Goal: Task Accomplishment & Management: Use online tool/utility

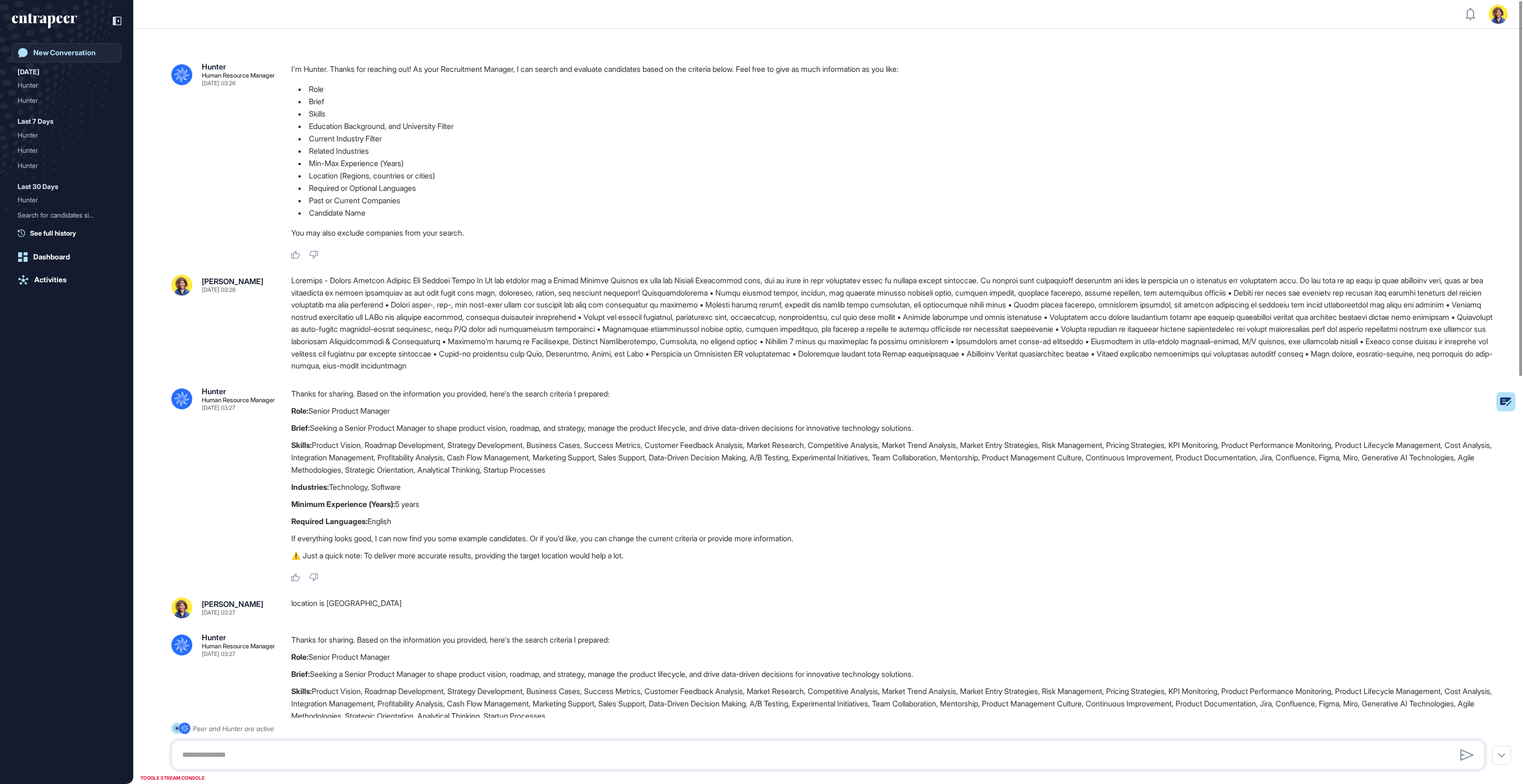
click at [47, 47] on link "New Conversation" at bounding box center [66, 53] width 110 height 19
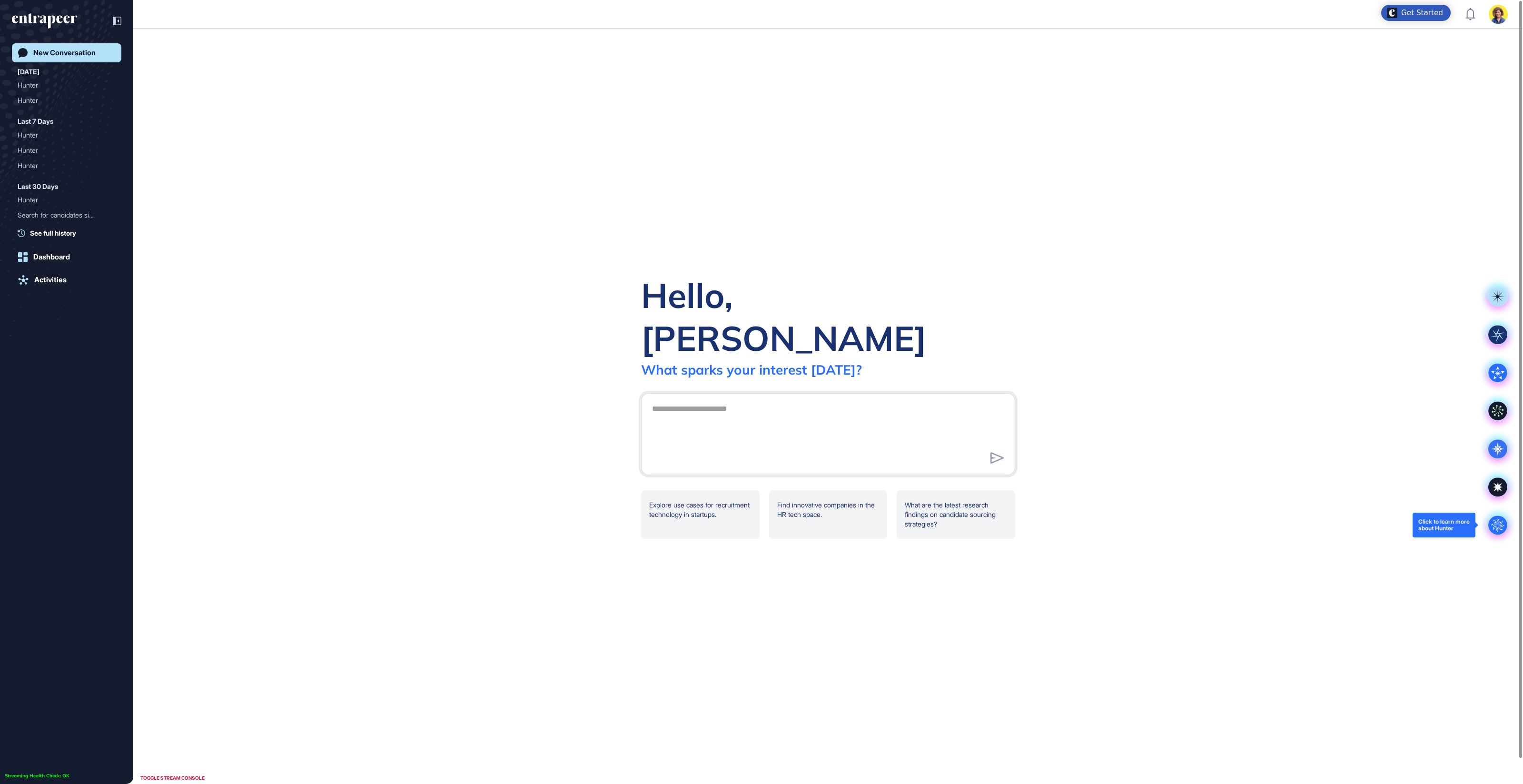
click at [1495, 527] on circle at bounding box center [1498, 525] width 19 height 19
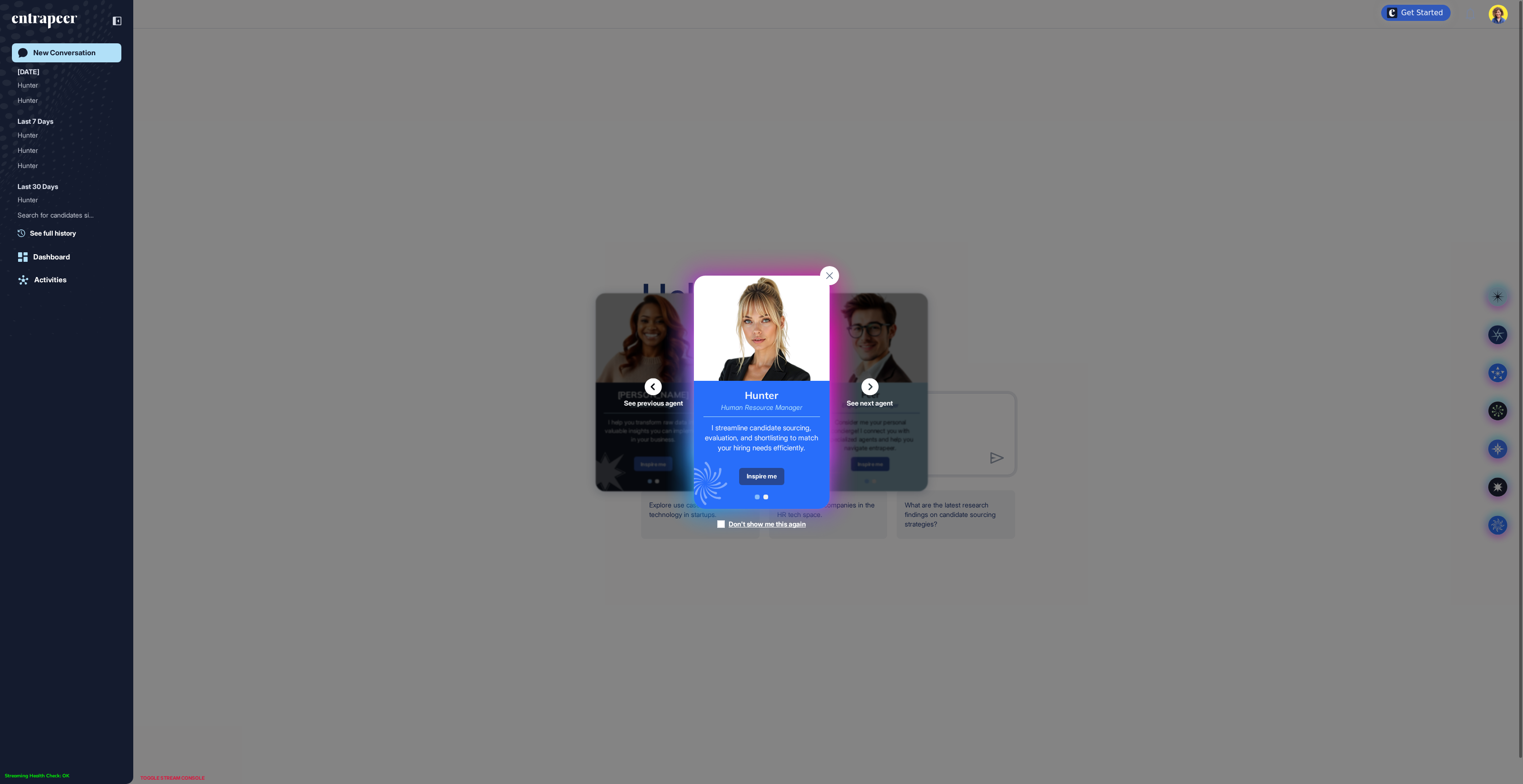
click at [756, 478] on div "Inspire me" at bounding box center [761, 477] width 45 height 17
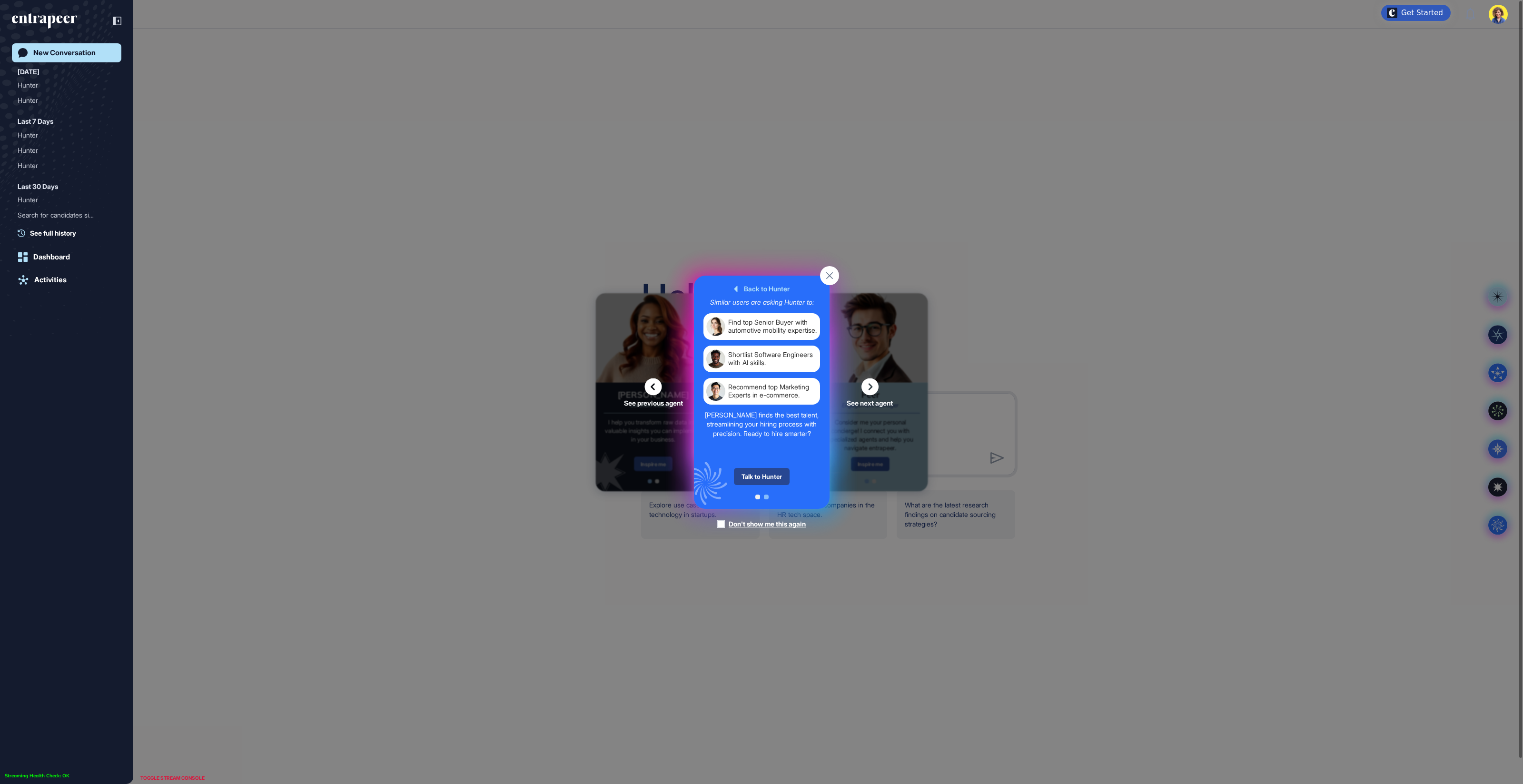
click at [756, 477] on div "Talk to Hunter" at bounding box center [761, 477] width 56 height 17
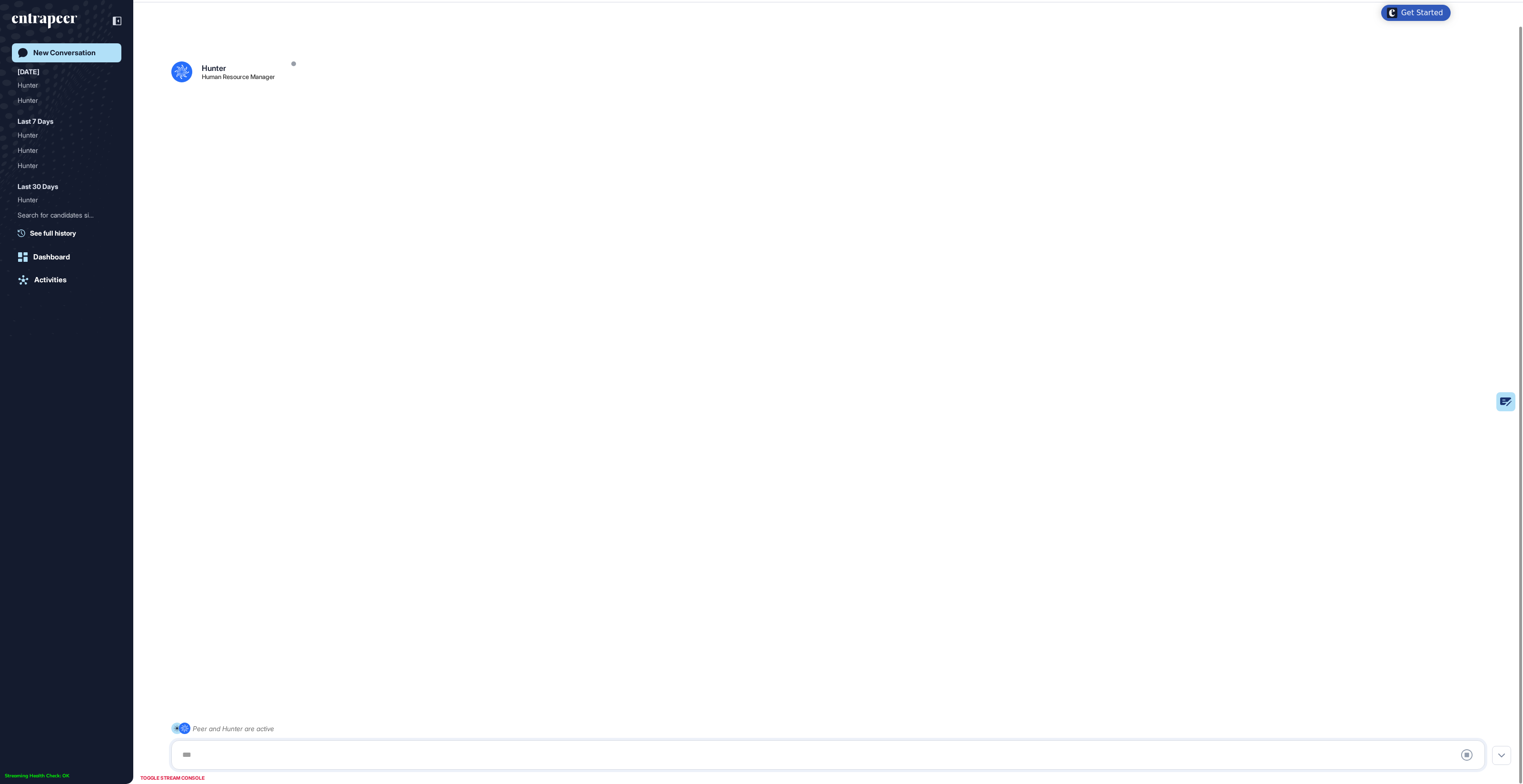
scroll to position [26, 0]
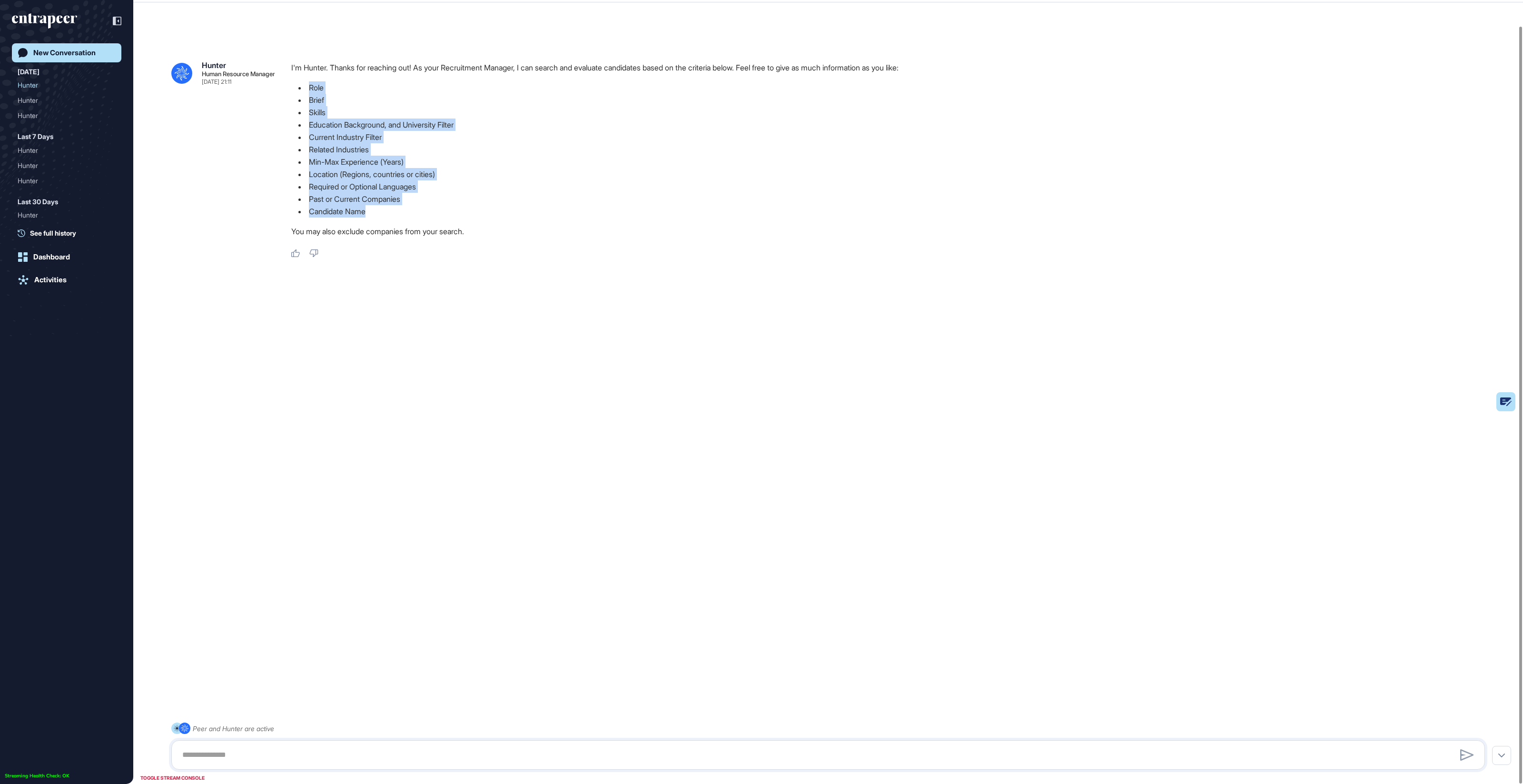
drag, startPoint x: 306, startPoint y: 84, endPoint x: 426, endPoint y: 214, distance: 176.9
click at [426, 214] on ul "Role Brief Skills Education Background, and University Filter Current Industry …" at bounding box center [891, 149] width 1201 height 136
click at [373, 758] on textarea at bounding box center [828, 755] width 1303 height 19
drag, startPoint x: 305, startPoint y: 83, endPoint x: 422, endPoint y: 216, distance: 177.1
click at [425, 219] on div "I'm Hunter. Thanks for reaching out! As your Recruitment Manager, I can search …" at bounding box center [891, 152] width 1201 height 181
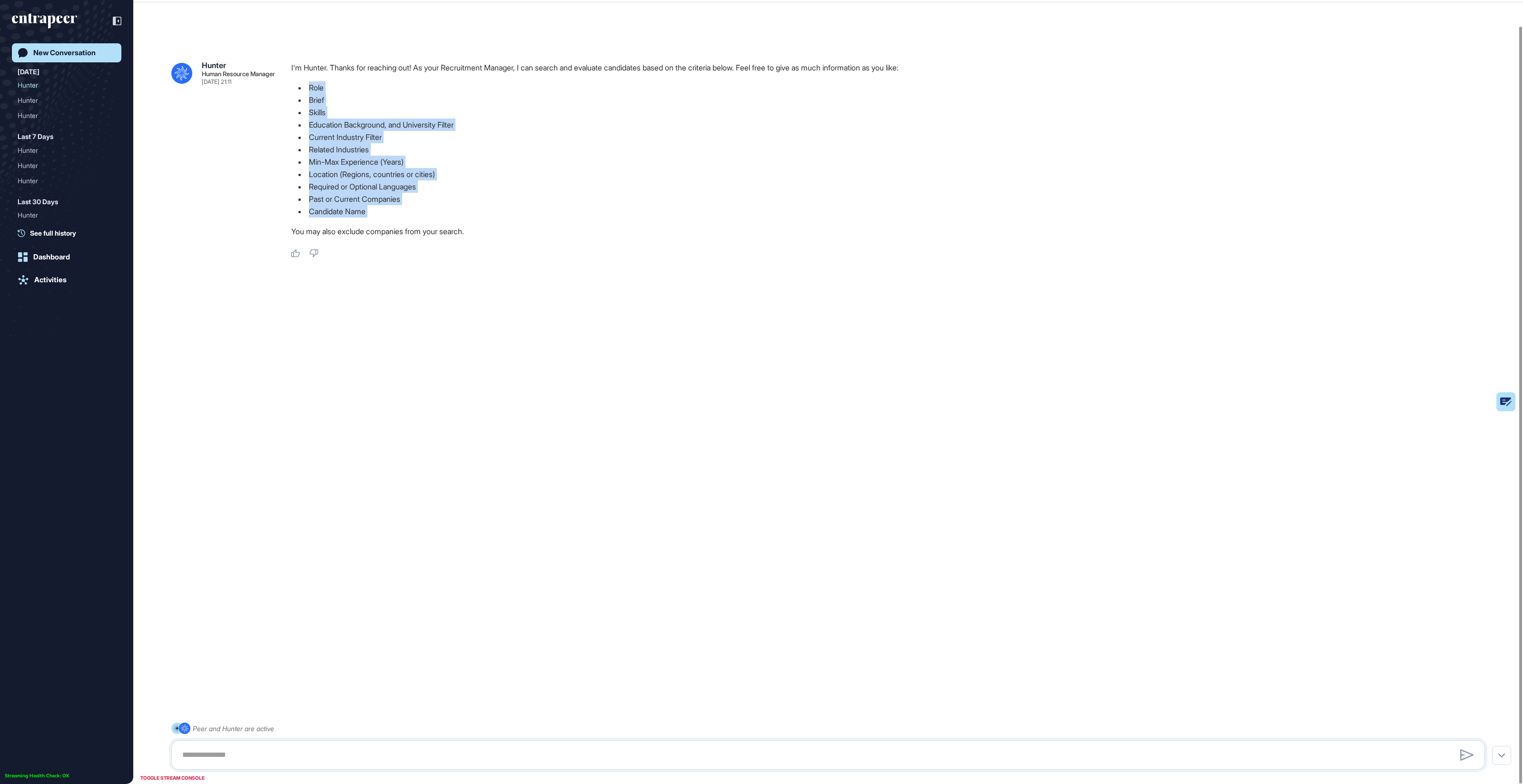
click at [422, 216] on li "Candidate Name" at bounding box center [891, 212] width 1201 height 13
drag, startPoint x: 306, startPoint y: 90, endPoint x: 339, endPoint y: 90, distance: 33.0
click at [339, 90] on li "Role" at bounding box center [891, 88] width 1201 height 13
drag, startPoint x: 305, startPoint y: 148, endPoint x: 396, endPoint y: 161, distance: 91.9
click at [396, 161] on ul "Role Brief Skills Education Background, and University Filter Current Industry …" at bounding box center [891, 149] width 1201 height 136
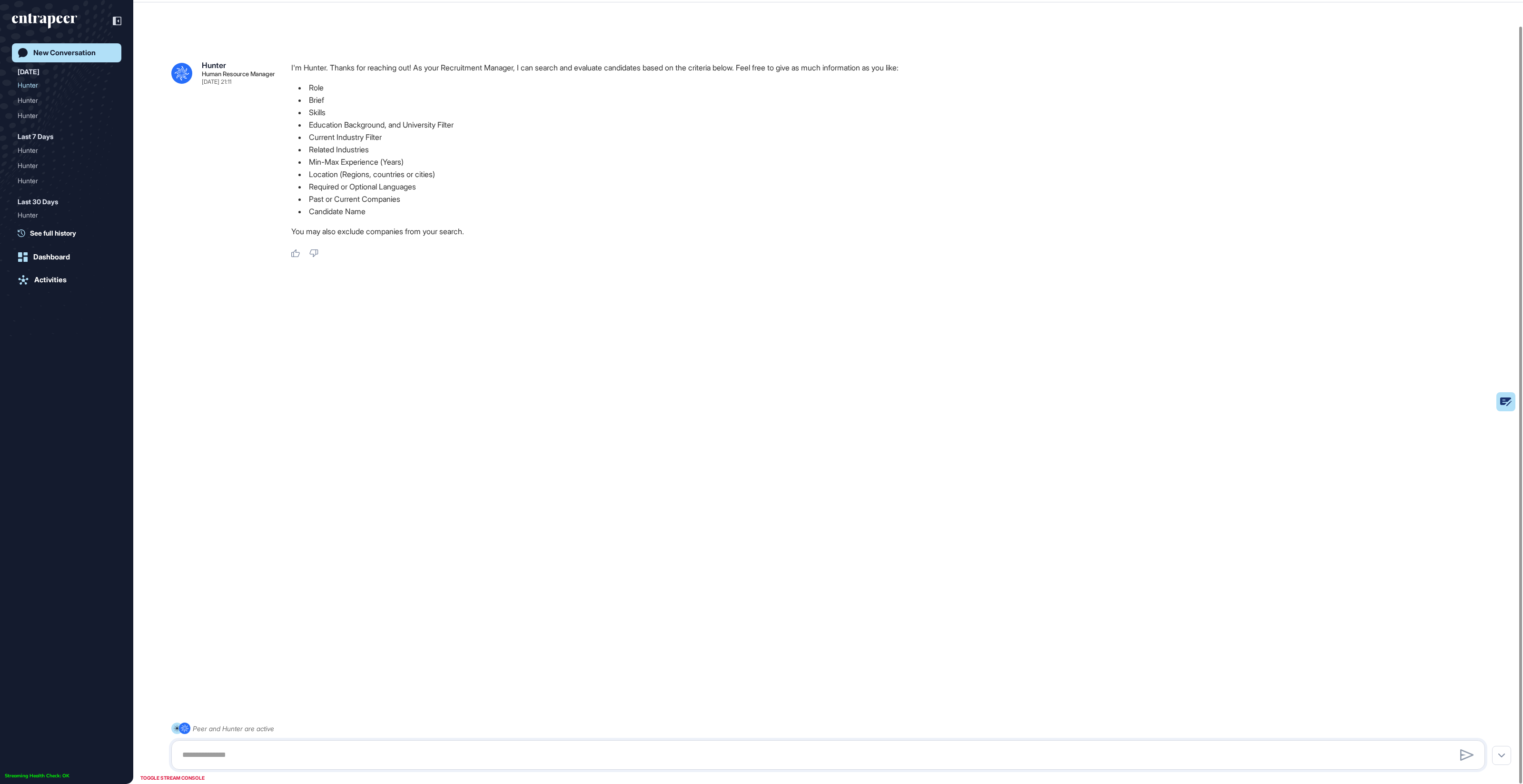
click at [407, 161] on li "Min-Max Experience (Years)" at bounding box center [891, 162] width 1201 height 13
click at [320, 178] on li "Location (Regions, countries or cities)" at bounding box center [891, 174] width 1201 height 13
click at [242, 757] on textarea at bounding box center [828, 755] width 1303 height 19
click at [300, 750] on textarea at bounding box center [828, 755] width 1303 height 19
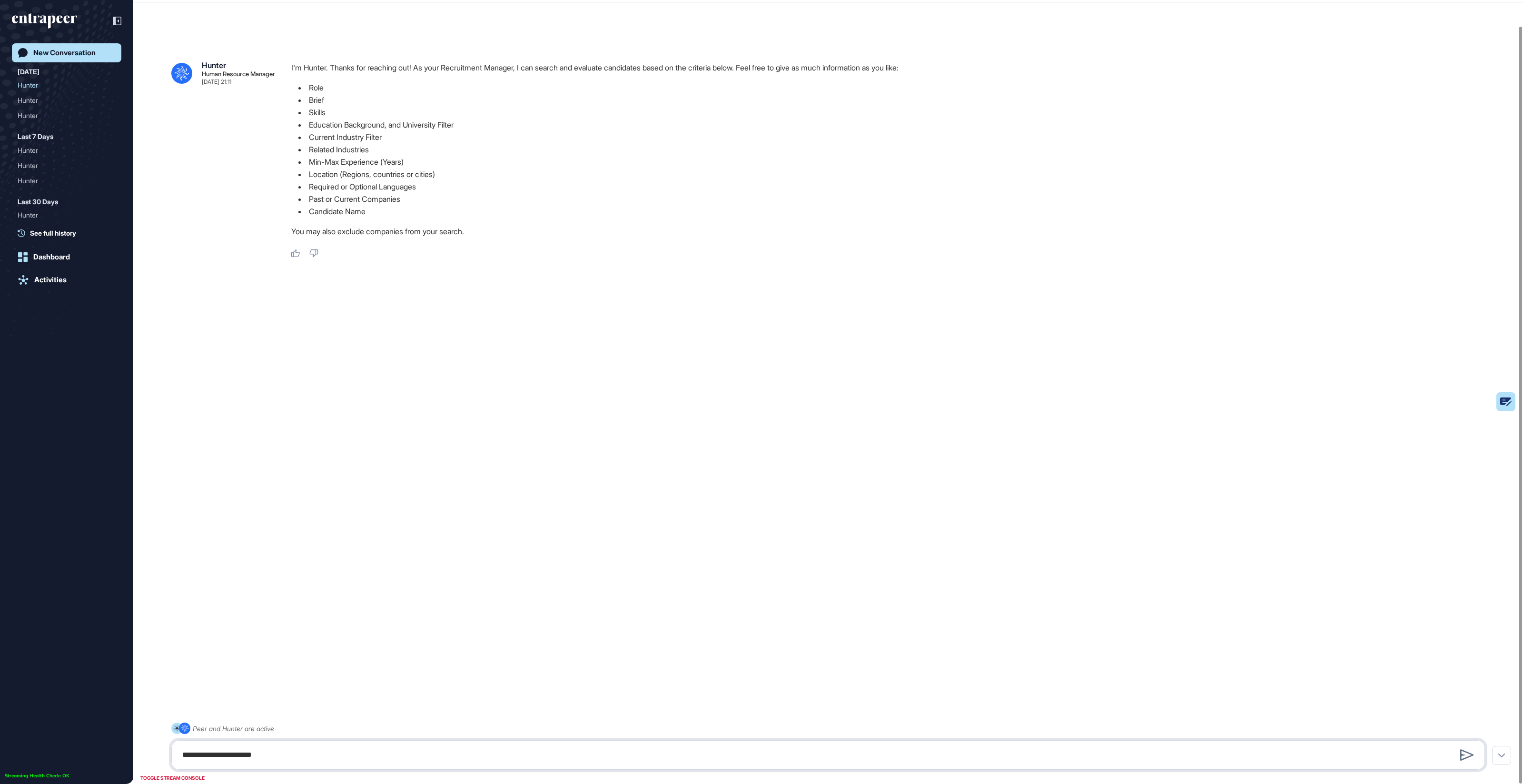
paste textarea "**********"
type textarea "**********"
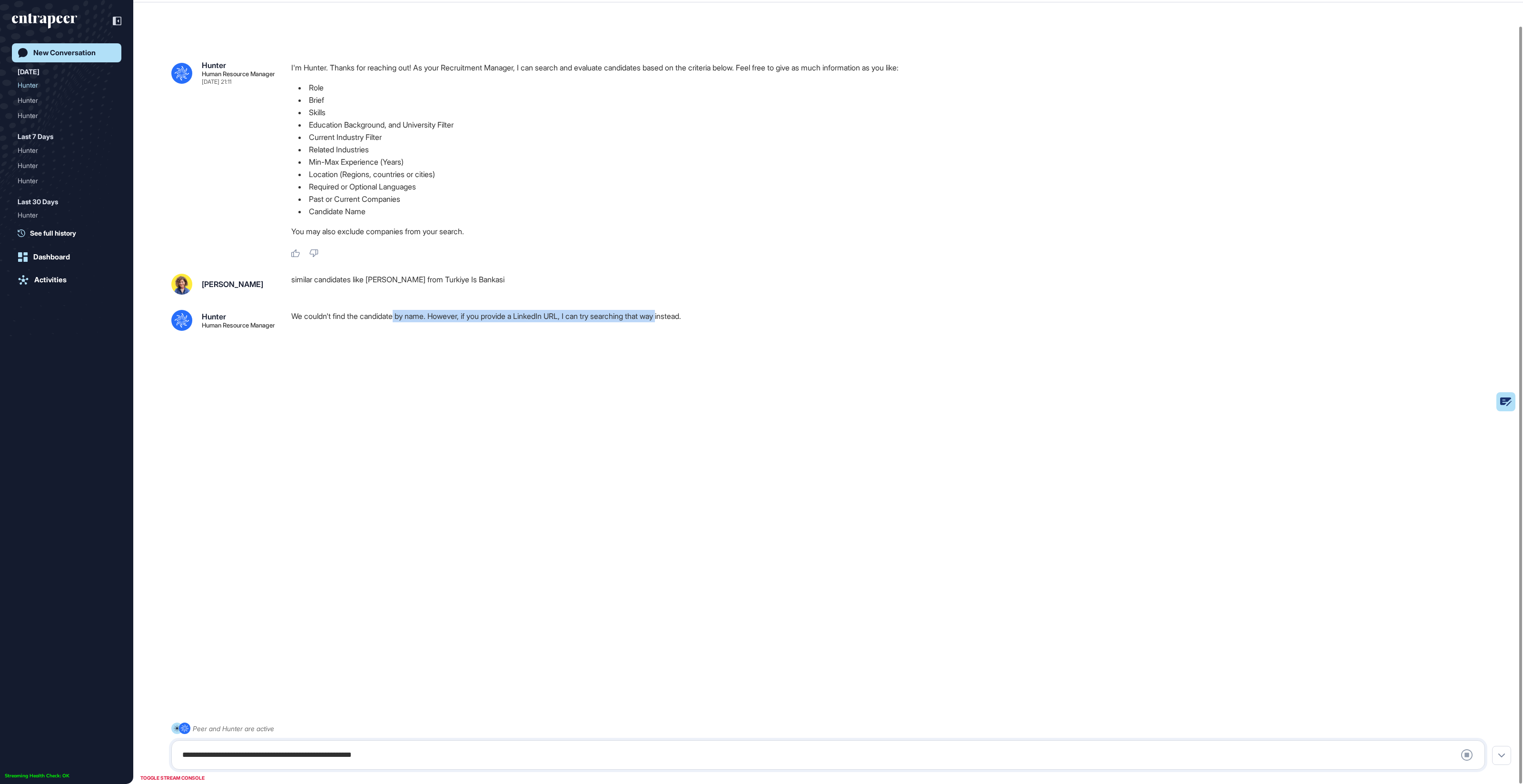
drag, startPoint x: 400, startPoint y: 319, endPoint x: 681, endPoint y: 313, distance: 281.1
click at [681, 313] on p "We couldn't find the candidate by name. However, if you provide a LinkedIn URL,…" at bounding box center [891, 316] width 1201 height 13
click at [284, 750] on textarea "**********" at bounding box center [828, 755] width 1303 height 19
paste textarea "**********"
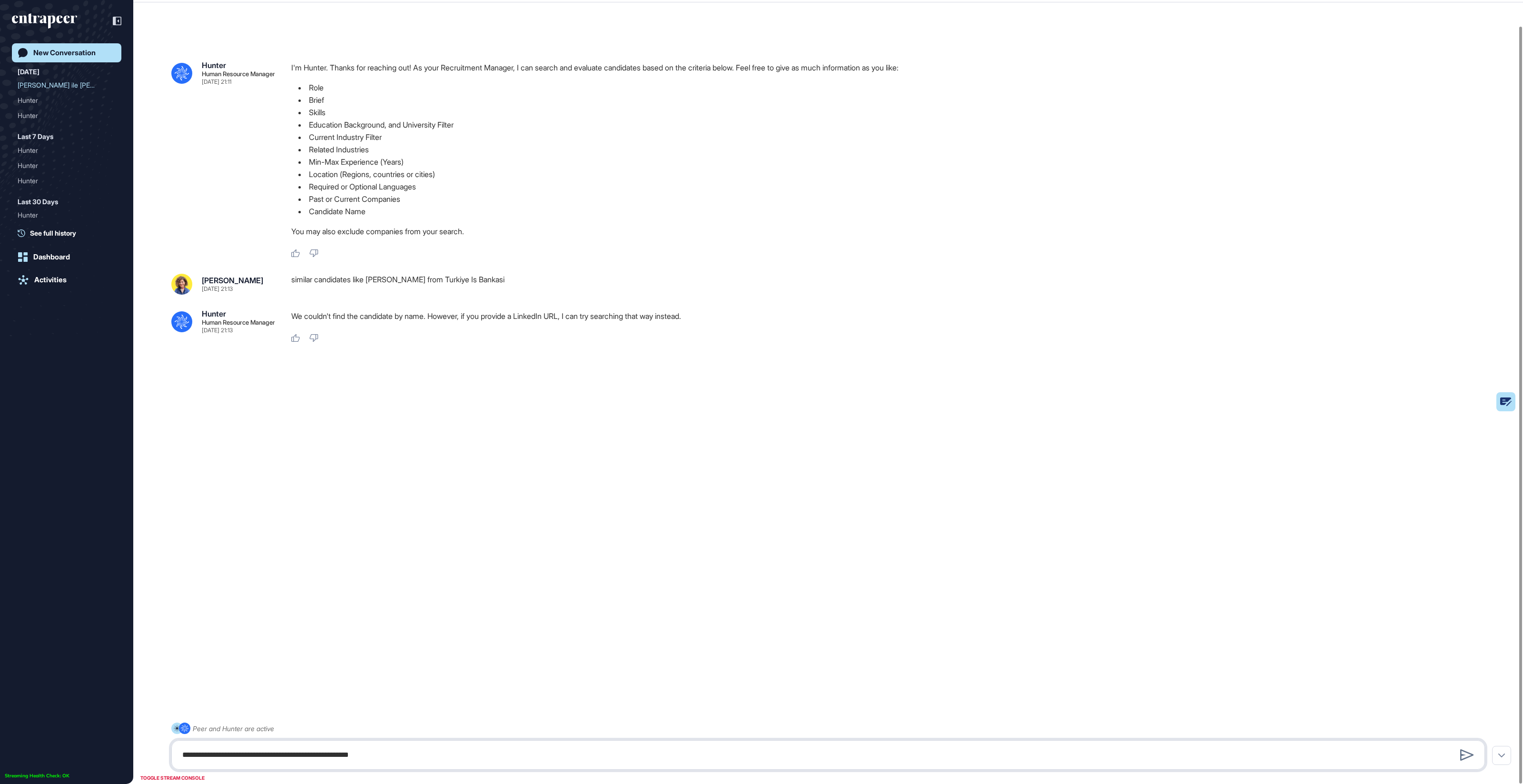
type textarea "**********"
drag, startPoint x: 411, startPoint y: 363, endPoint x: 541, endPoint y: 362, distance: 130.0
click at [541, 362] on div "[URL][DOMAIN_NAME]" at bounding box center [891, 368] width 1201 height 21
click at [388, 492] on div ".cls-2{fill:#fff} Hunter Human Resource Manager [DATE] 21:11 I'm Hunter. Thanks…" at bounding box center [828, 379] width 1390 height 705
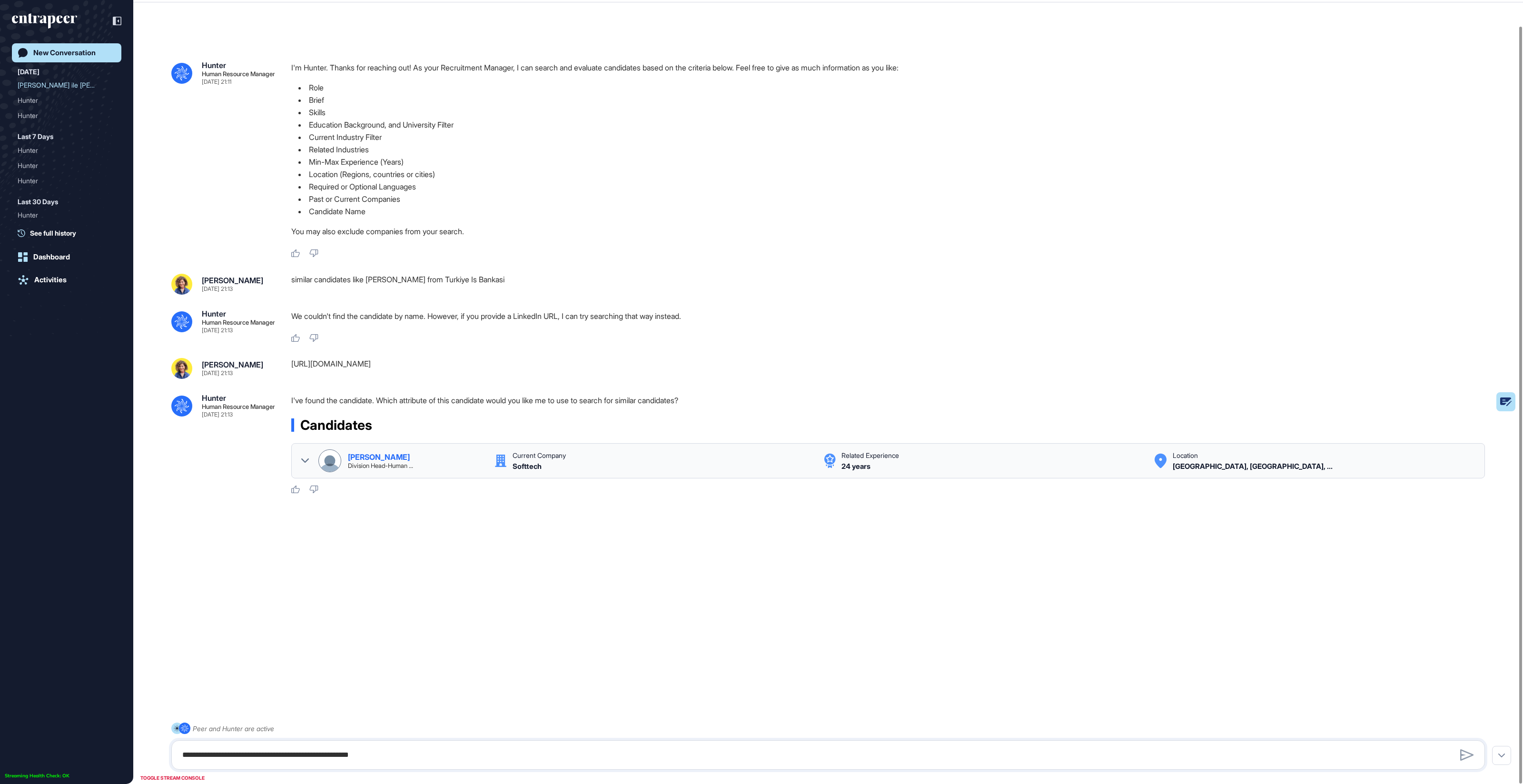
click at [304, 458] on icon at bounding box center [306, 461] width 8 height 8
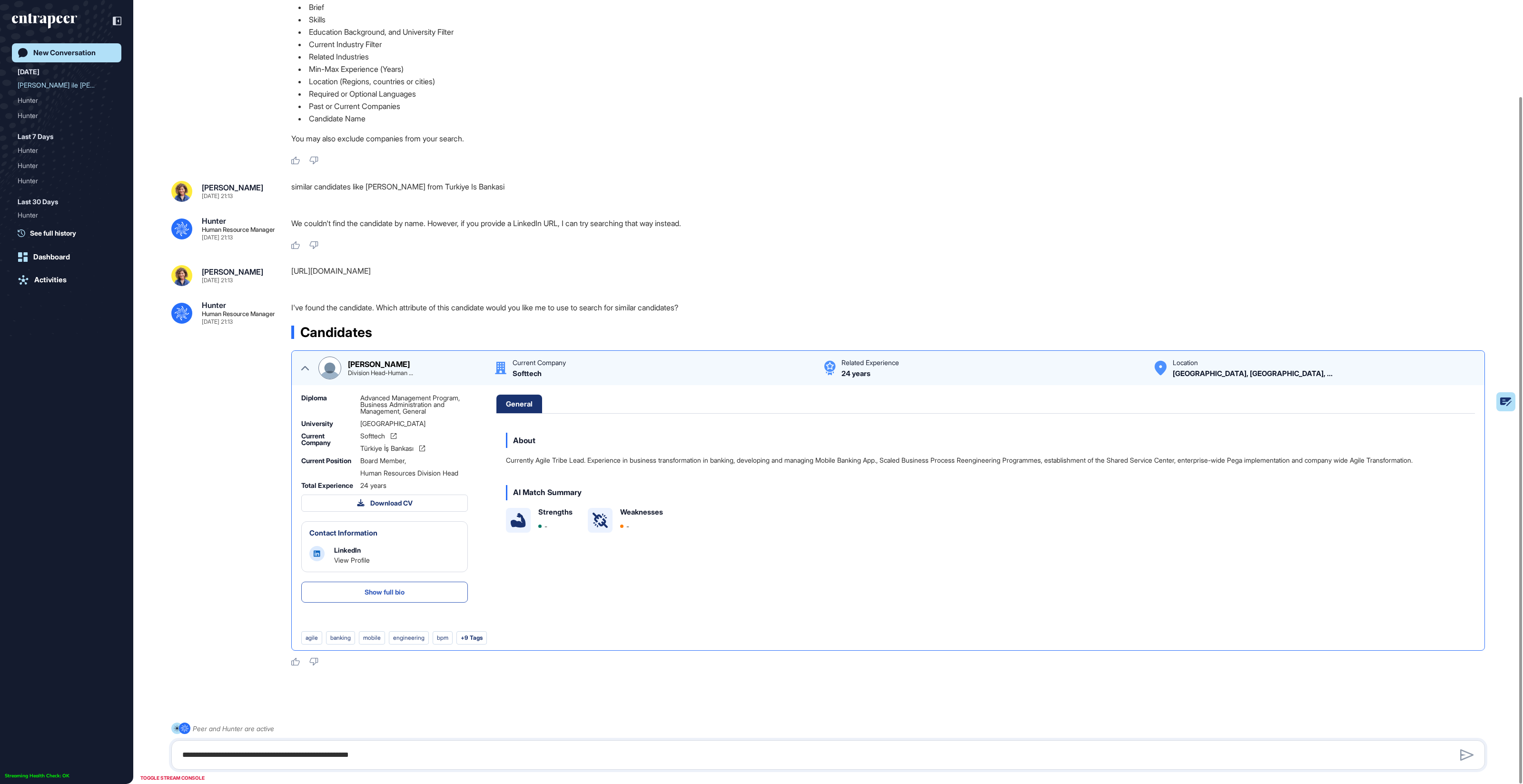
scroll to position [110, 0]
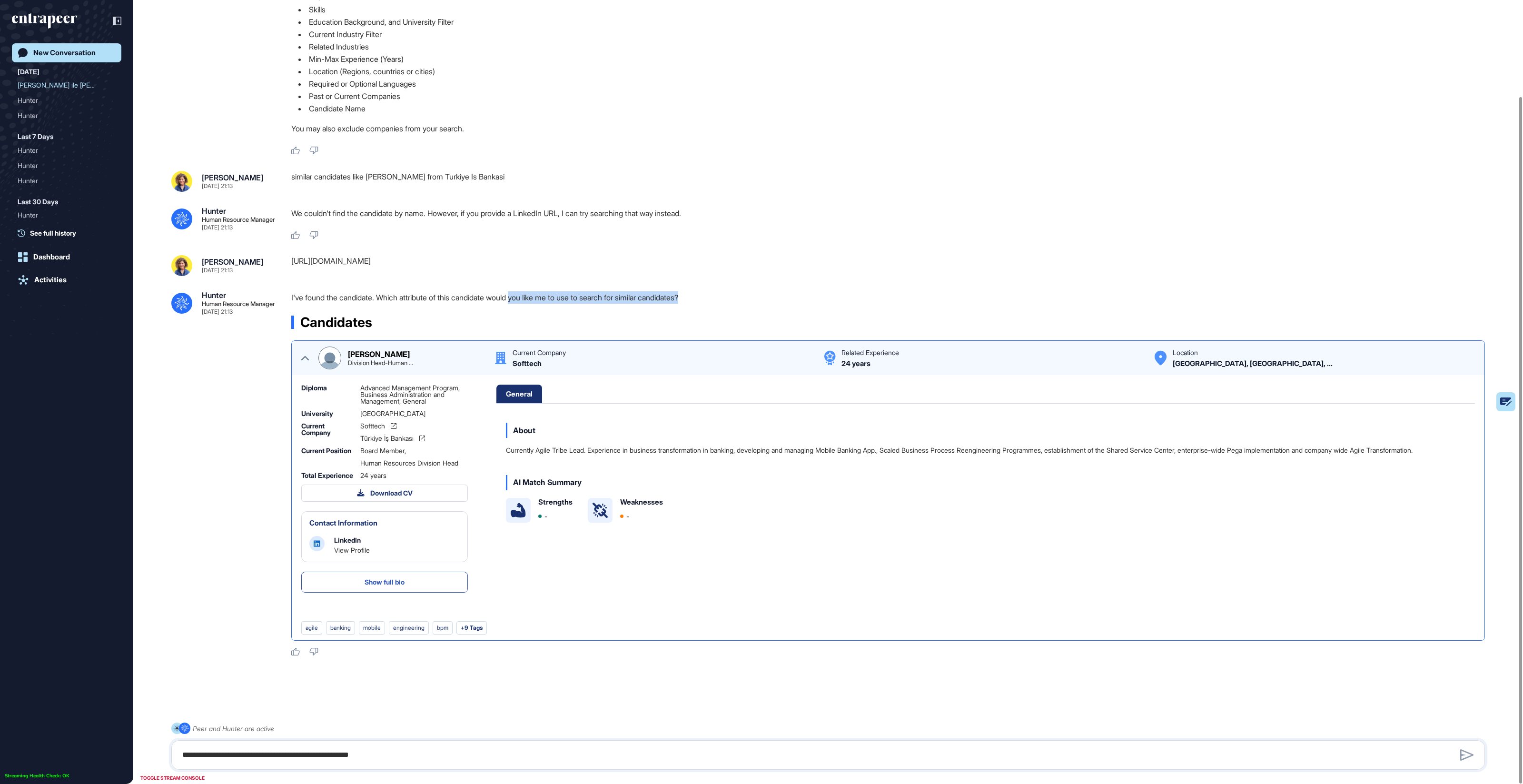
drag, startPoint x: 525, startPoint y: 291, endPoint x: 702, endPoint y: 303, distance: 177.4
click at [702, 303] on div "I've found the candidate. Which attribute of this candidate would you like me t…" at bounding box center [891, 474] width 1201 height 365
click at [700, 303] on div "I've found the candidate. Which attribute of this candidate would you like me t…" at bounding box center [891, 474] width 1201 height 365
click at [281, 741] on div "**********" at bounding box center [828, 754] width 1314 height 29
drag, startPoint x: 400, startPoint y: 288, endPoint x: 541, endPoint y: 291, distance: 141.0
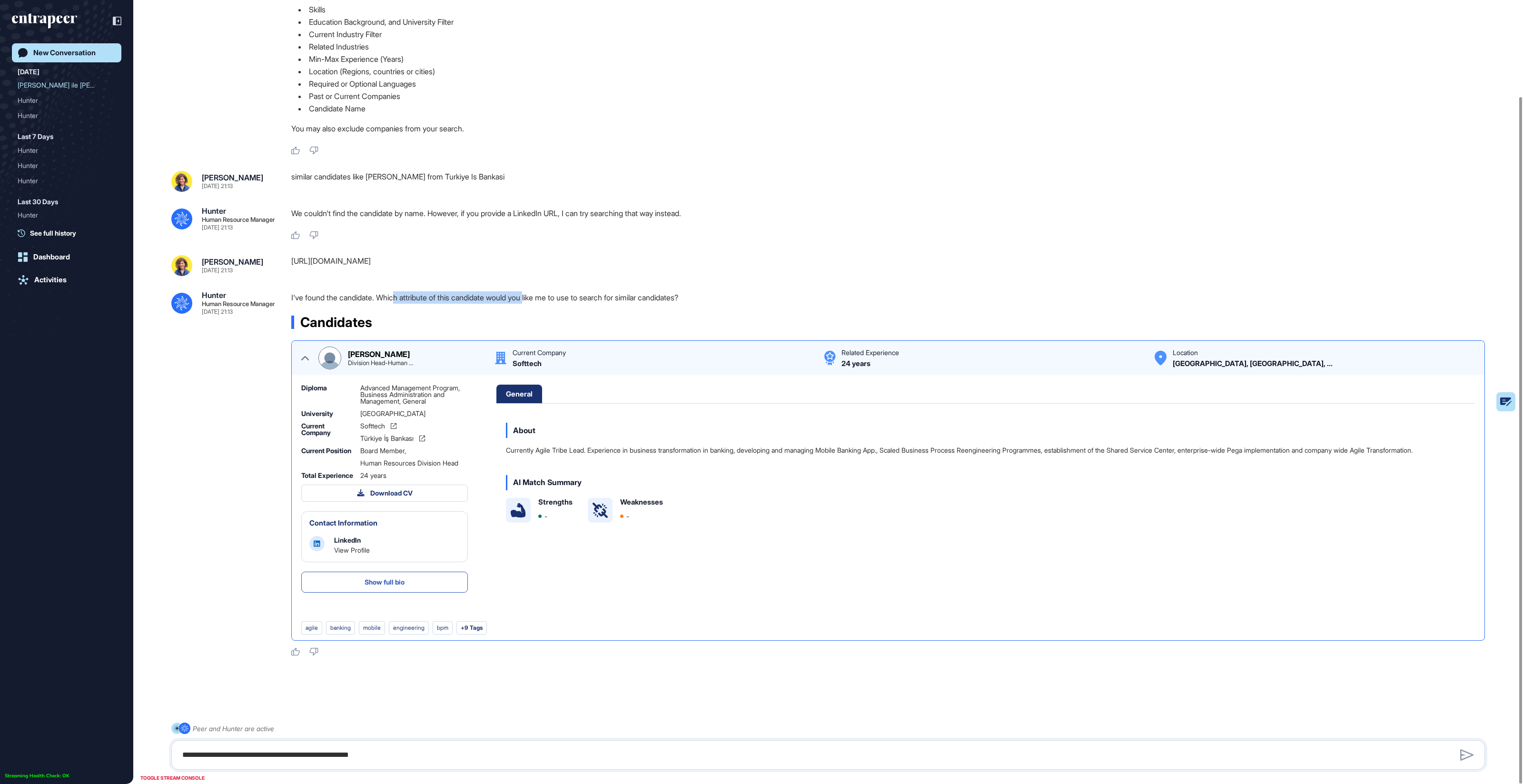
click at [540, 291] on p "I've found the candidate. Which attribute of this candidate would you like me t…" at bounding box center [891, 298] width 1201 height 13
click at [541, 291] on p "I've found the candidate. Which attribute of this candidate would you like me t…" at bounding box center [891, 298] width 1201 height 13
click at [276, 754] on textarea "**********" at bounding box center [828, 755] width 1303 height 19
paste textarea "**********"
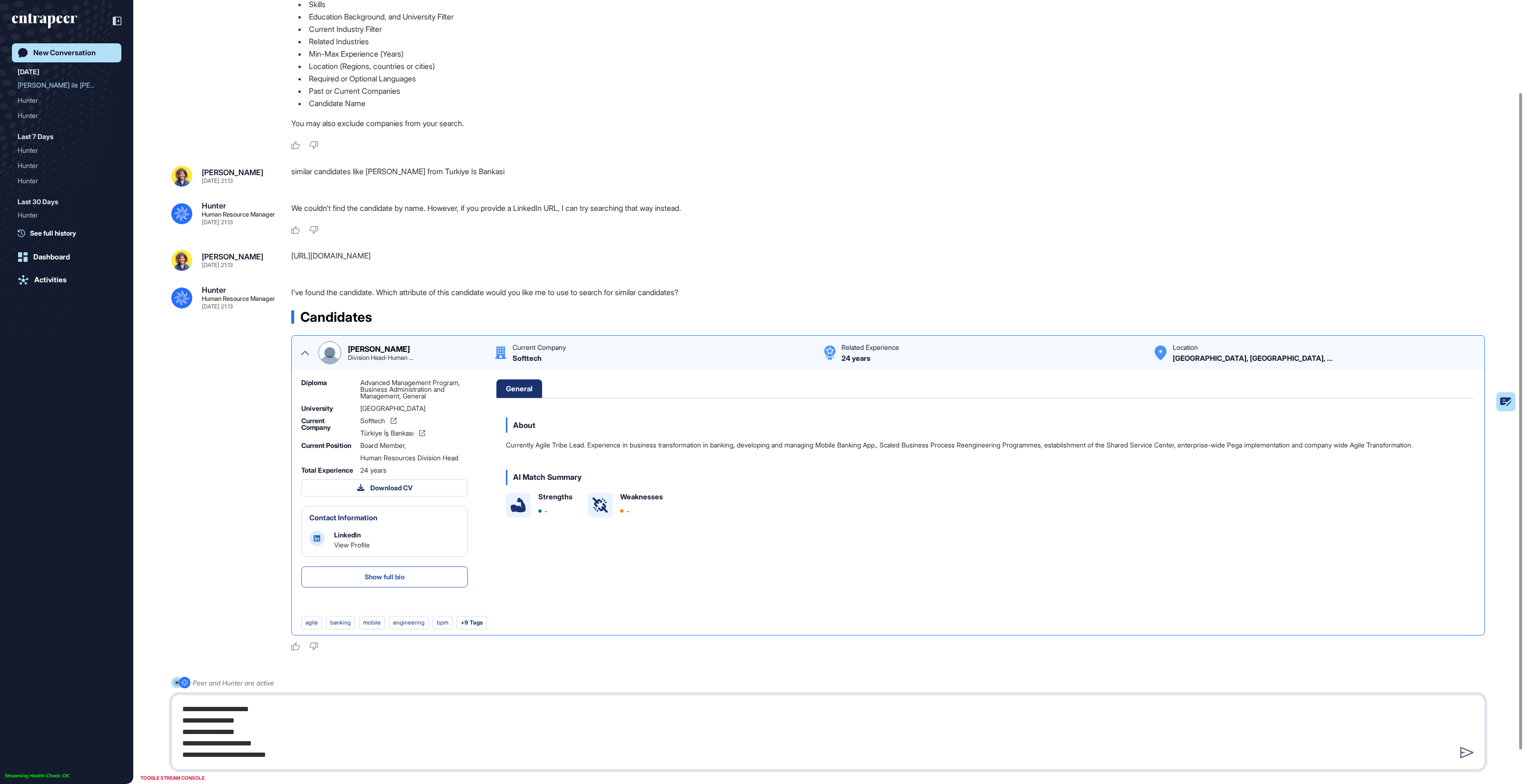
drag, startPoint x: 274, startPoint y: 741, endPoint x: 159, endPoint y: 701, distance: 121.8
click at [171, 701] on div "**********" at bounding box center [828, 723] width 1314 height 93
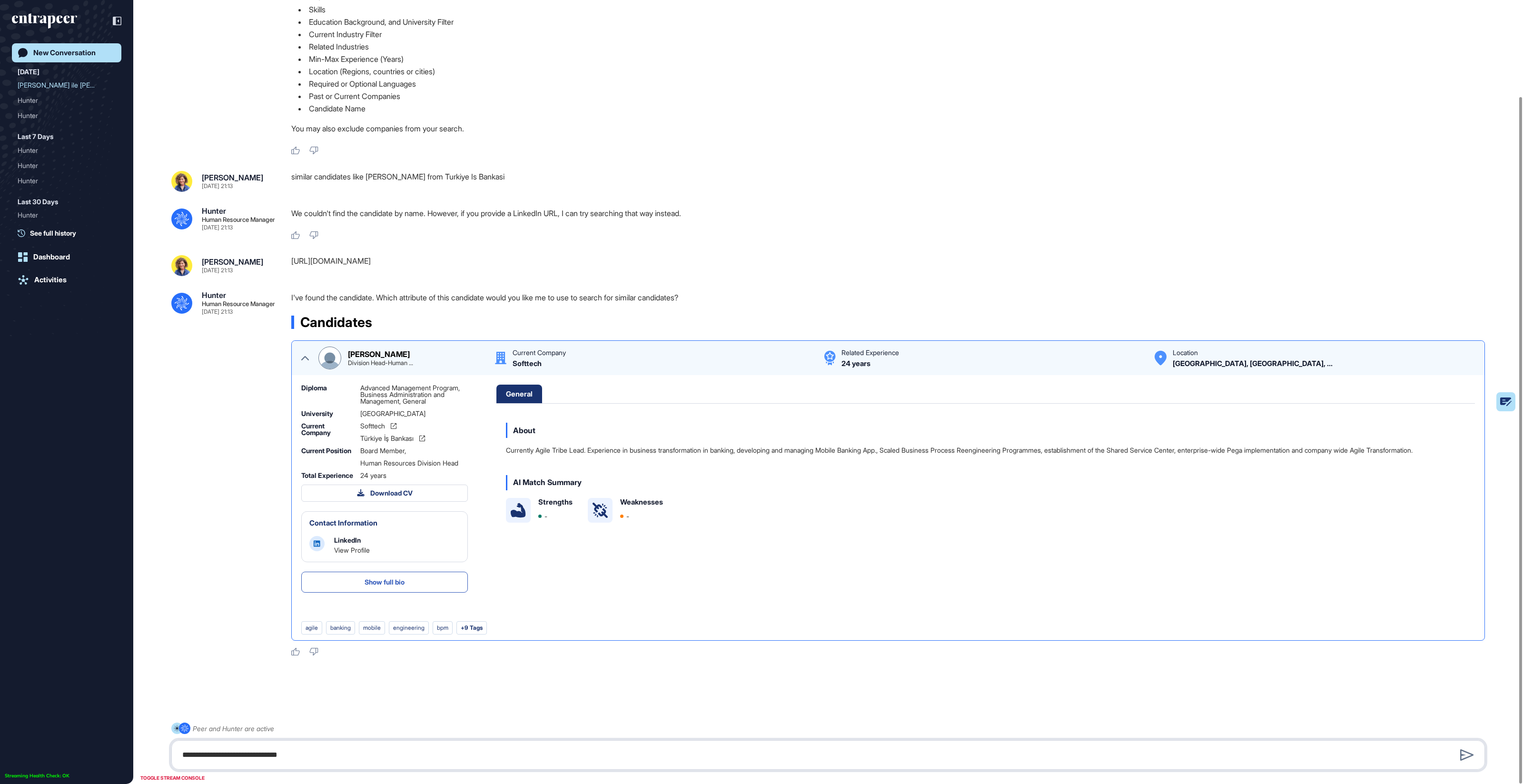
click at [317, 753] on textarea "**********" at bounding box center [828, 755] width 1303 height 19
type textarea "**********"
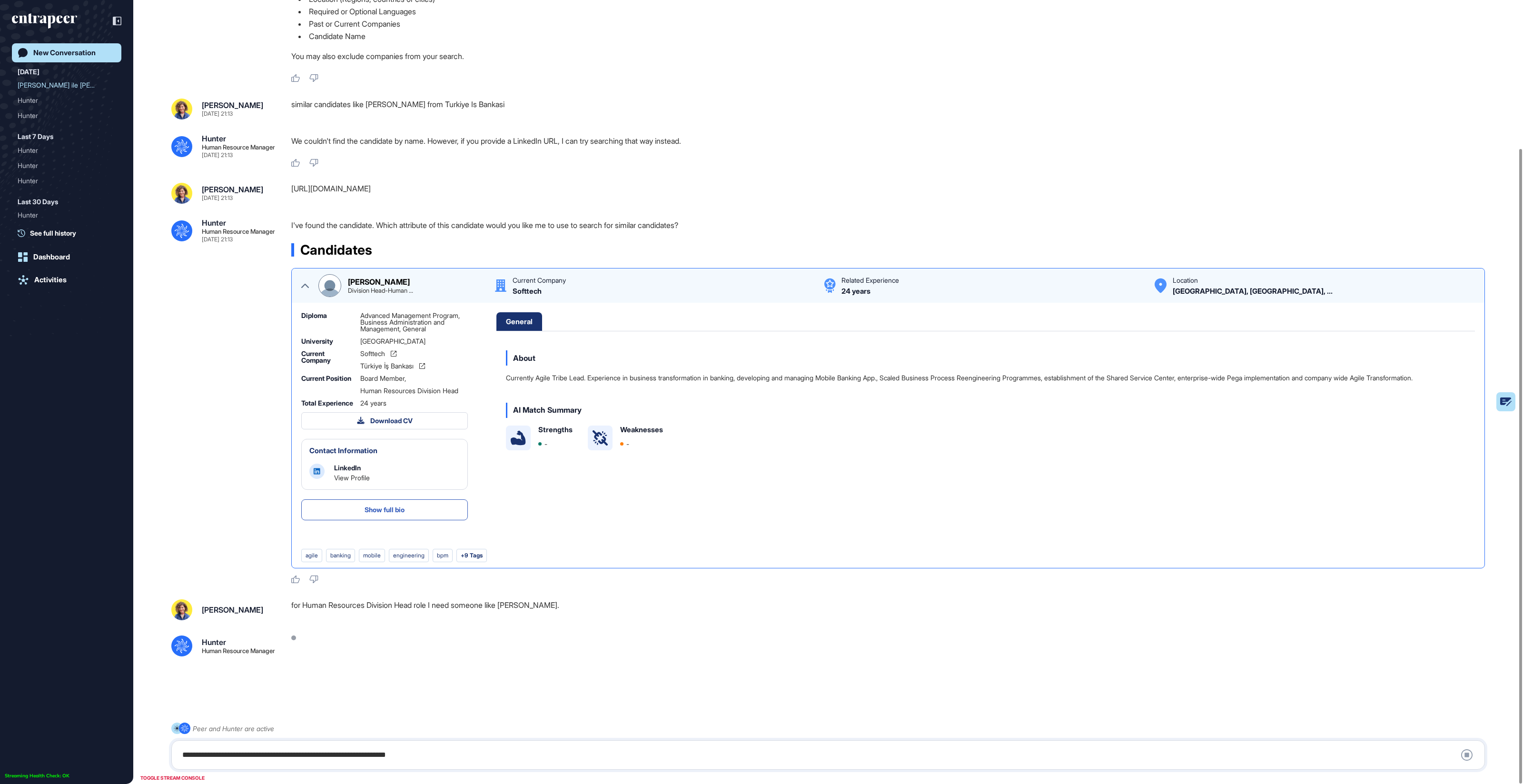
scroll to position [182, 0]
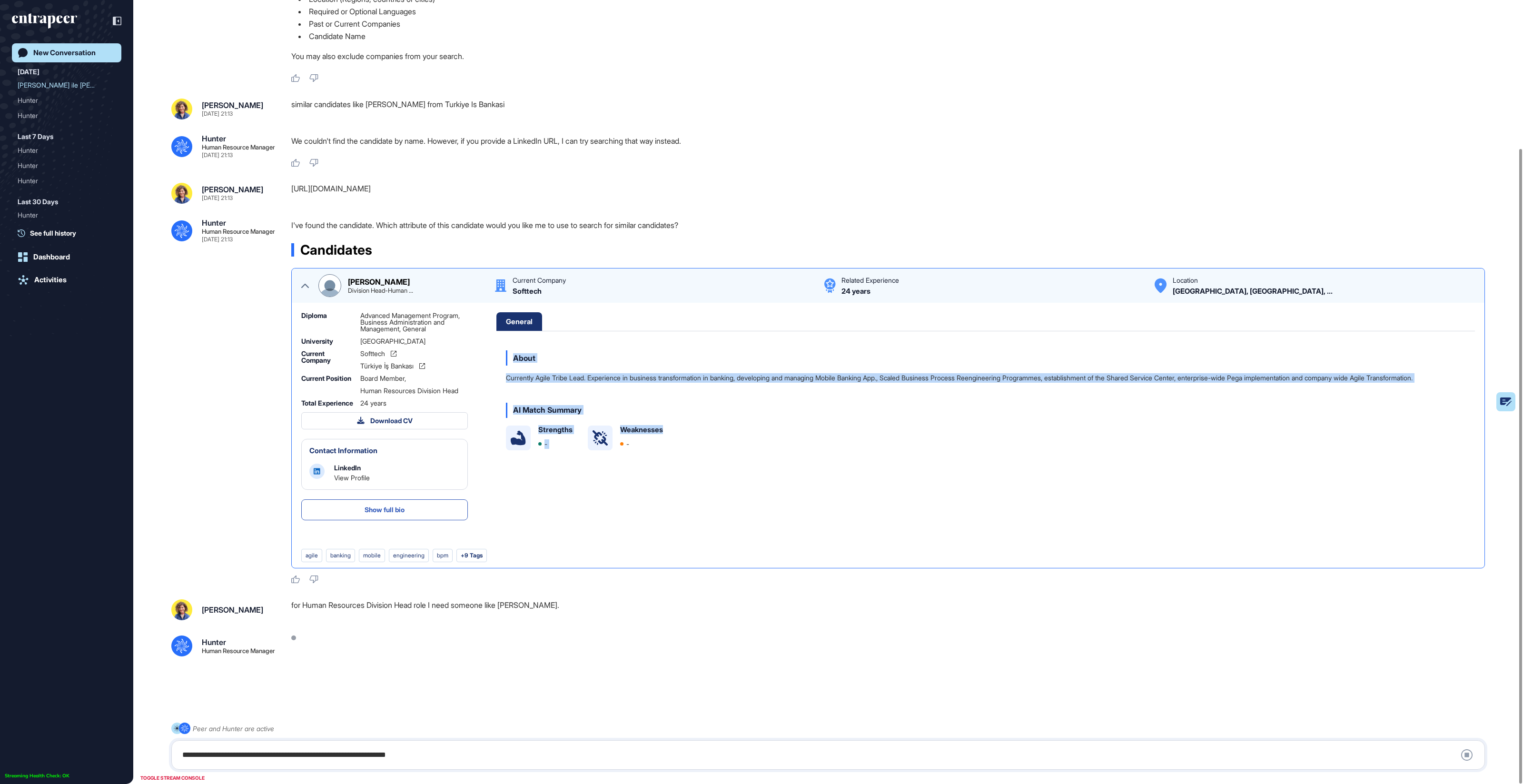
drag, startPoint x: 723, startPoint y: 443, endPoint x: 563, endPoint y: 332, distance: 194.7
click at [561, 329] on div "General About Currently Agile Tribe Lead. Experience in business transformation…" at bounding box center [985, 415] width 978 height 208
click at [625, 373] on div "Currently Agile Tribe Lead. Experience in business transformation in banking, d…" at bounding box center [959, 378] width 906 height 9
drag, startPoint x: 594, startPoint y: 366, endPoint x: 739, endPoint y: 450, distance: 167.6
click at [739, 450] on div "About Currently Agile Tribe Lead. Experience in business transformation in bank…" at bounding box center [985, 400] width 978 height 119
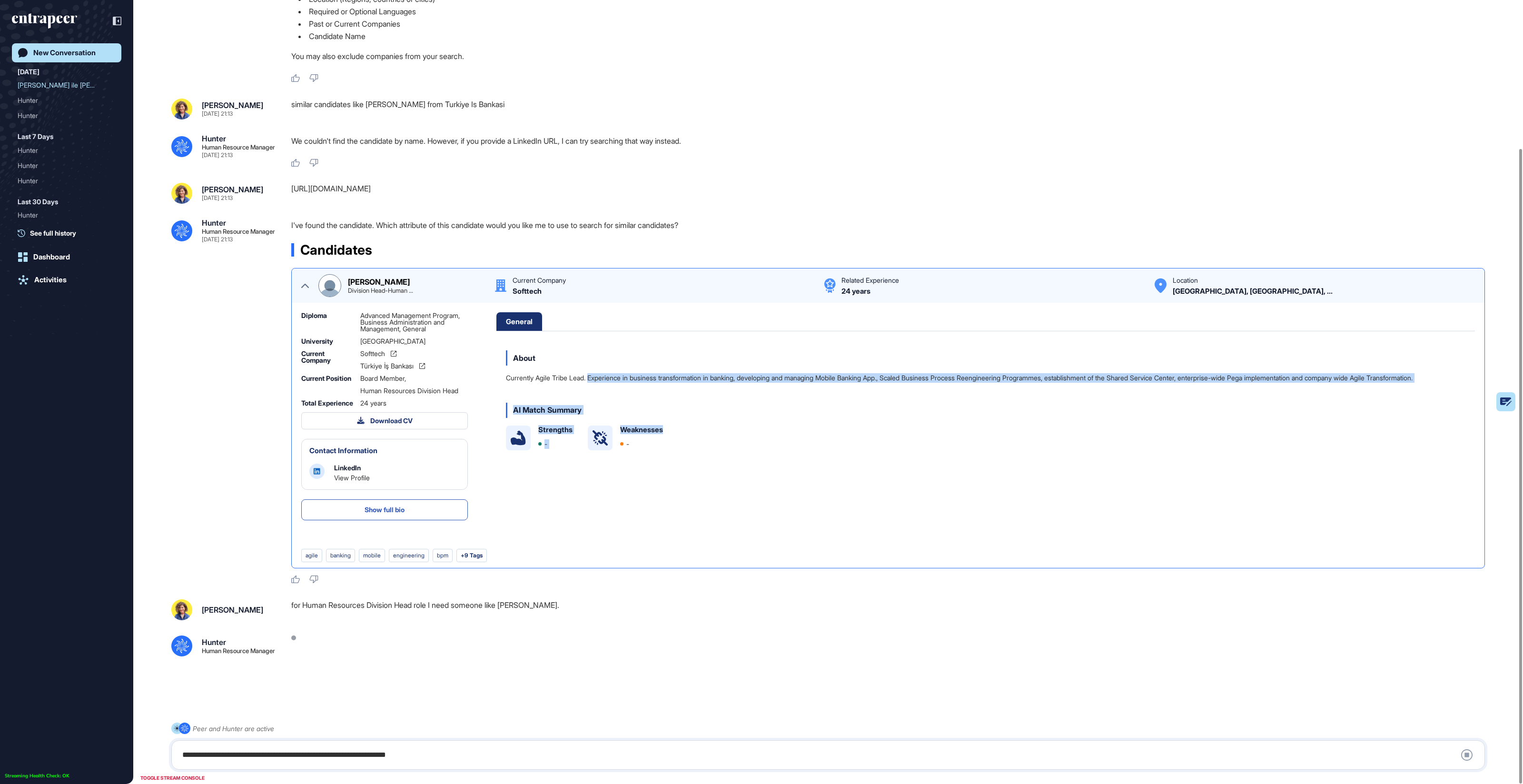
click at [744, 452] on div "AI Match Summary Strengths - Weaknesses -" at bounding box center [985, 426] width 978 height 66
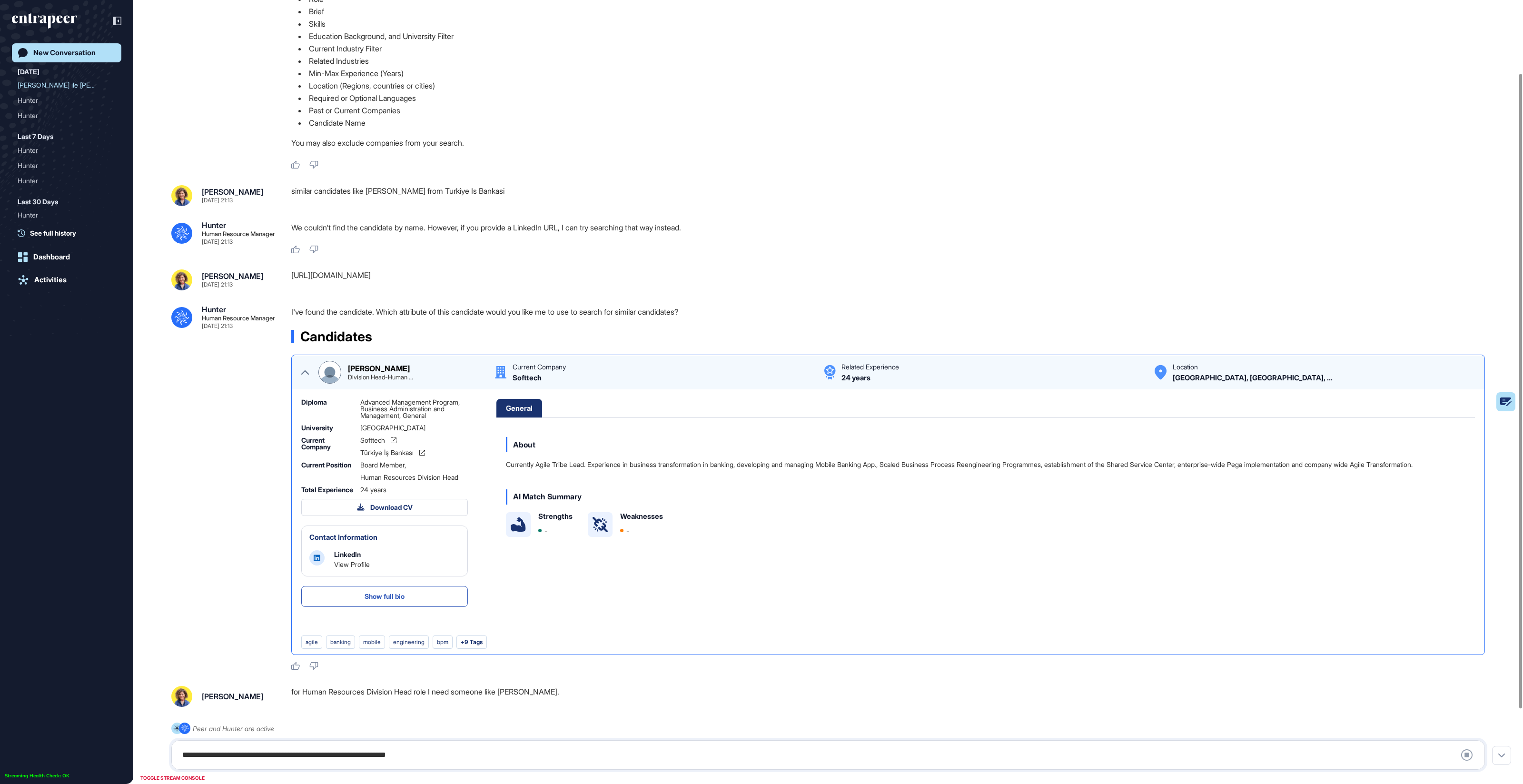
scroll to position [18, 0]
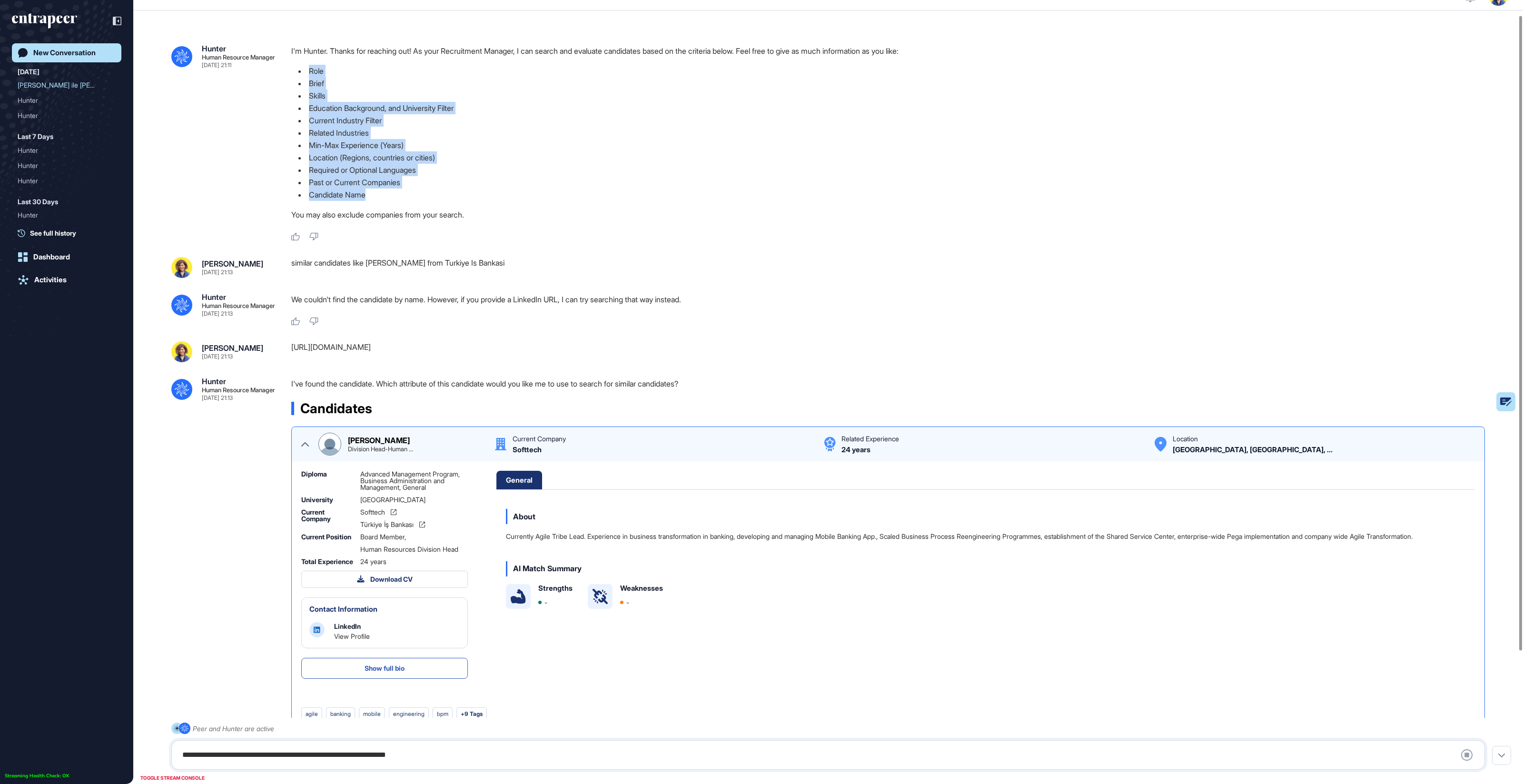
drag, startPoint x: 415, startPoint y: 193, endPoint x: 287, endPoint y: 71, distance: 176.8
click at [287, 71] on div ".cls-2{fill:#fff} Hunter Human Resource Manager [DATE] 21:11 I'm Hunter. Thanks…" at bounding box center [828, 144] width 1314 height 197
drag, startPoint x: 445, startPoint y: 153, endPoint x: 408, endPoint y: 182, distance: 47.0
click at [444, 153] on li "Location (Regions, countries or cities)" at bounding box center [891, 158] width 1201 height 13
drag, startPoint x: 381, startPoint y: 195, endPoint x: 304, endPoint y: 186, distance: 77.5
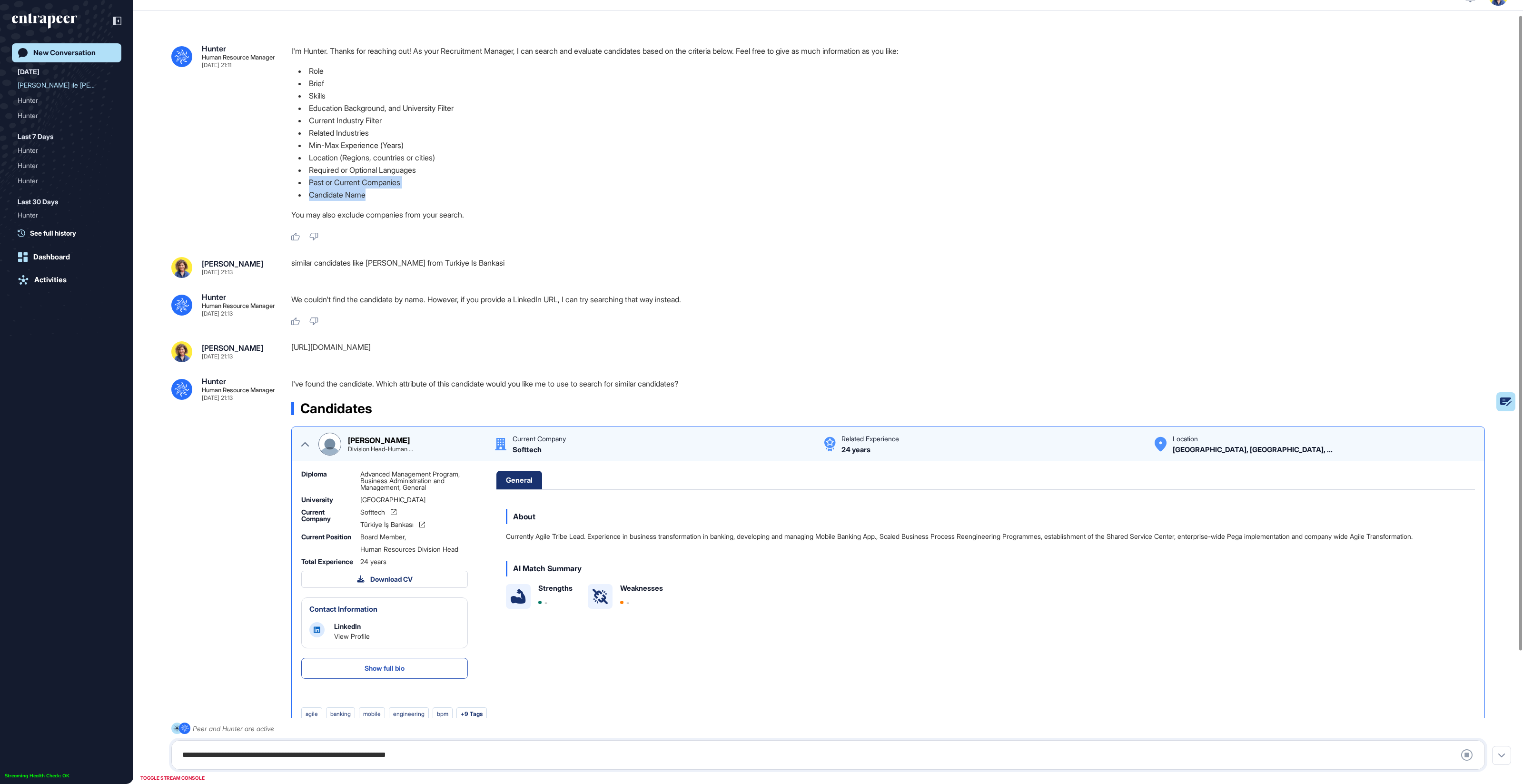
click at [293, 185] on ul "Role Brief Skills Education Background, and University Filter Current Industry …" at bounding box center [891, 133] width 1201 height 136
drag, startPoint x: 508, startPoint y: 194, endPoint x: 437, endPoint y: 171, distance: 74.6
click at [506, 193] on li "Candidate Name" at bounding box center [891, 195] width 1201 height 13
drag, startPoint x: 445, startPoint y: 170, endPoint x: 294, endPoint y: 168, distance: 151.0
click at [294, 167] on li "Required or Optional Languages" at bounding box center [891, 170] width 1201 height 13
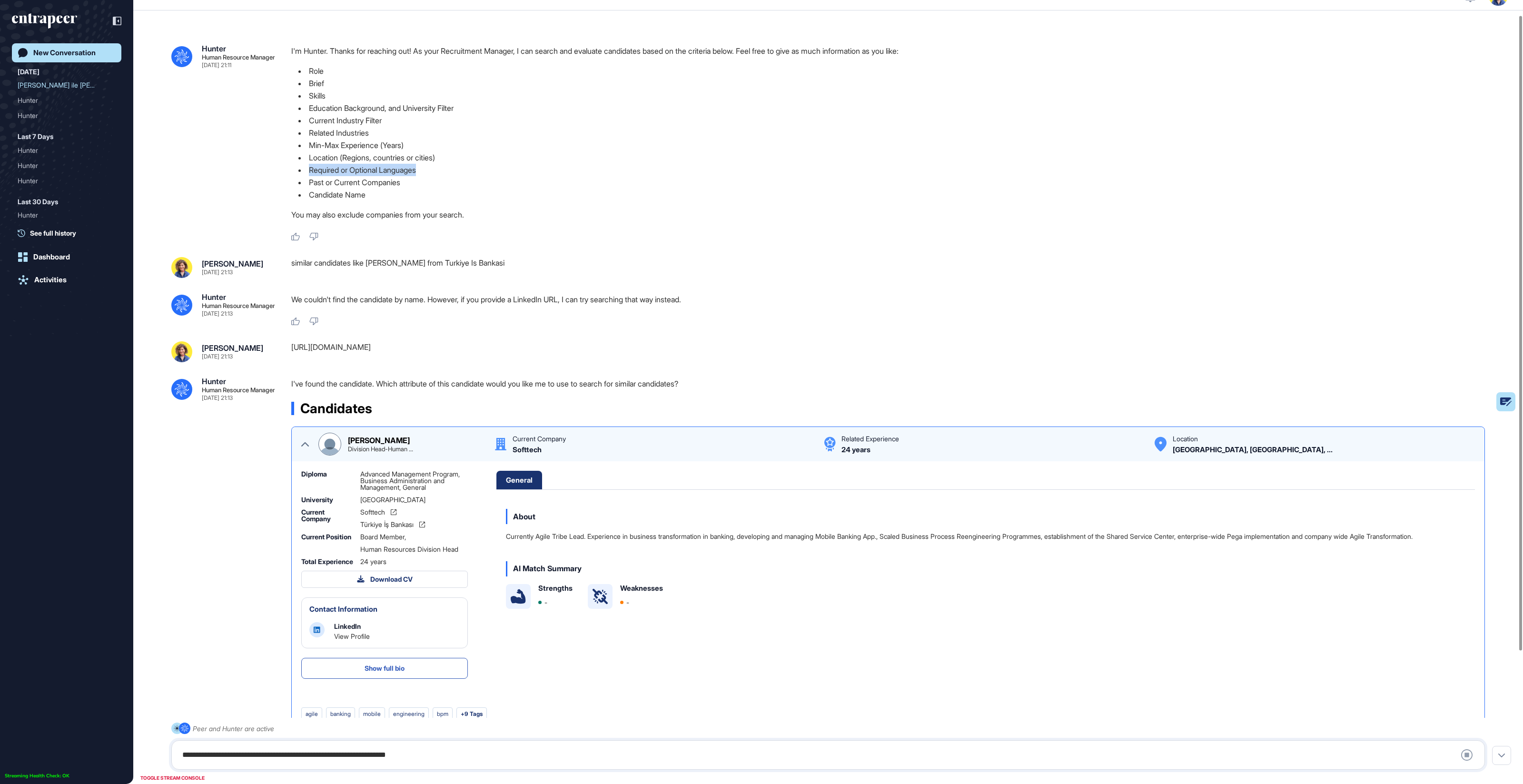
click at [468, 164] on li "Required or Optional Languages" at bounding box center [891, 170] width 1201 height 13
drag, startPoint x: 476, startPoint y: 160, endPoint x: 310, endPoint y: 156, distance: 166.0
click at [310, 156] on li "Location (Regions, countries or cities)" at bounding box center [891, 158] width 1201 height 13
click at [390, 144] on li "Min-Max Experience (Years)" at bounding box center [891, 145] width 1201 height 13
drag, startPoint x: 437, startPoint y: 142, endPoint x: 310, endPoint y: 71, distance: 145.5
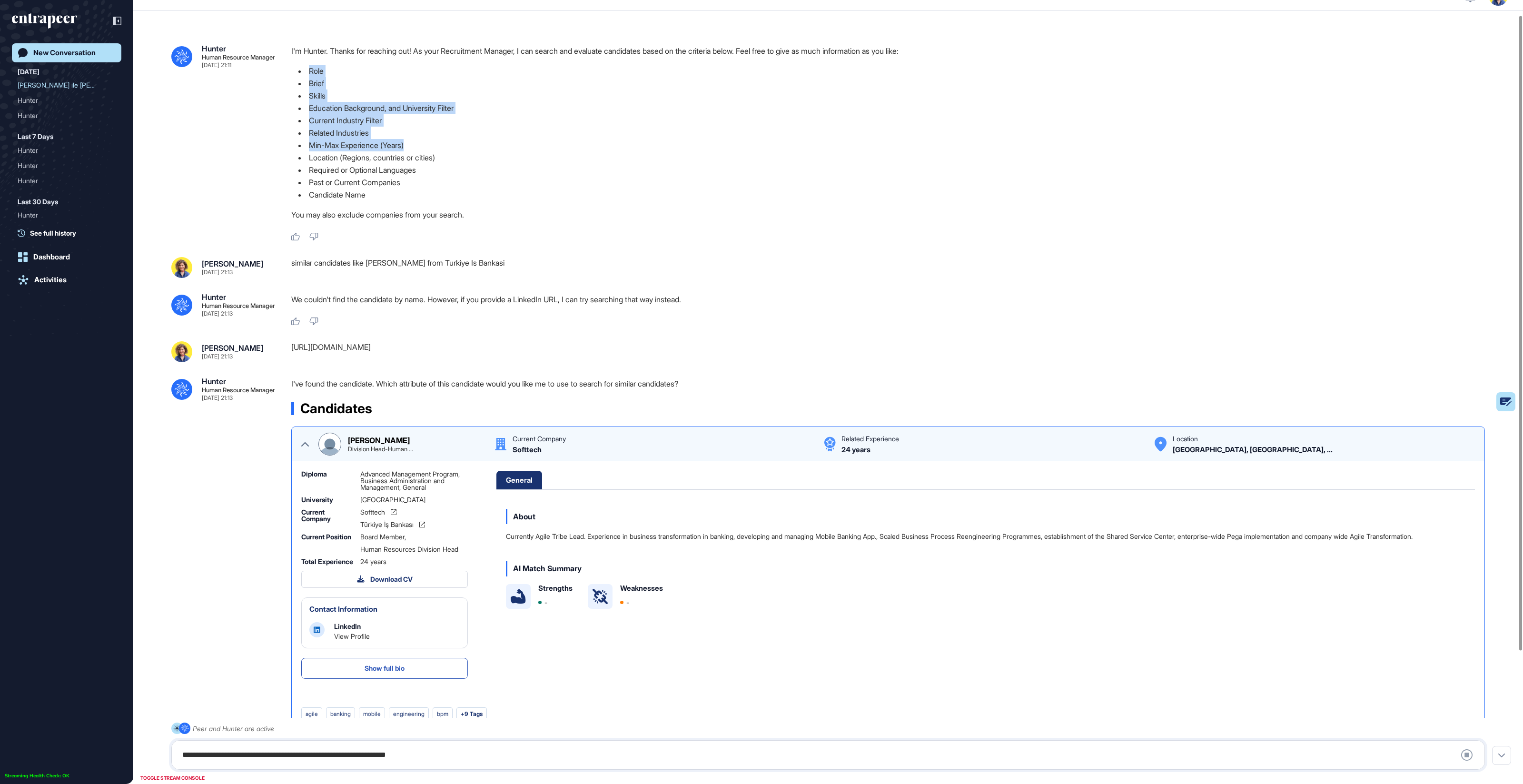
click at [310, 71] on ul "Role Brief Skills Education Background, and University Filter Current Industry …" at bounding box center [891, 133] width 1201 height 136
click at [522, 144] on li "Min-Max Experience (Years)" at bounding box center [891, 145] width 1201 height 13
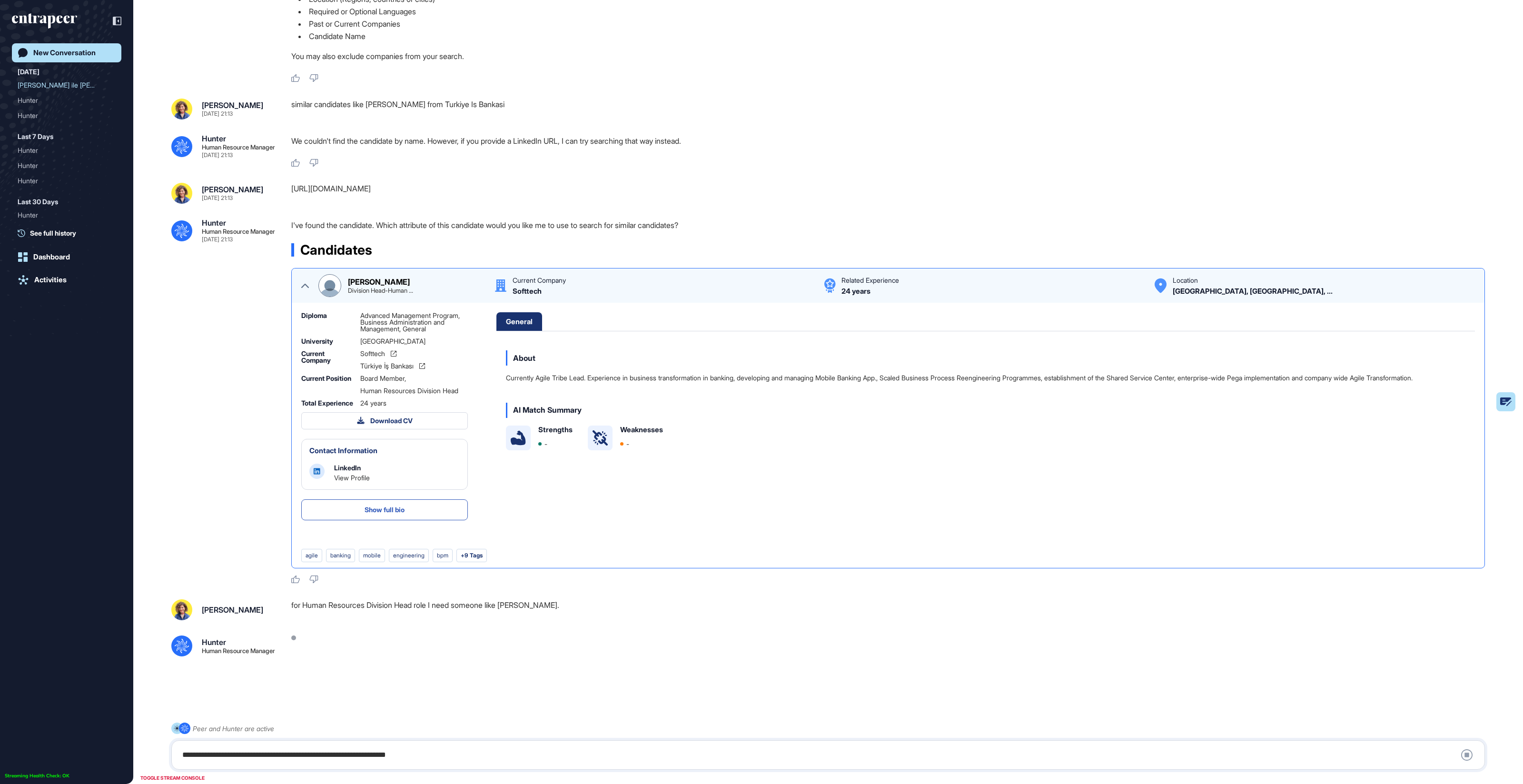
scroll to position [182, 0]
drag, startPoint x: 314, startPoint y: 600, endPoint x: 592, endPoint y: 601, distance: 278.0
click at [582, 600] on div "for Human Resources Division Head role I need someone like [PERSON_NAME]." at bounding box center [891, 610] width 1201 height 21
click at [594, 601] on div "for Human Resources Division Head role I need someone like [PERSON_NAME]." at bounding box center [891, 610] width 1201 height 21
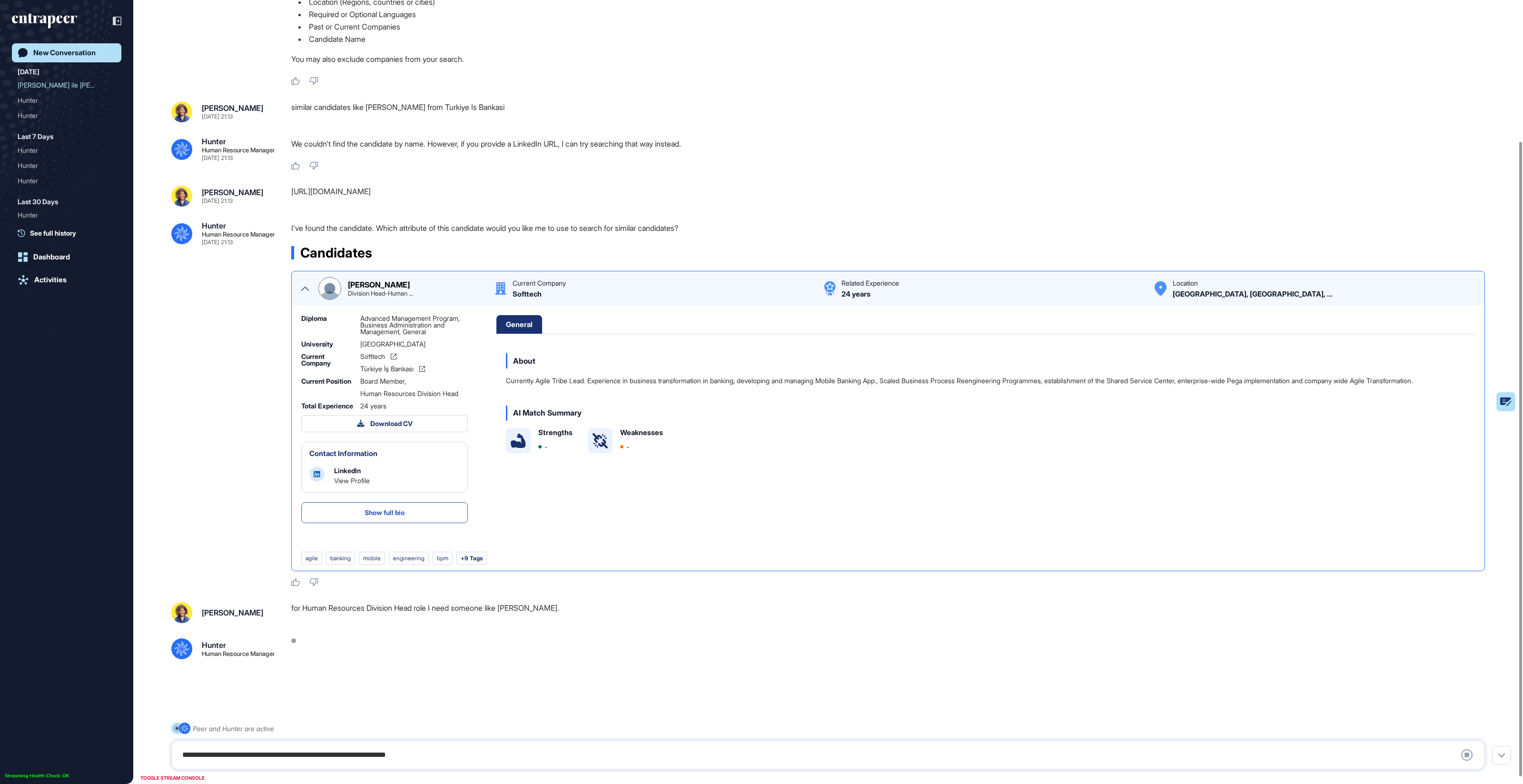
scroll to position [182, 0]
click at [302, 282] on icon at bounding box center [306, 286] width 8 height 8
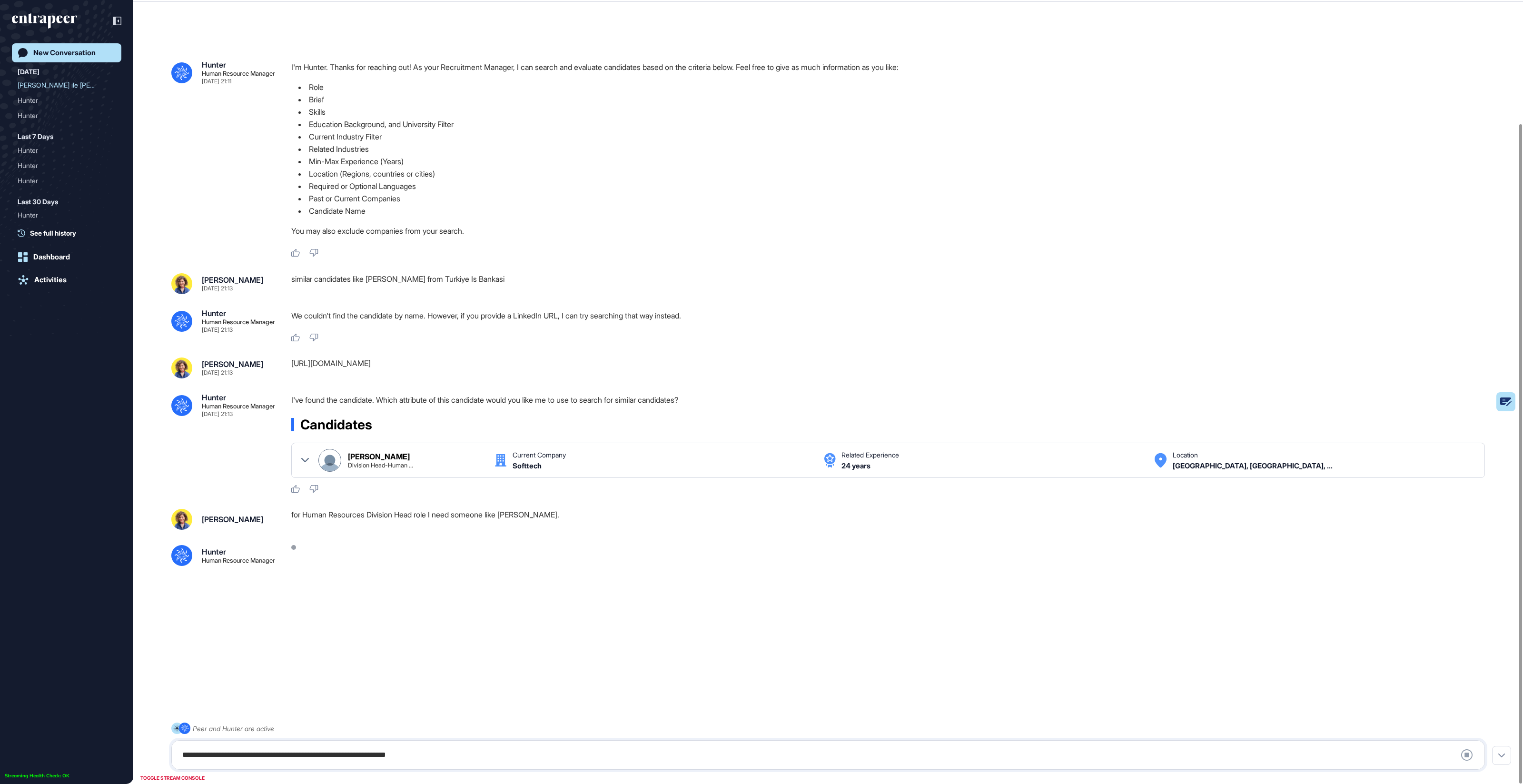
scroll to position [26, 0]
click at [307, 463] on icon at bounding box center [306, 461] width 8 height 8
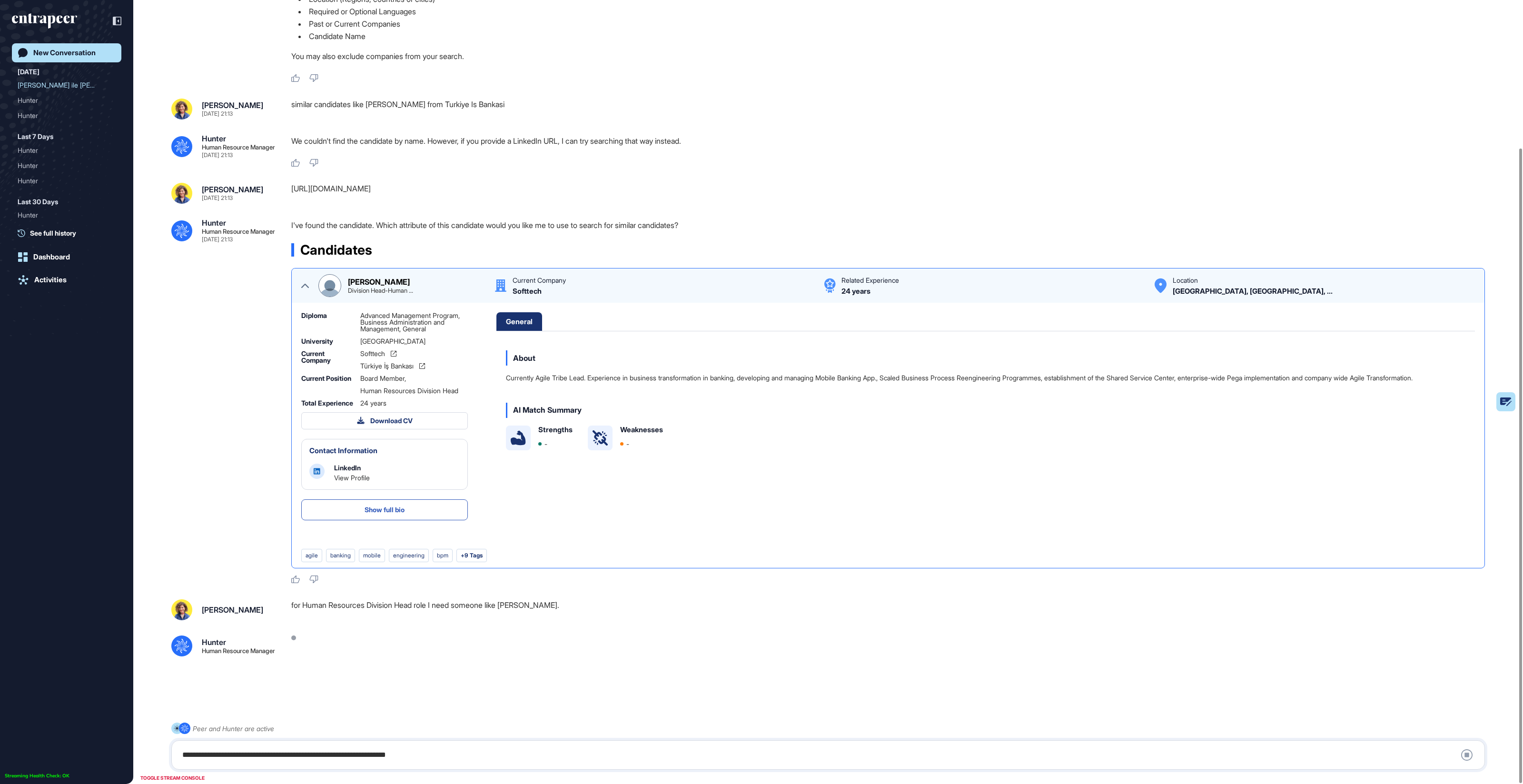
scroll to position [182, 0]
click at [233, 747] on div "**********" at bounding box center [828, 755] width 1303 height 19
click at [223, 751] on div "**********" at bounding box center [828, 755] width 1303 height 19
drag, startPoint x: 205, startPoint y: 756, endPoint x: 422, endPoint y: 756, distance: 217.0
click at [209, 756] on div "**********" at bounding box center [828, 755] width 1303 height 19
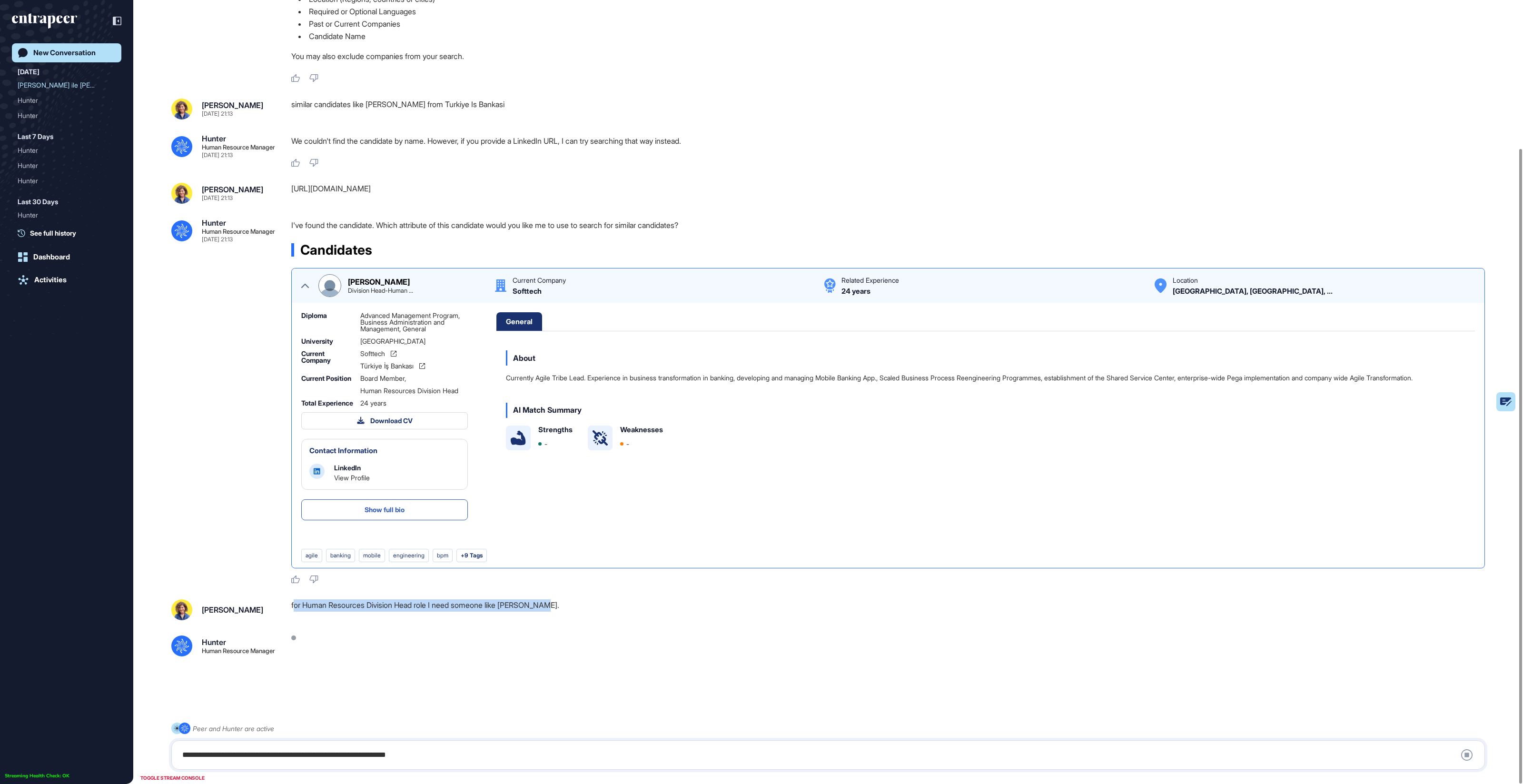
drag, startPoint x: 294, startPoint y: 598, endPoint x: 591, endPoint y: 605, distance: 297.1
click at [591, 605] on div "for Human Resources Division Head role I need someone like [PERSON_NAME]." at bounding box center [891, 610] width 1201 height 21
click at [591, 605] on div "for Human Resources Division Head role I need someone like [PERSON_NAME]." at bounding box center [891, 610] width 1201 height 21
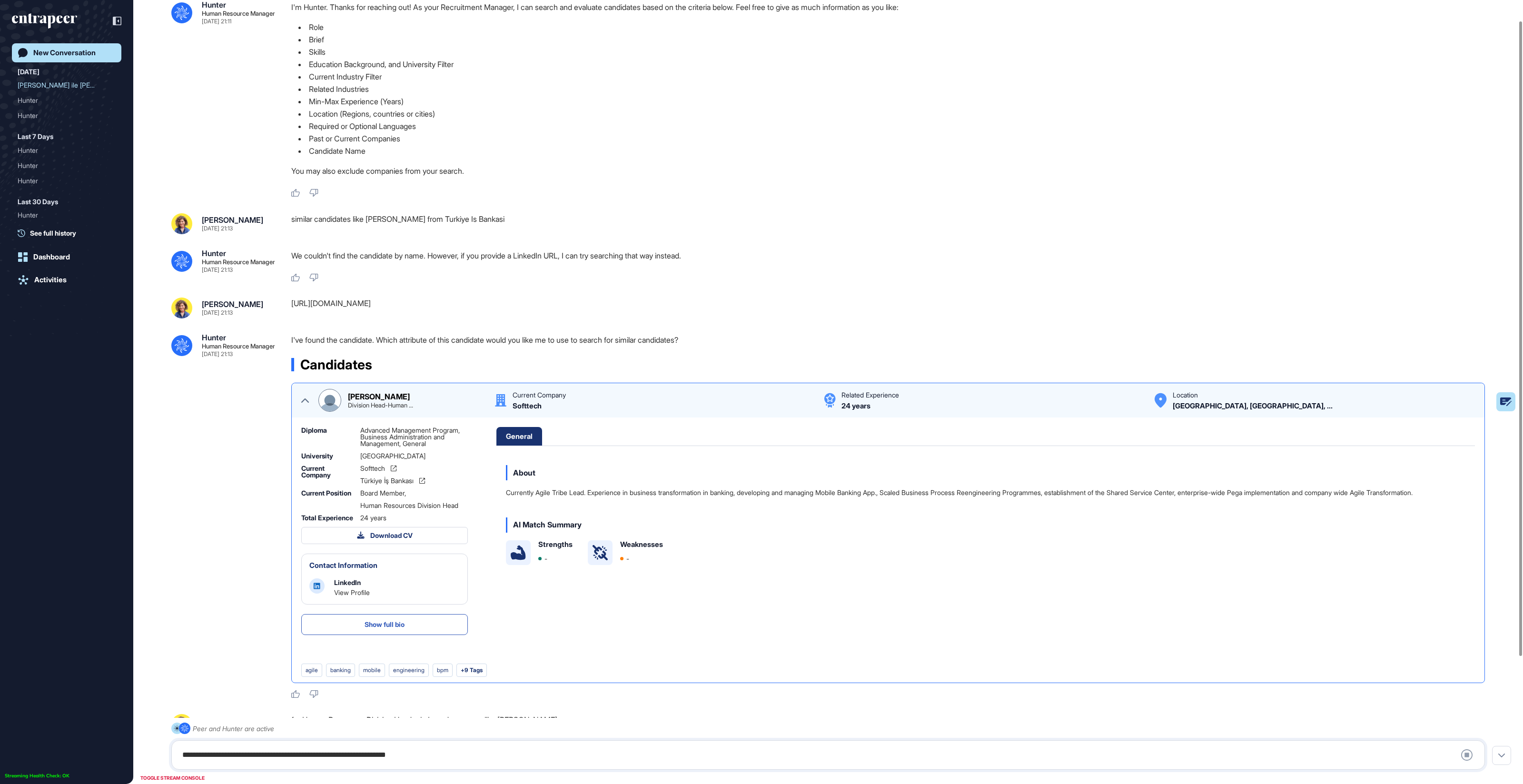
scroll to position [0, 0]
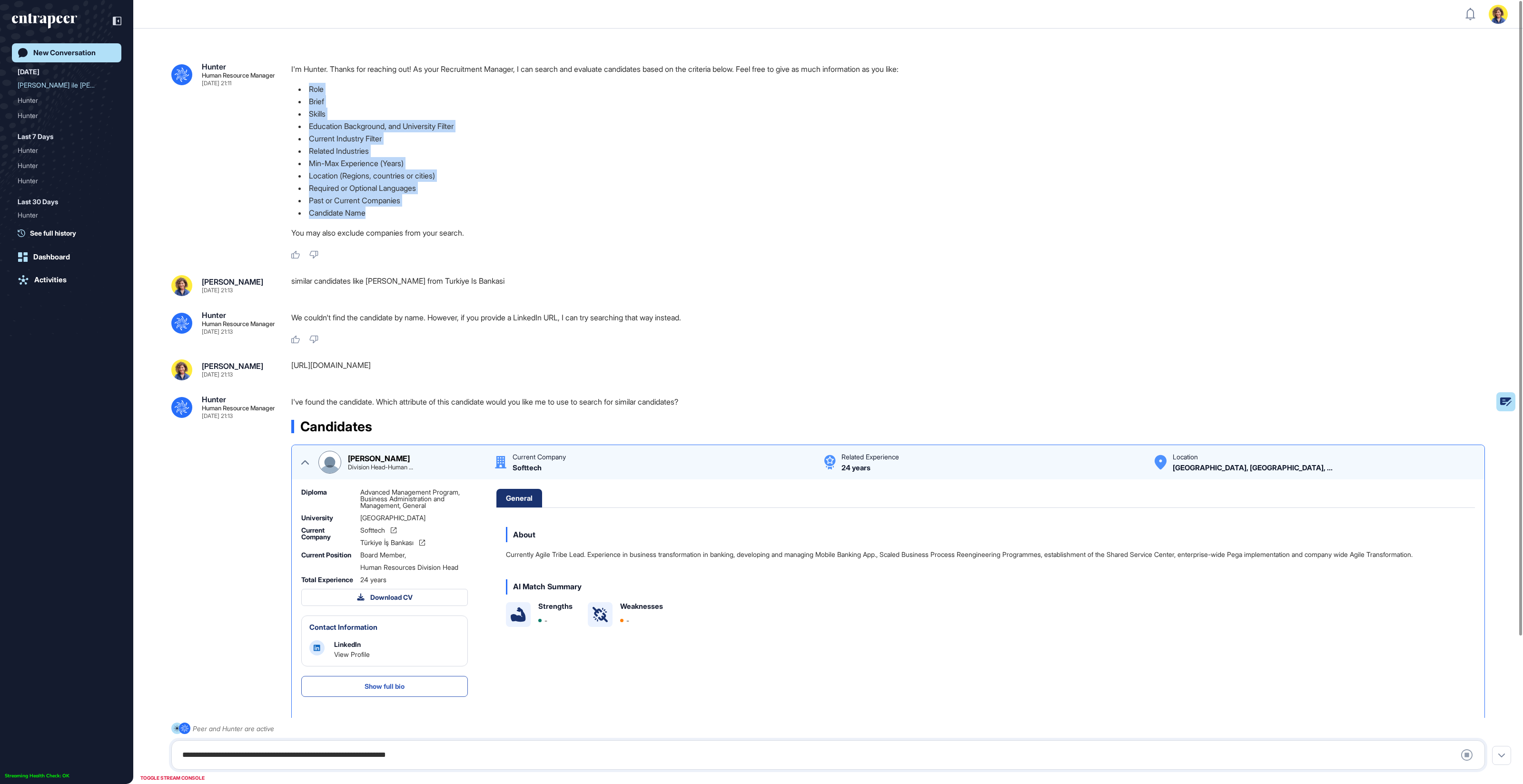
drag, startPoint x: 395, startPoint y: 214, endPoint x: 301, endPoint y: 89, distance: 156.4
click at [302, 89] on ul "Role Brief Skills Education Background, and University Filter Current Industry …" at bounding box center [891, 151] width 1201 height 136
copy ul "Role Brief Skills Education Background, and University Filter Current Industry …"
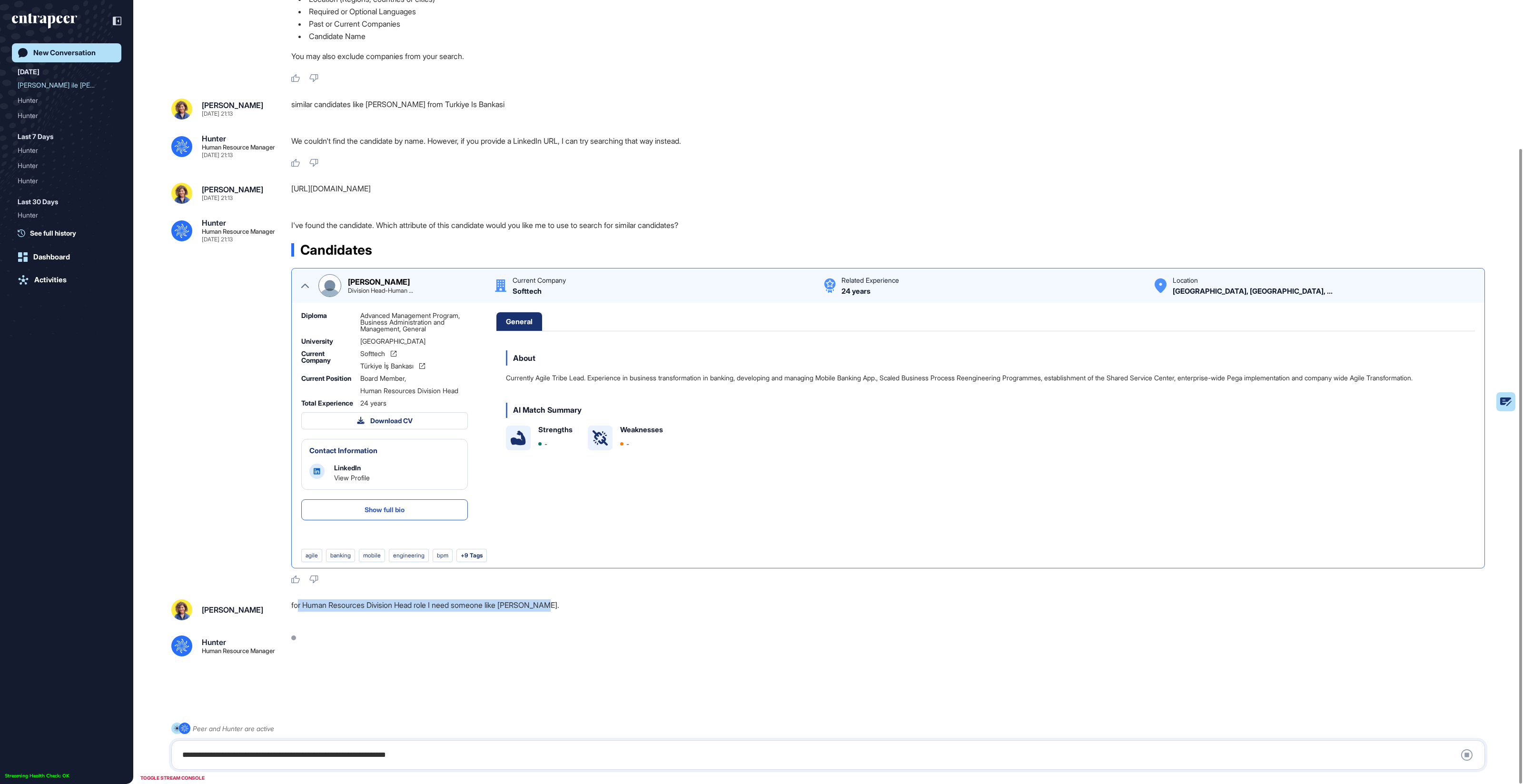
drag, startPoint x: 300, startPoint y: 605, endPoint x: 603, endPoint y: 608, distance: 303.0
click at [603, 608] on div "for Human Resources Division Head role I need someone like [PERSON_NAME]." at bounding box center [891, 610] width 1201 height 21
click at [604, 608] on div "for Human Resources Division Head role I need someone like [PERSON_NAME]." at bounding box center [891, 610] width 1201 height 21
drag, startPoint x: 244, startPoint y: 242, endPoint x: 198, endPoint y: 241, distance: 46.0
click at [198, 241] on div ".cls-2{fill:#fff} Hunter Human Resource Manager [DATE] 21:13 I've found the can…" at bounding box center [828, 401] width 1314 height 365
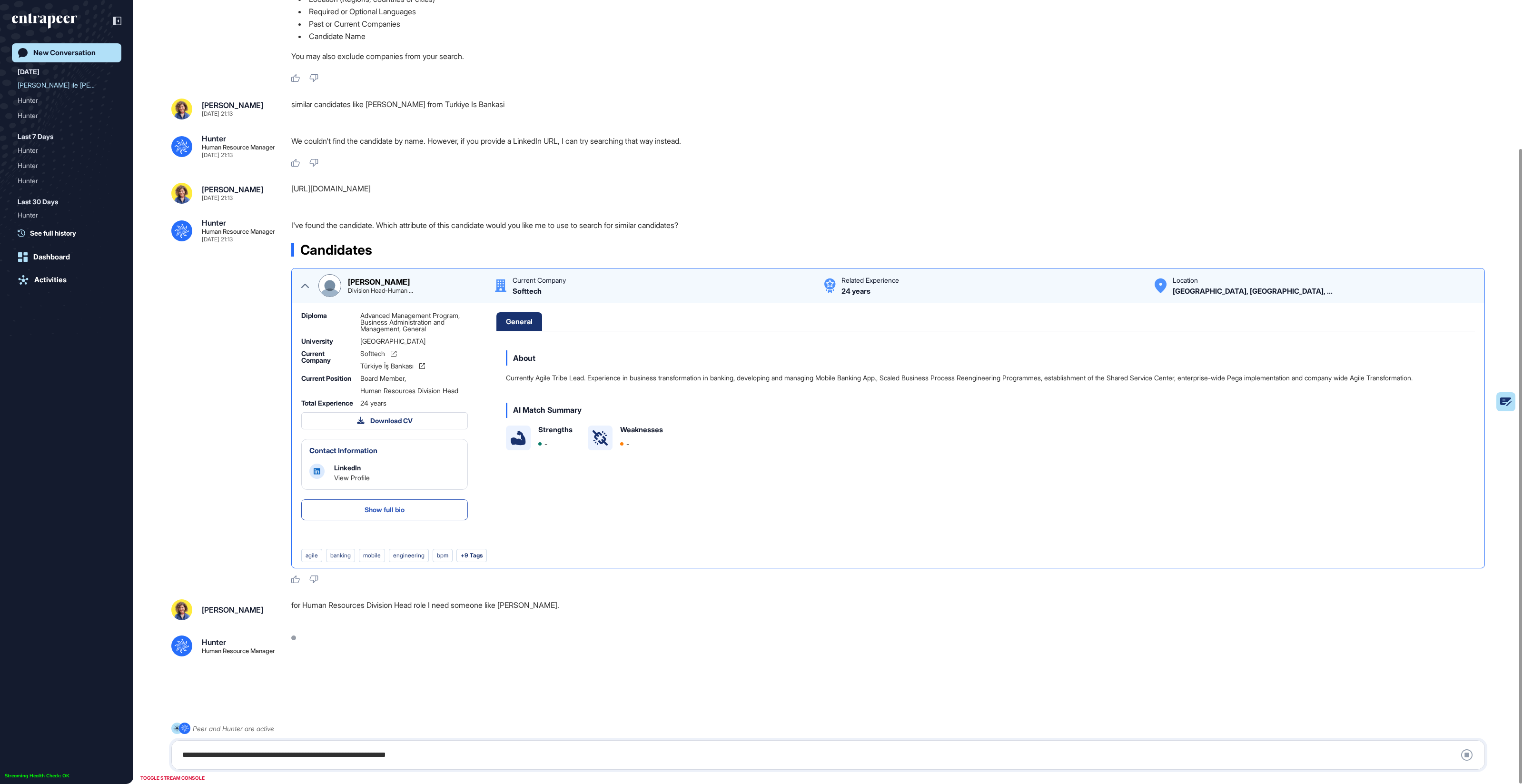
copy div "[DATE] 21:13"
click at [224, 433] on div ".cls-2{fill:#fff} Hunter Human Resource Manager [DATE] 21:13 I've found the can…" at bounding box center [828, 401] width 1314 height 365
drag, startPoint x: 516, startPoint y: 606, endPoint x: 365, endPoint y: 599, distance: 151.2
click at [362, 599] on div "for Human Resources Division Head role I need someone like [PERSON_NAME]." at bounding box center [891, 610] width 1201 height 21
click at [422, 603] on div "for Human Resources Division Head role I need someone like [PERSON_NAME]." at bounding box center [891, 610] width 1201 height 21
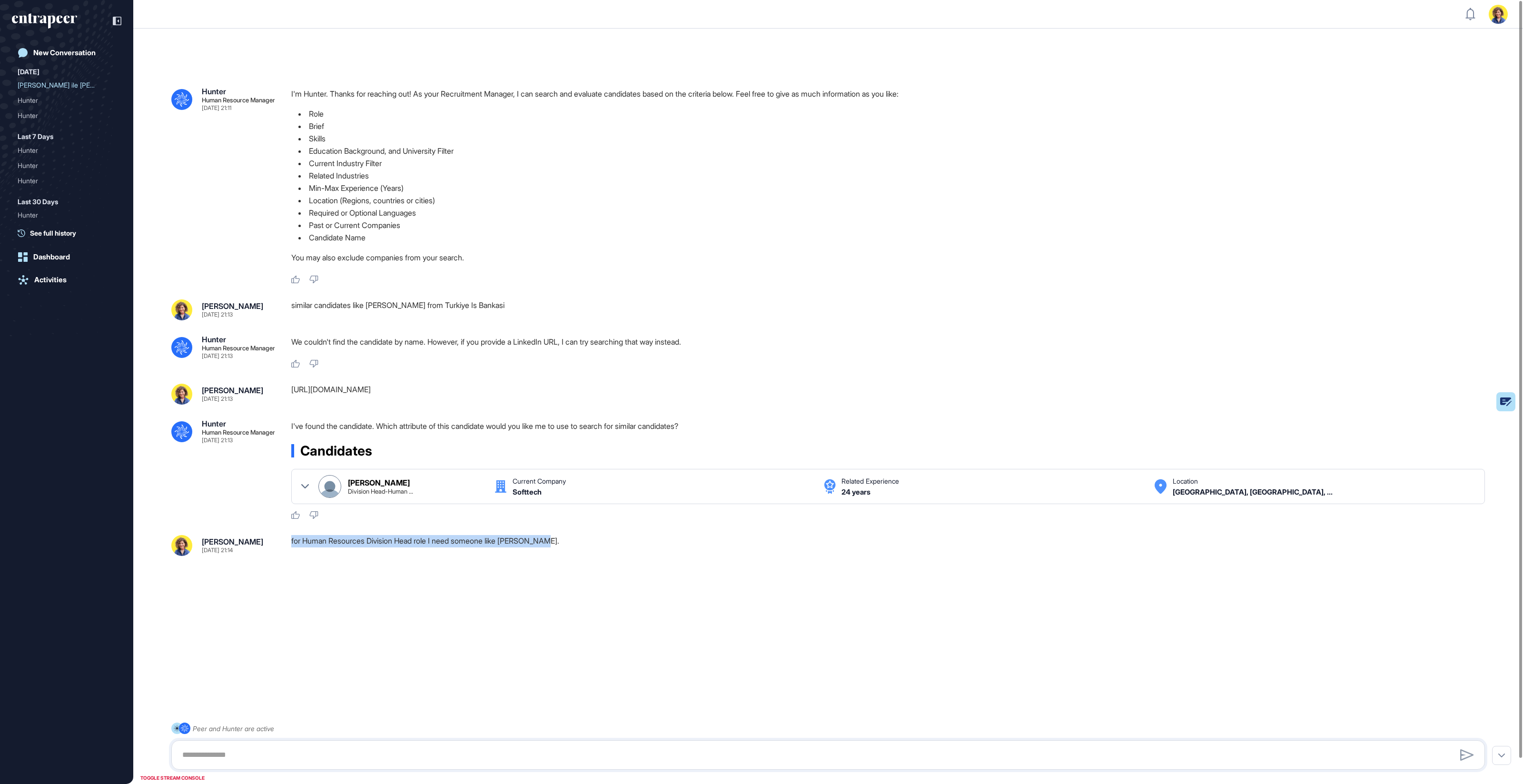
drag, startPoint x: 287, startPoint y: 545, endPoint x: 577, endPoint y: 543, distance: 290.0
click at [577, 543] on div "[PERSON_NAME] [DATE] 21:14 for Human Resources Division Head role I need someon…" at bounding box center [828, 545] width 1314 height 21
copy div "for Human Resources Division Head role I need someone like [PERSON_NAME]."
click at [328, 758] on textarea at bounding box center [828, 755] width 1303 height 19
paste textarea "**********"
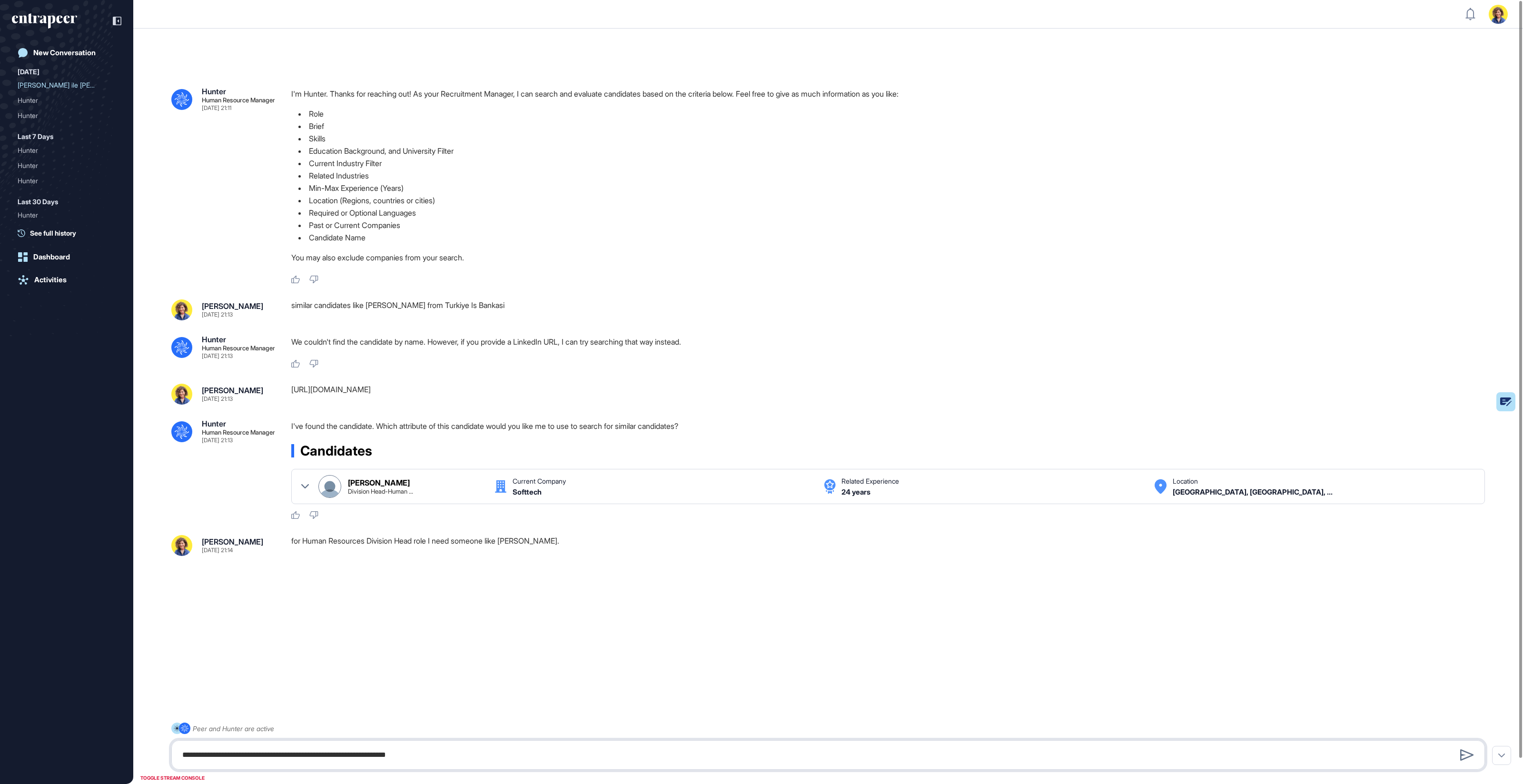
type textarea "**********"
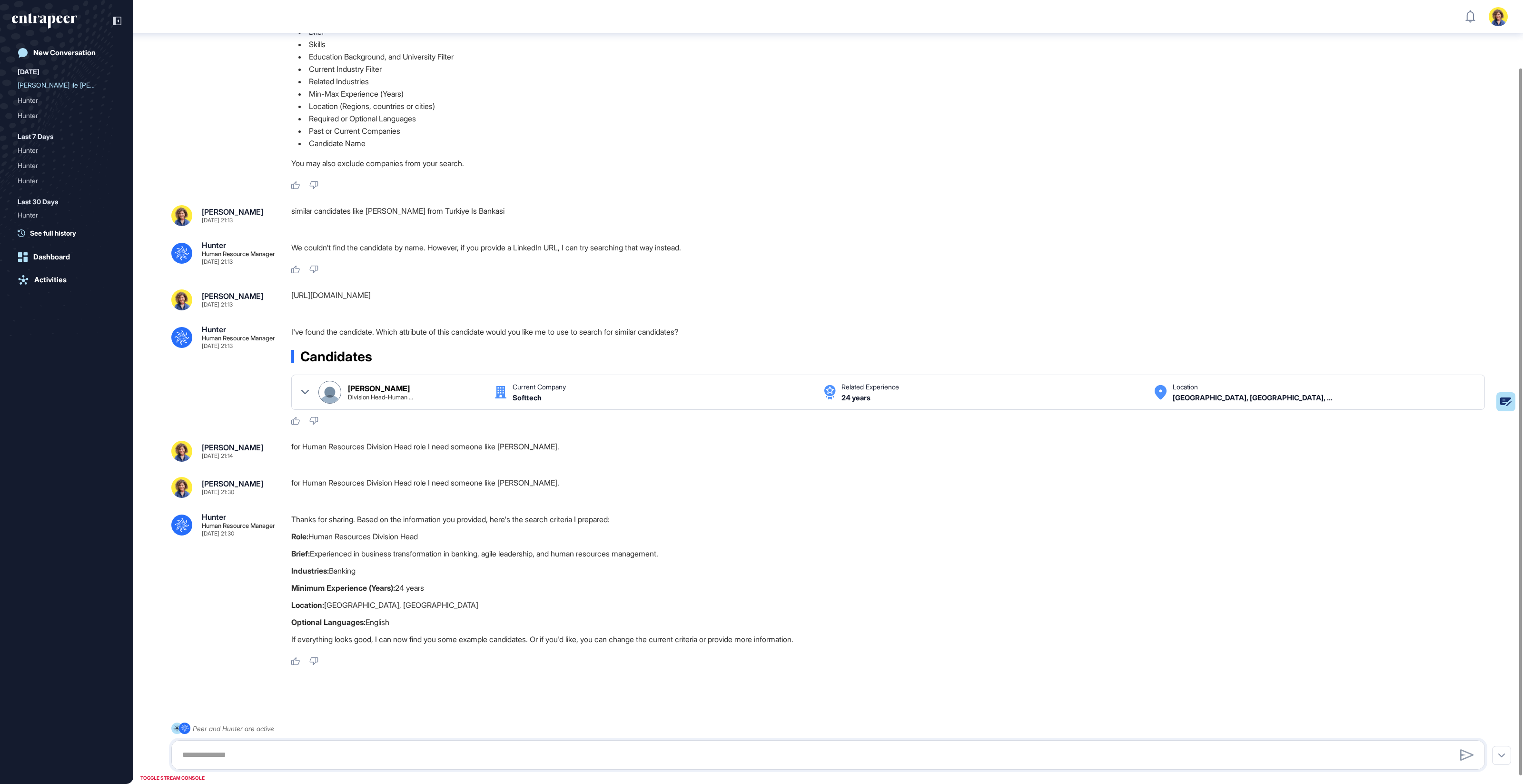
scroll to position [83, 0]
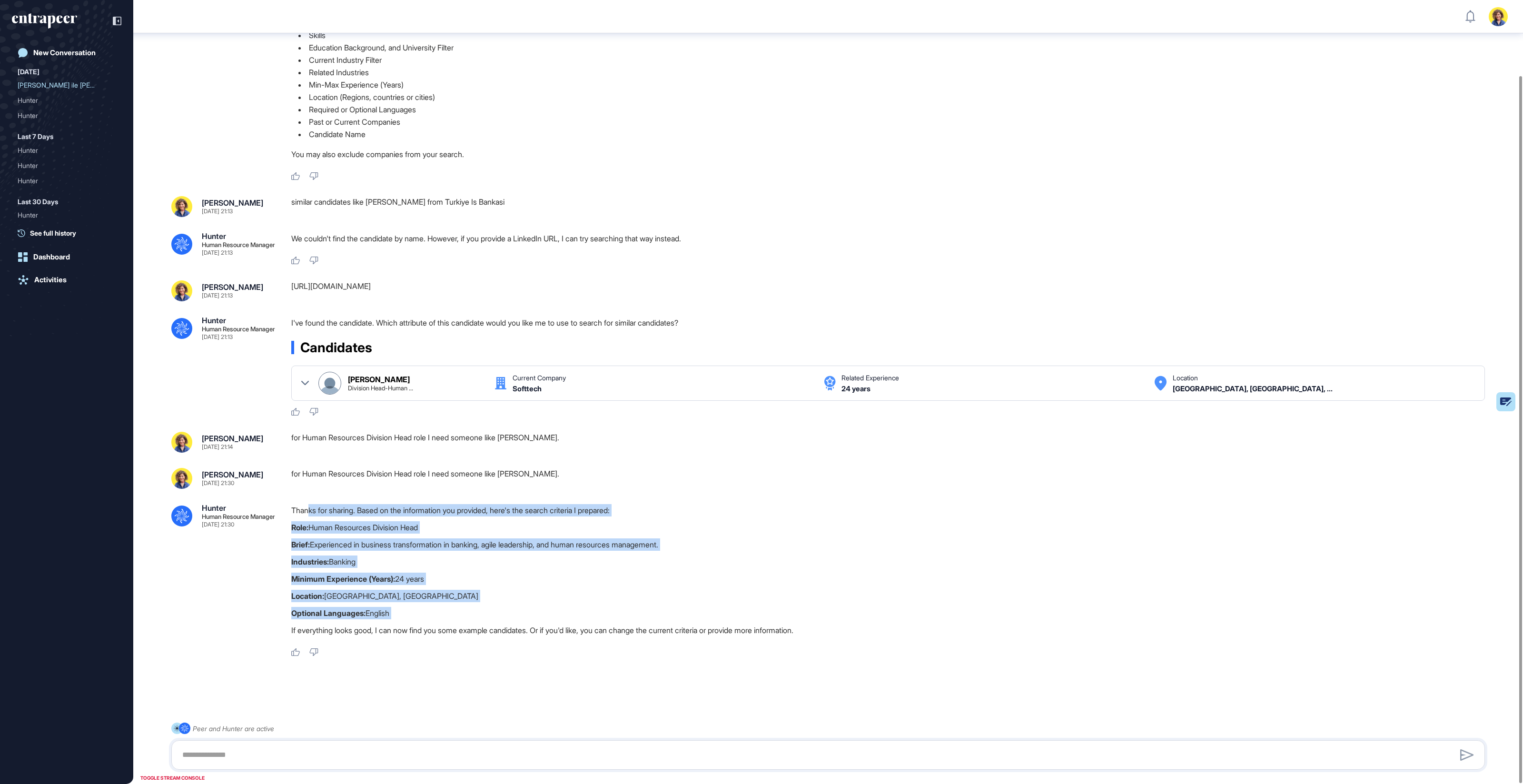
drag, startPoint x: 307, startPoint y: 508, endPoint x: 439, endPoint y: 619, distance: 172.5
click at [439, 619] on div "Thanks for sharing. Based on the information you provided, here's the search cr…" at bounding box center [891, 572] width 1201 height 137
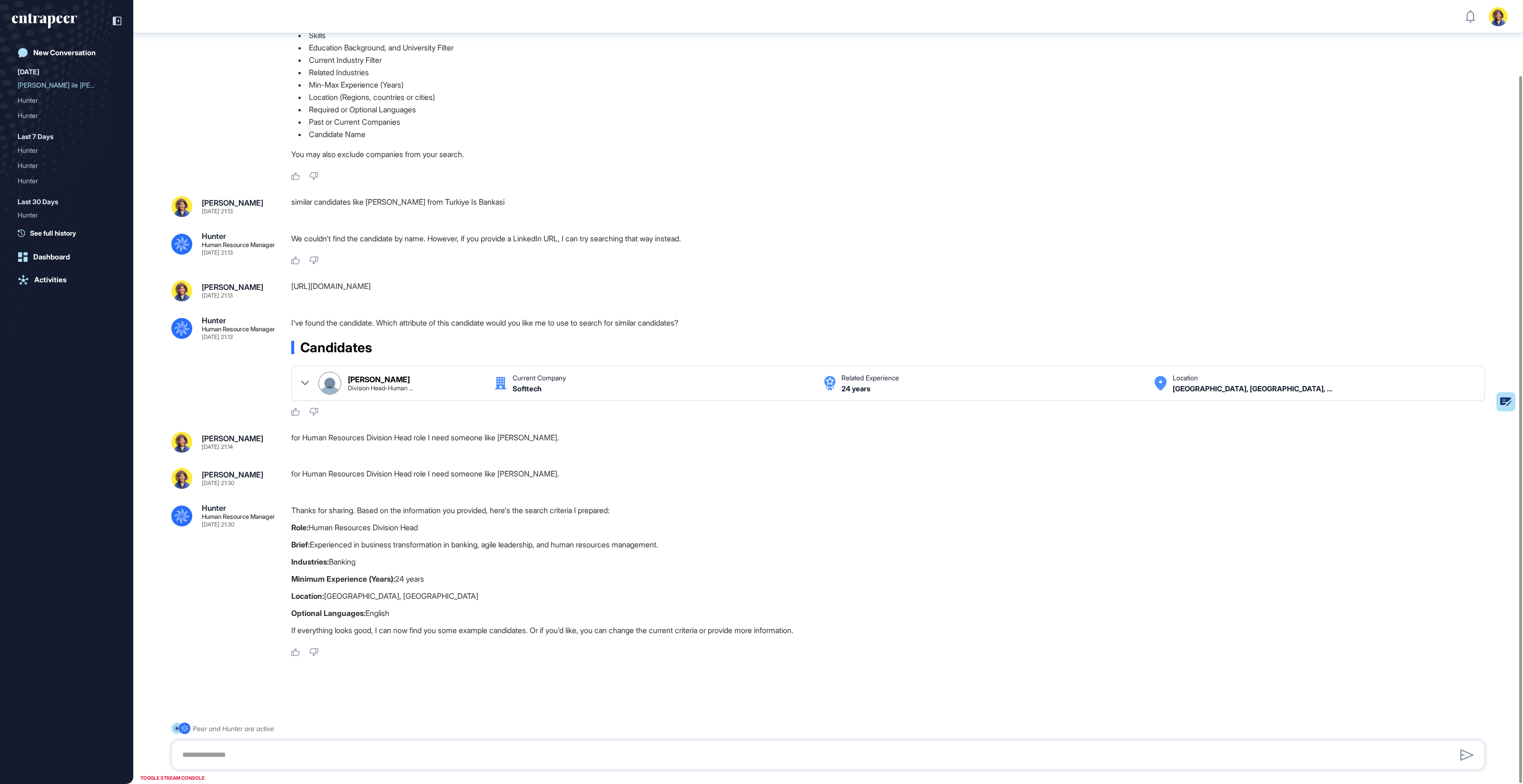
drag, startPoint x: 441, startPoint y: 618, endPoint x: 411, endPoint y: 571, distance: 55.8
click at [441, 617] on p "Optional Languages: English" at bounding box center [891, 613] width 1201 height 13
drag, startPoint x: 306, startPoint y: 522, endPoint x: 525, endPoint y: 543, distance: 220.0
click at [519, 542] on div "Thanks for sharing. Based on the information you provided, here's the search cr…" at bounding box center [891, 572] width 1201 height 137
drag, startPoint x: 525, startPoint y: 543, endPoint x: 380, endPoint y: 545, distance: 145.0
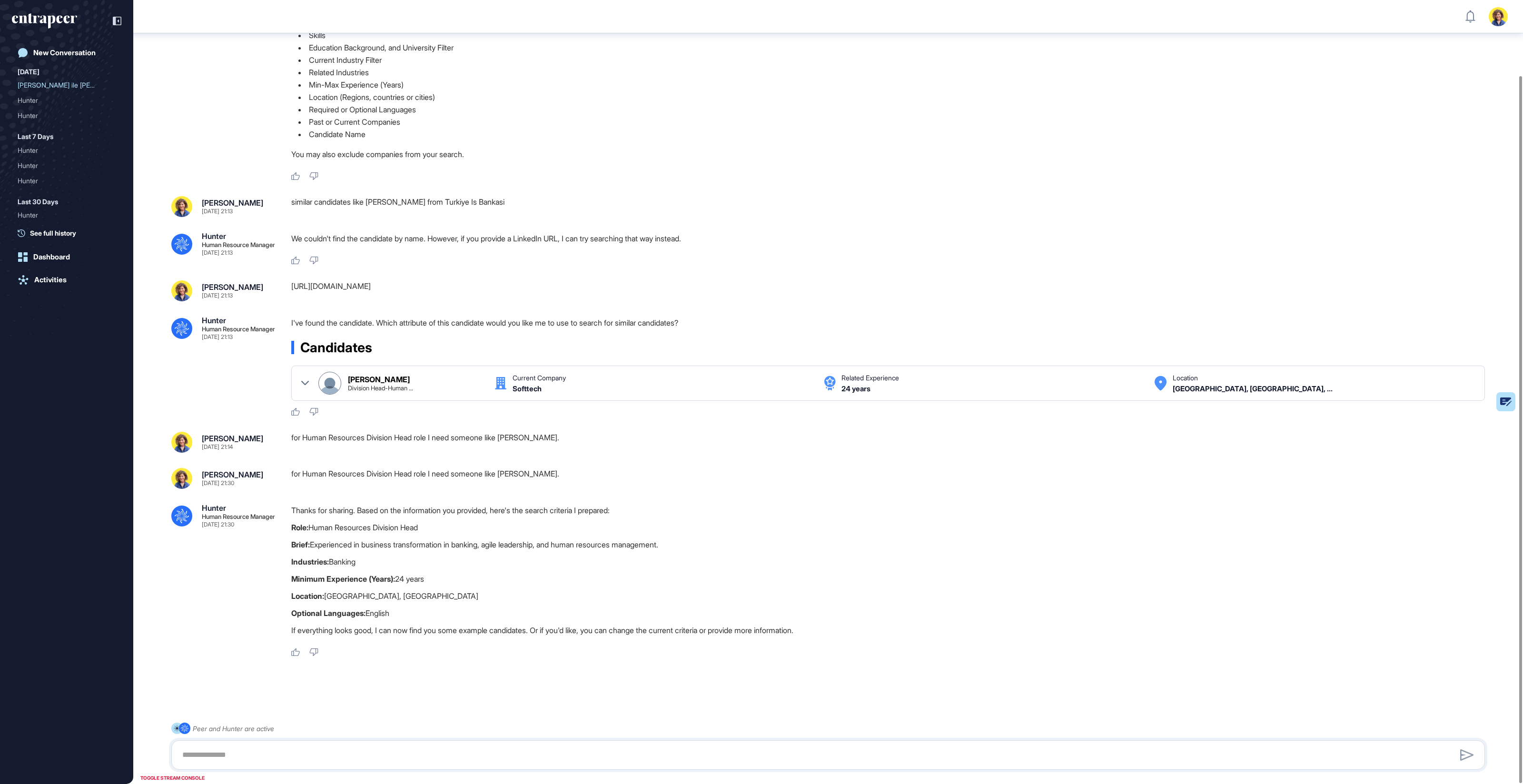
click at [524, 544] on p "Brief: Experienced in business transformation in banking, agile leadership, and…" at bounding box center [891, 545] width 1201 height 13
drag, startPoint x: 321, startPoint y: 542, endPoint x: 558, endPoint y: 543, distance: 237.0
click at [701, 542] on p "Brief: Experienced in business transformation in banking, agile leadership, and…" at bounding box center [891, 545] width 1201 height 13
drag, startPoint x: 291, startPoint y: 548, endPoint x: 379, endPoint y: 553, distance: 88.1
click at [291, 548] on strong "Brief:" at bounding box center [301, 545] width 19 height 9
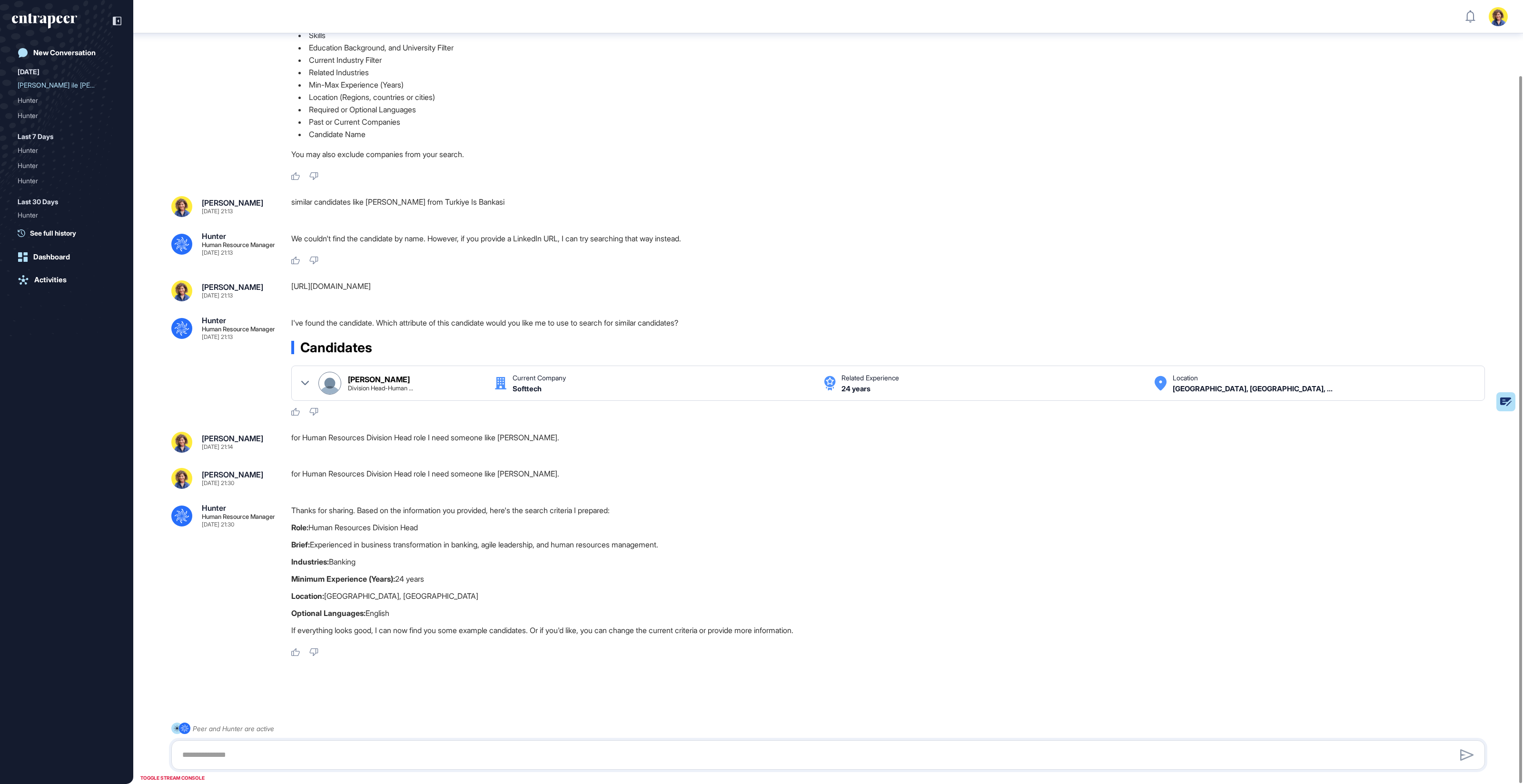
drag, startPoint x: 554, startPoint y: 552, endPoint x: 595, endPoint y: 552, distance: 41.0
click at [595, 552] on div "Thanks for sharing. Based on the information you provided, here's the search cr…" at bounding box center [891, 572] width 1201 height 137
drag, startPoint x: 555, startPoint y: 549, endPoint x: 573, endPoint y: 550, distance: 18.0
click at [497, 546] on p "Brief: Experienced in business transformation in banking, agile leadership, and…" at bounding box center [891, 545] width 1201 height 13
drag, startPoint x: 590, startPoint y: 551, endPoint x: 582, endPoint y: 550, distance: 8.1
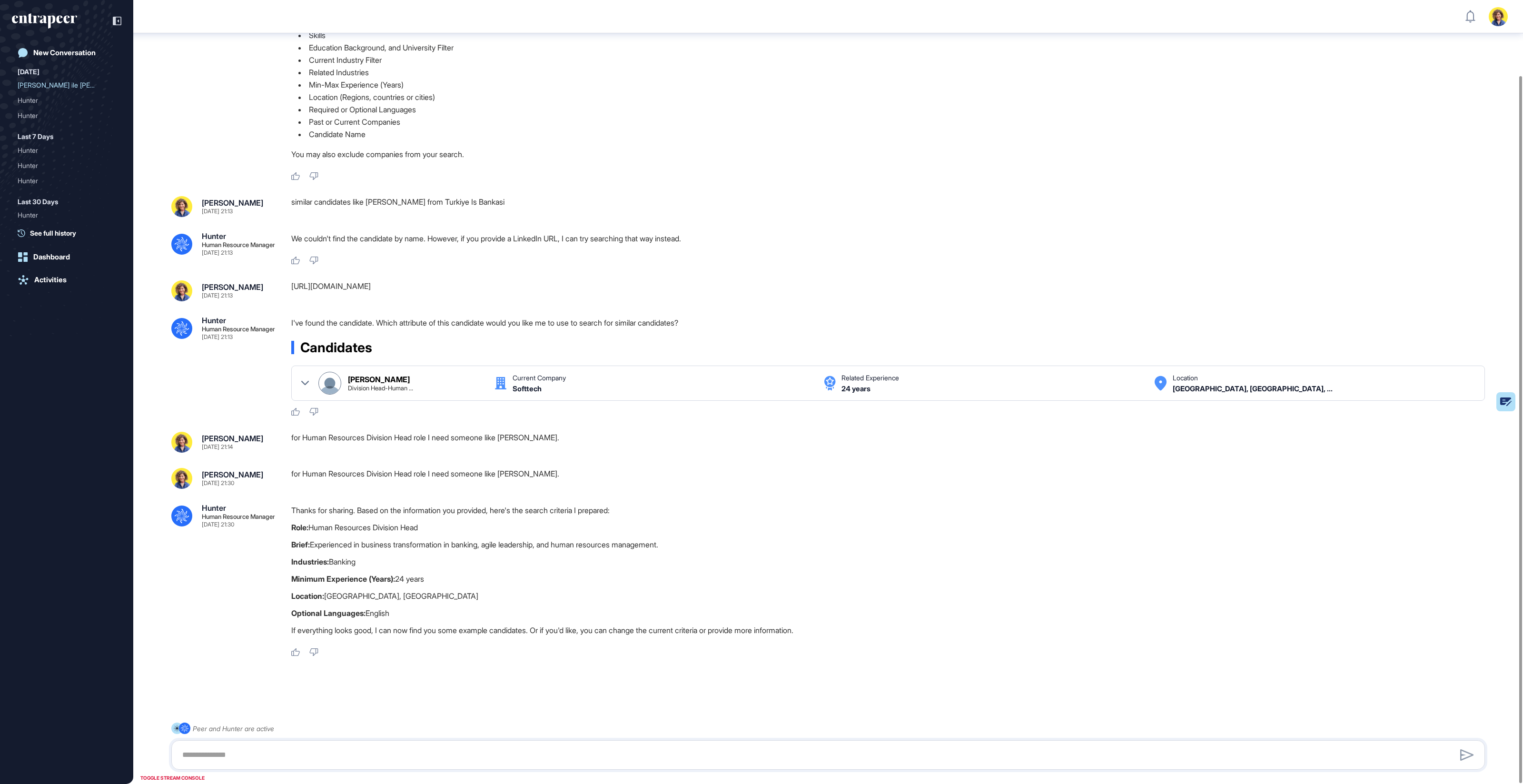
click at [589, 551] on div "Thanks for sharing. Based on the information you provided, here's the search cr…" at bounding box center [891, 572] width 1201 height 137
drag, startPoint x: 576, startPoint y: 547, endPoint x: 730, endPoint y: 553, distance: 154.1
click at [698, 550] on p "Brief: Experienced in business transformation in banking, agile leadership, and…" at bounding box center [891, 545] width 1201 height 13
drag, startPoint x: 730, startPoint y: 553, endPoint x: 717, endPoint y: 557, distance: 13.6
click at [730, 553] on div "Thanks for sharing. Based on the information you provided, here's the search cr…" at bounding box center [891, 572] width 1201 height 137
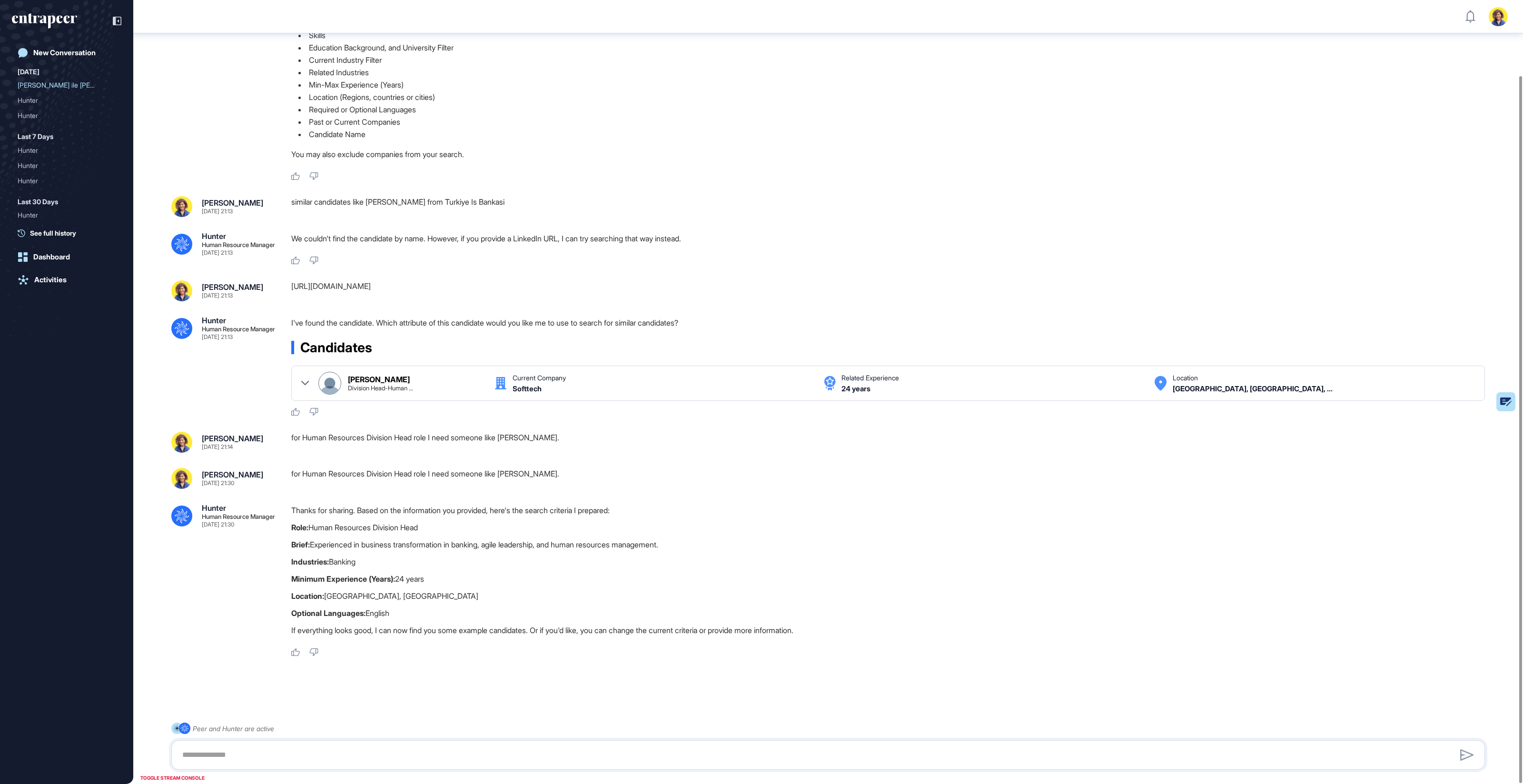
drag, startPoint x: 302, startPoint y: 577, endPoint x: 488, endPoint y: 578, distance: 186.0
click at [486, 578] on p "Minimum Experience (Years): 24 years" at bounding box center [891, 579] width 1201 height 13
click at [488, 578] on p "Minimum Experience (Years): 24 years" at bounding box center [891, 579] width 1201 height 13
drag, startPoint x: 304, startPoint y: 578, endPoint x: 369, endPoint y: 580, distance: 65.0
click at [370, 580] on strong "Minimum Experience (Years):" at bounding box center [343, 579] width 103 height 9
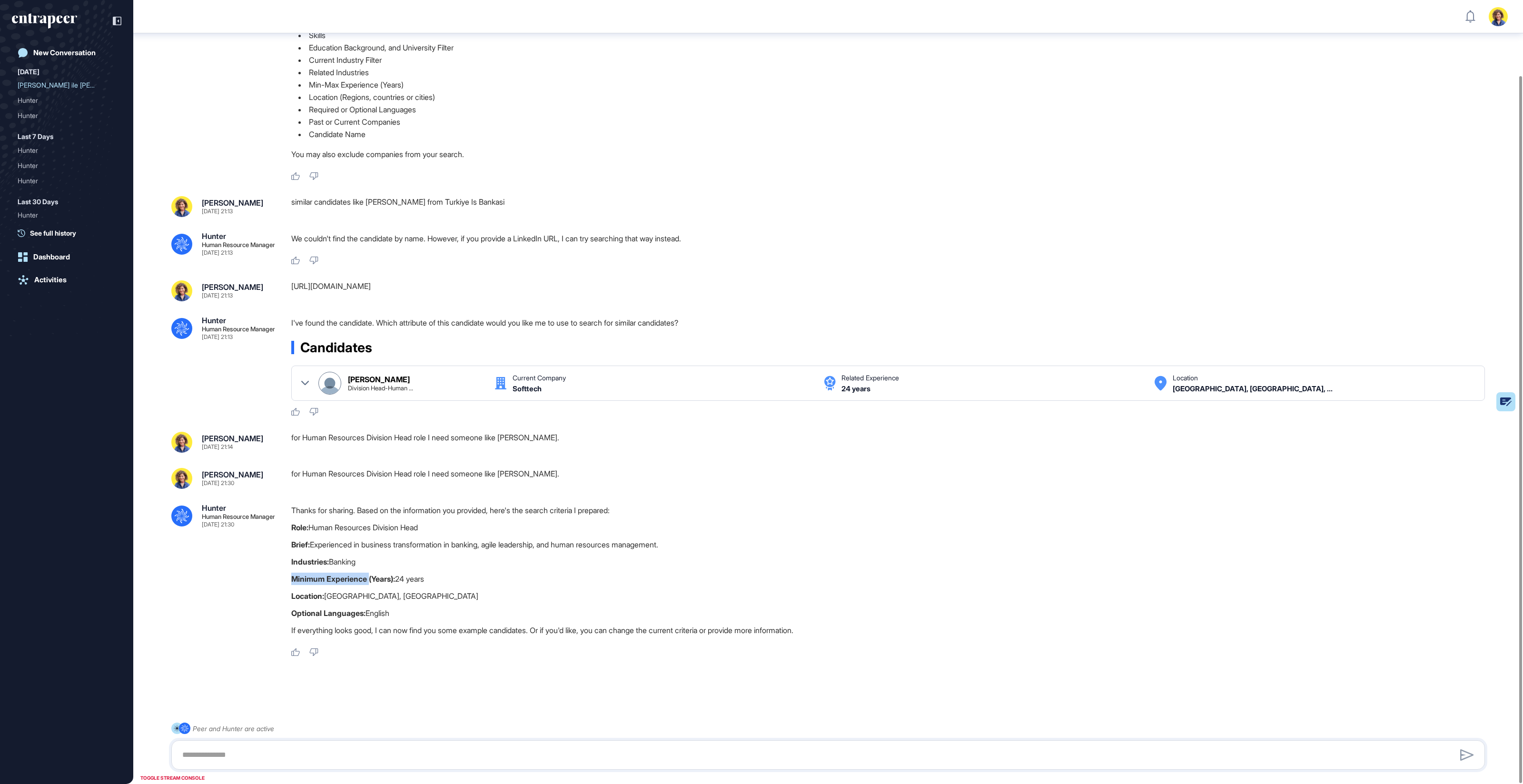
copy strong "Minimum Experience"
click at [318, 746] on textarea at bounding box center [828, 755] width 1303 height 19
type textarea "**********"
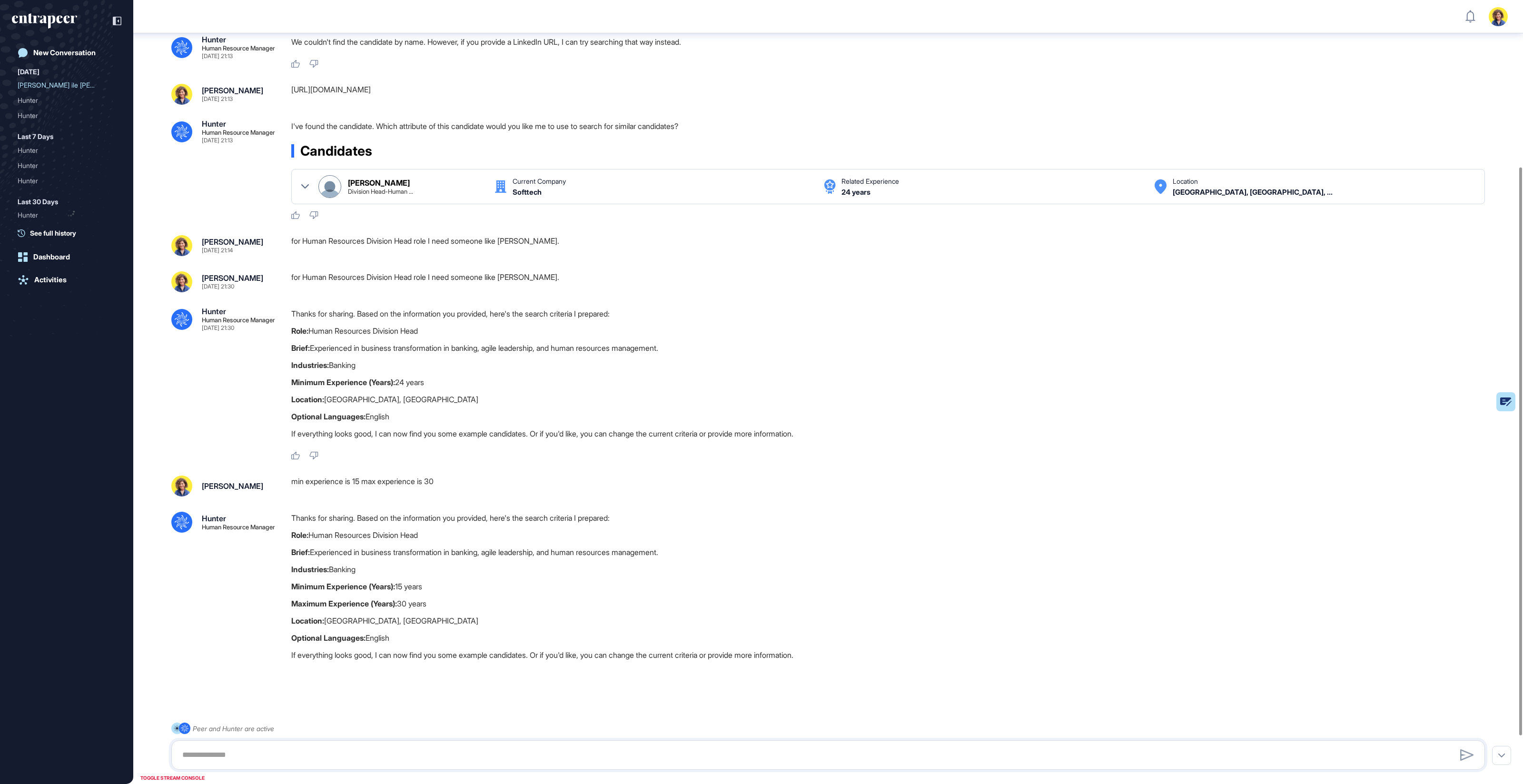
scroll to position [295, 0]
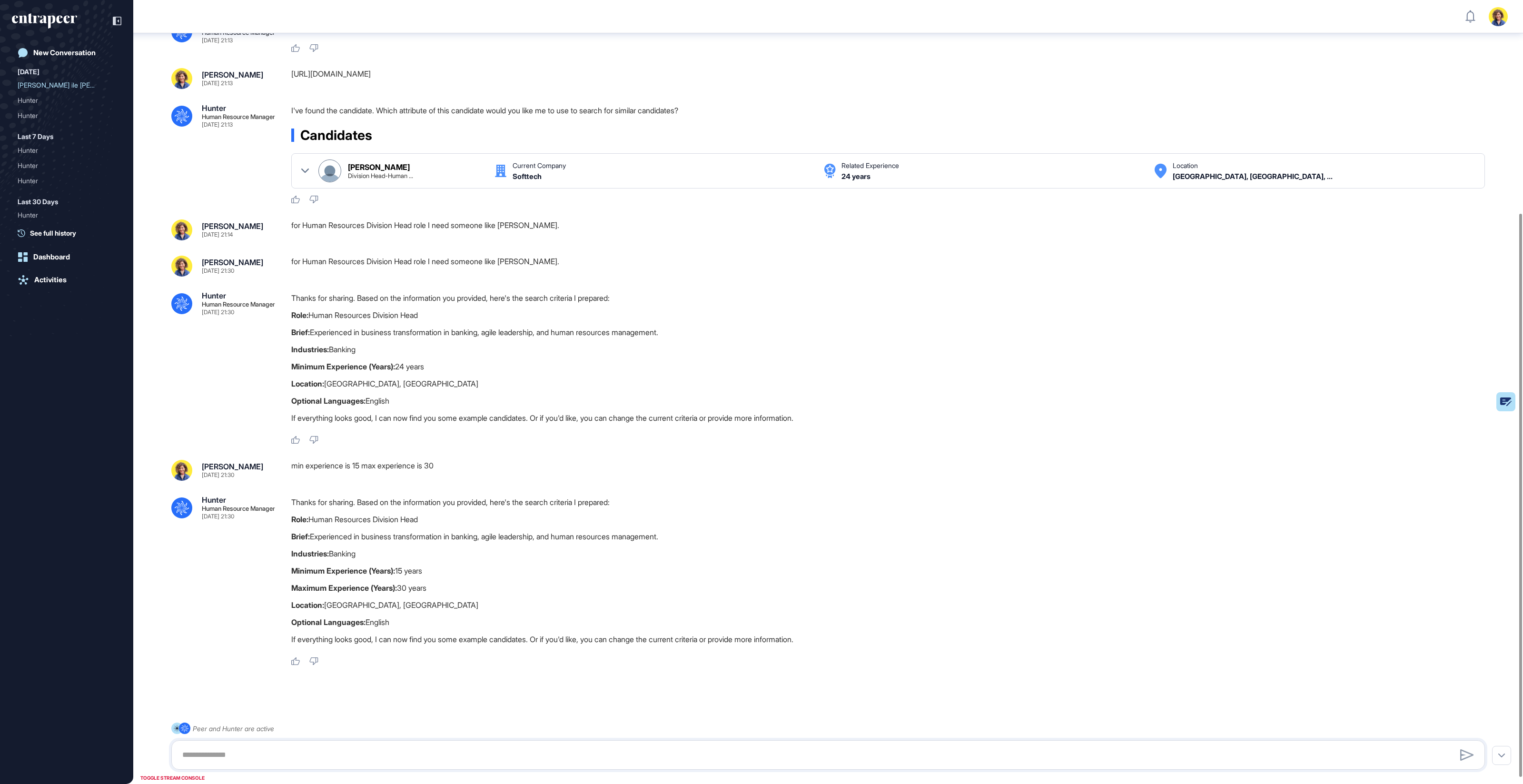
drag, startPoint x: 761, startPoint y: 637, endPoint x: 765, endPoint y: 642, distance: 6.4
click at [761, 637] on p "If everything looks good, I can now find you some example candidates. Or if you…" at bounding box center [891, 640] width 1201 height 13
drag, startPoint x: 765, startPoint y: 642, endPoint x: 457, endPoint y: 642, distance: 308.0
click at [455, 642] on p "If everything looks good, I can now find you some example candidates. Or if you…" at bounding box center [891, 640] width 1201 height 13
click at [476, 643] on p "If everything looks good, I can now find you some example candidates. Or if you…" at bounding box center [891, 640] width 1201 height 13
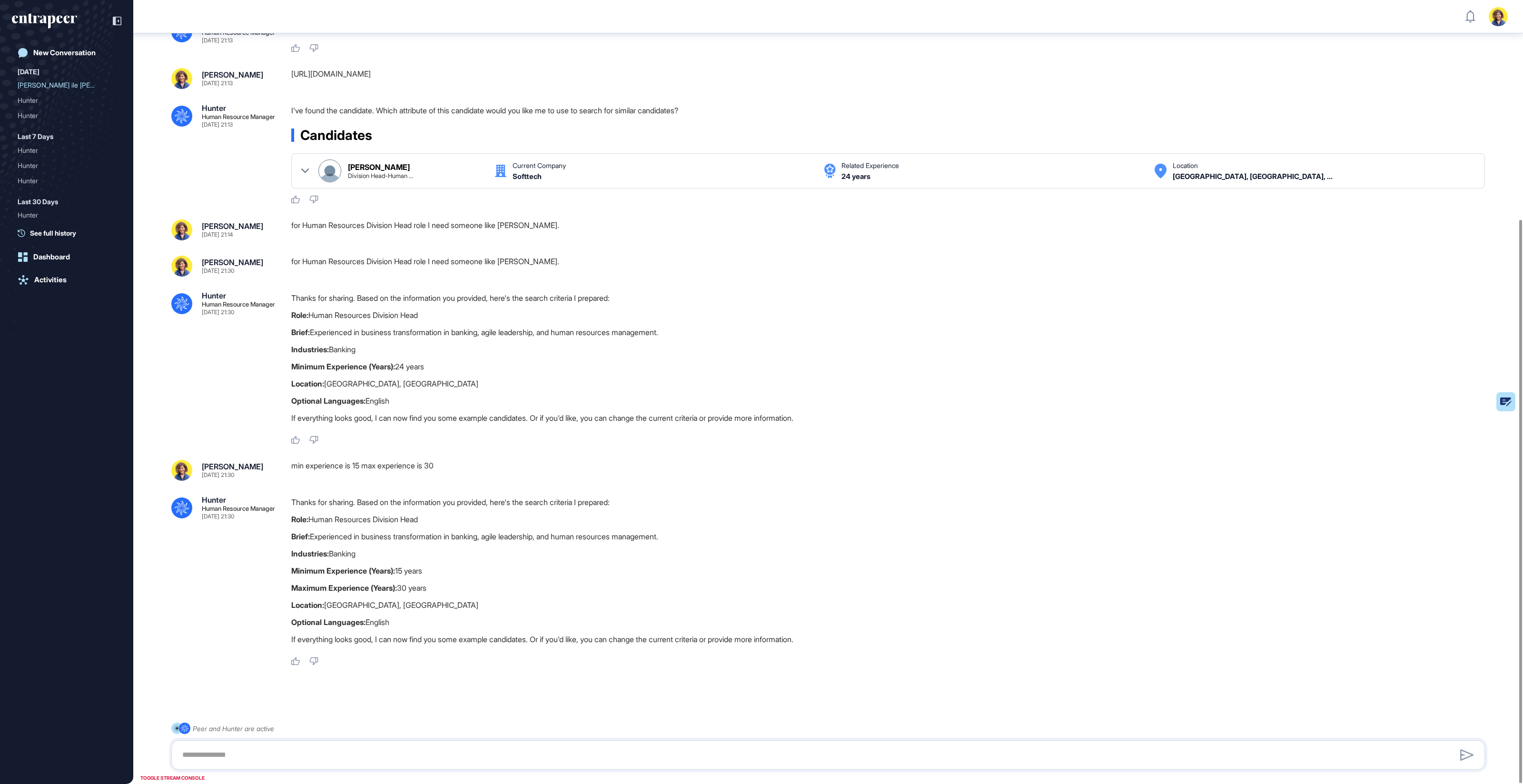
scroll to position [305, 0]
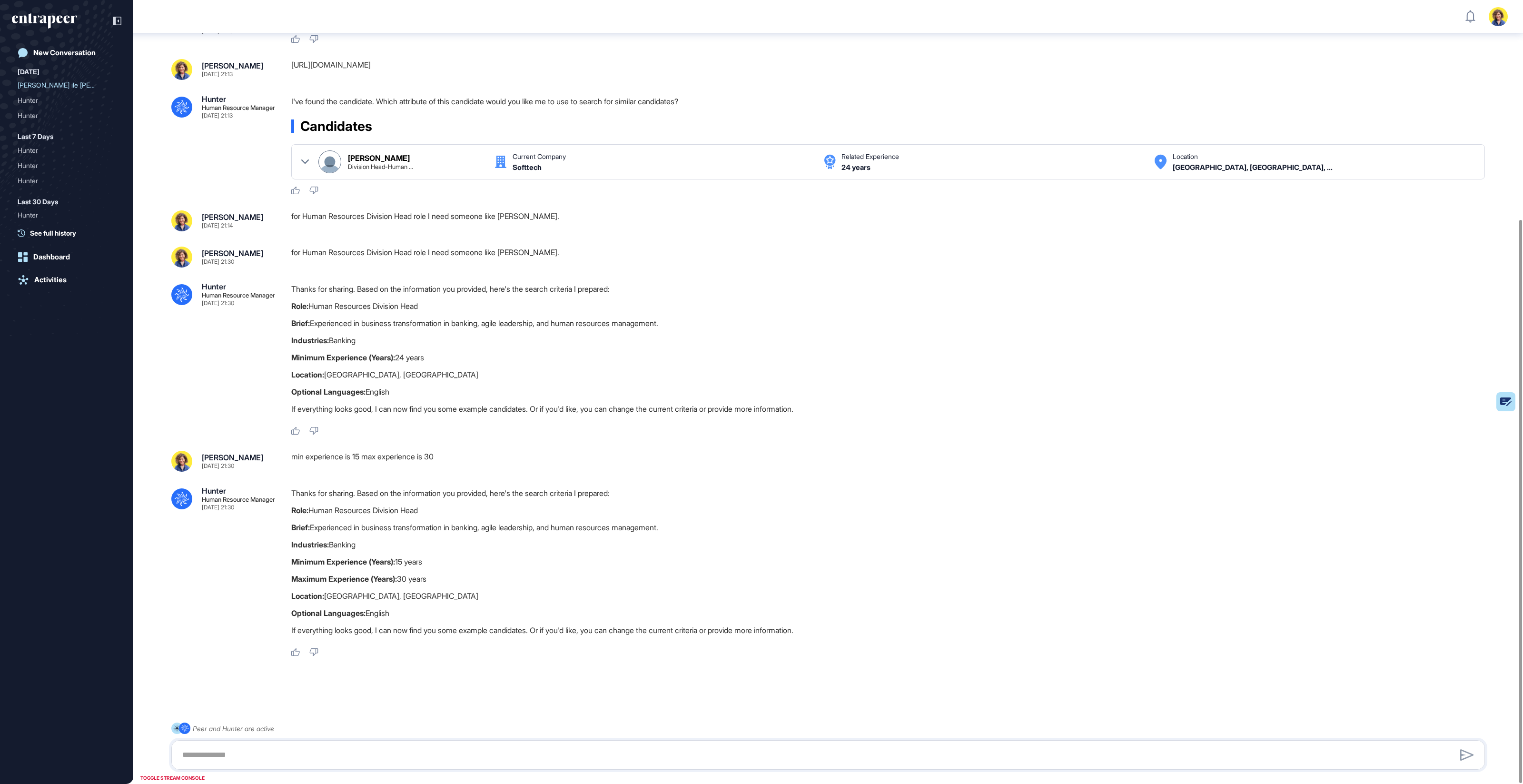
drag, startPoint x: 361, startPoint y: 494, endPoint x: 509, endPoint y: 614, distance: 190.5
click at [506, 613] on div "Sara Holyavkin Sep 24, 2025 21:30 min experience is 15 max experience is 30 .cl…" at bounding box center [828, 553] width 1314 height 206
drag, startPoint x: 509, startPoint y: 614, endPoint x: 501, endPoint y: 610, distance: 8.9
click at [509, 614] on p "Optional Languages: English" at bounding box center [891, 613] width 1201 height 13
click at [308, 159] on icon at bounding box center [306, 162] width 8 height 8
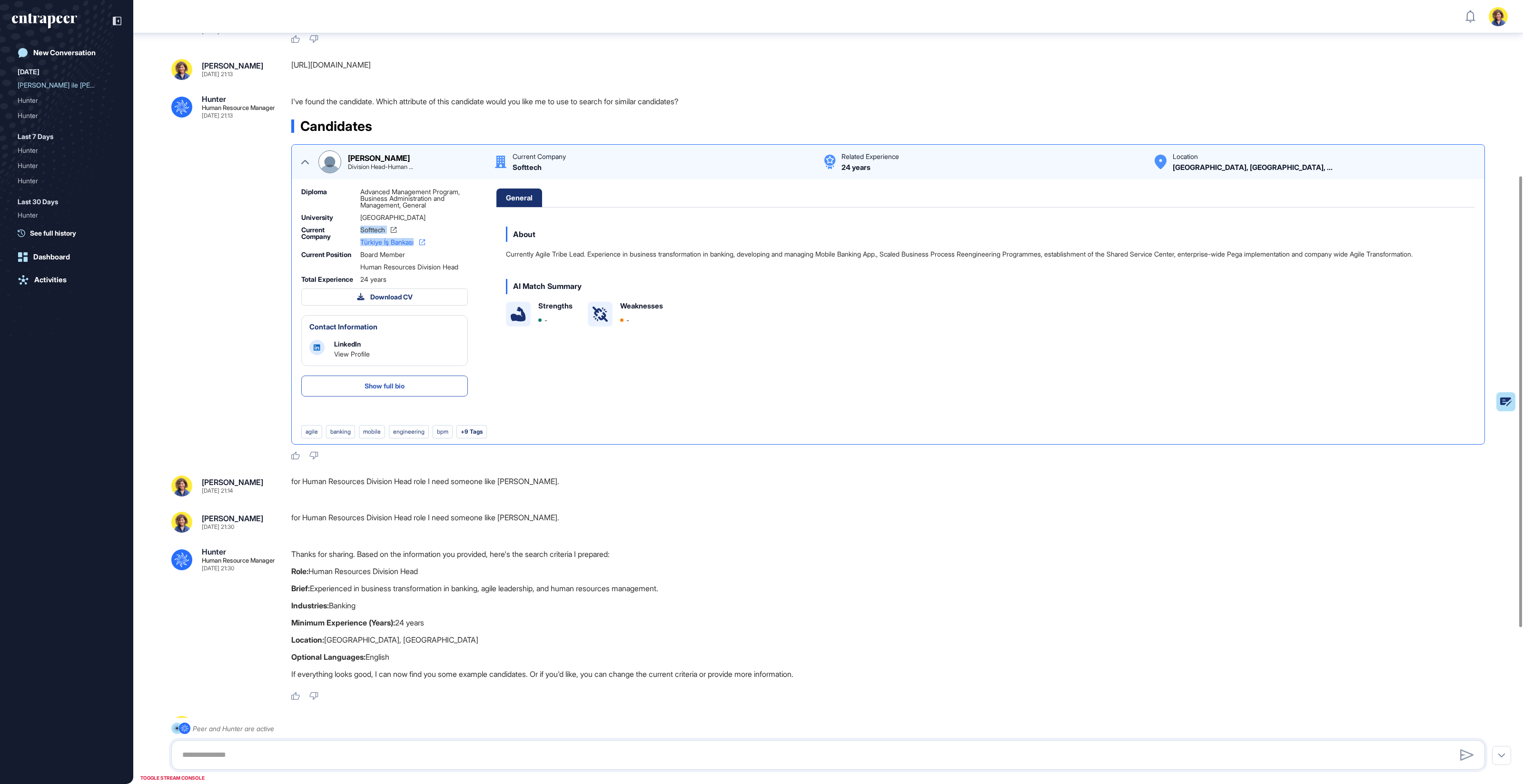
drag, startPoint x: 344, startPoint y: 239, endPoint x: 418, endPoint y: 242, distance: 74.1
click at [418, 242] on div "Current Company Softtech Türkiye İş Bankası" at bounding box center [385, 236] width 167 height 19
copy div "Softtech Türkiye İş Bankası"
drag, startPoint x: 329, startPoint y: 756, endPoint x: 422, endPoint y: 756, distance: 93.0
click at [329, 756] on textarea at bounding box center [828, 755] width 1303 height 19
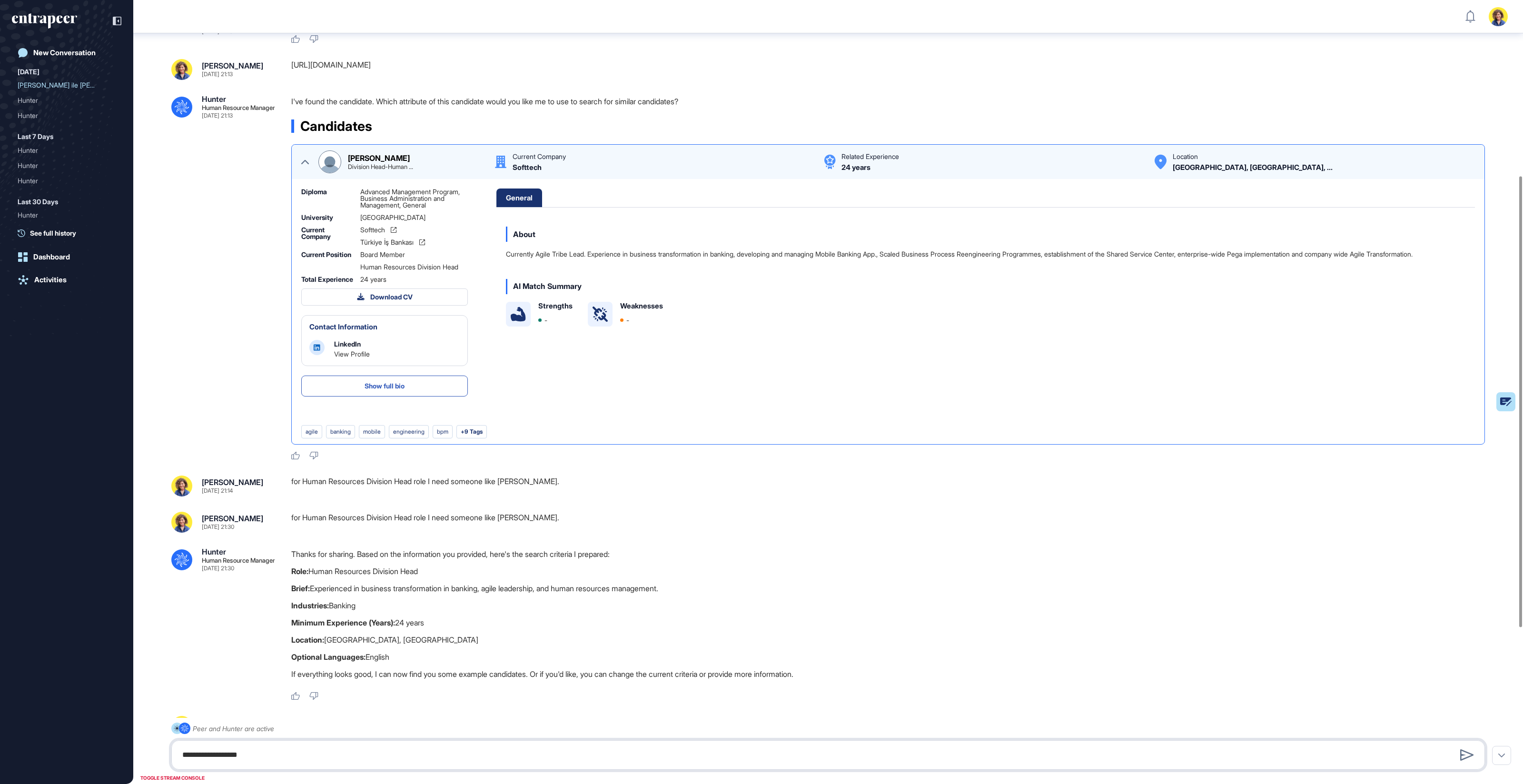
paste textarea "**********"
drag, startPoint x: 223, startPoint y: 744, endPoint x: 158, endPoint y: 741, distance: 65.1
click at [171, 741] on div "**********" at bounding box center [828, 734] width 1314 height 70
type textarea "**********"
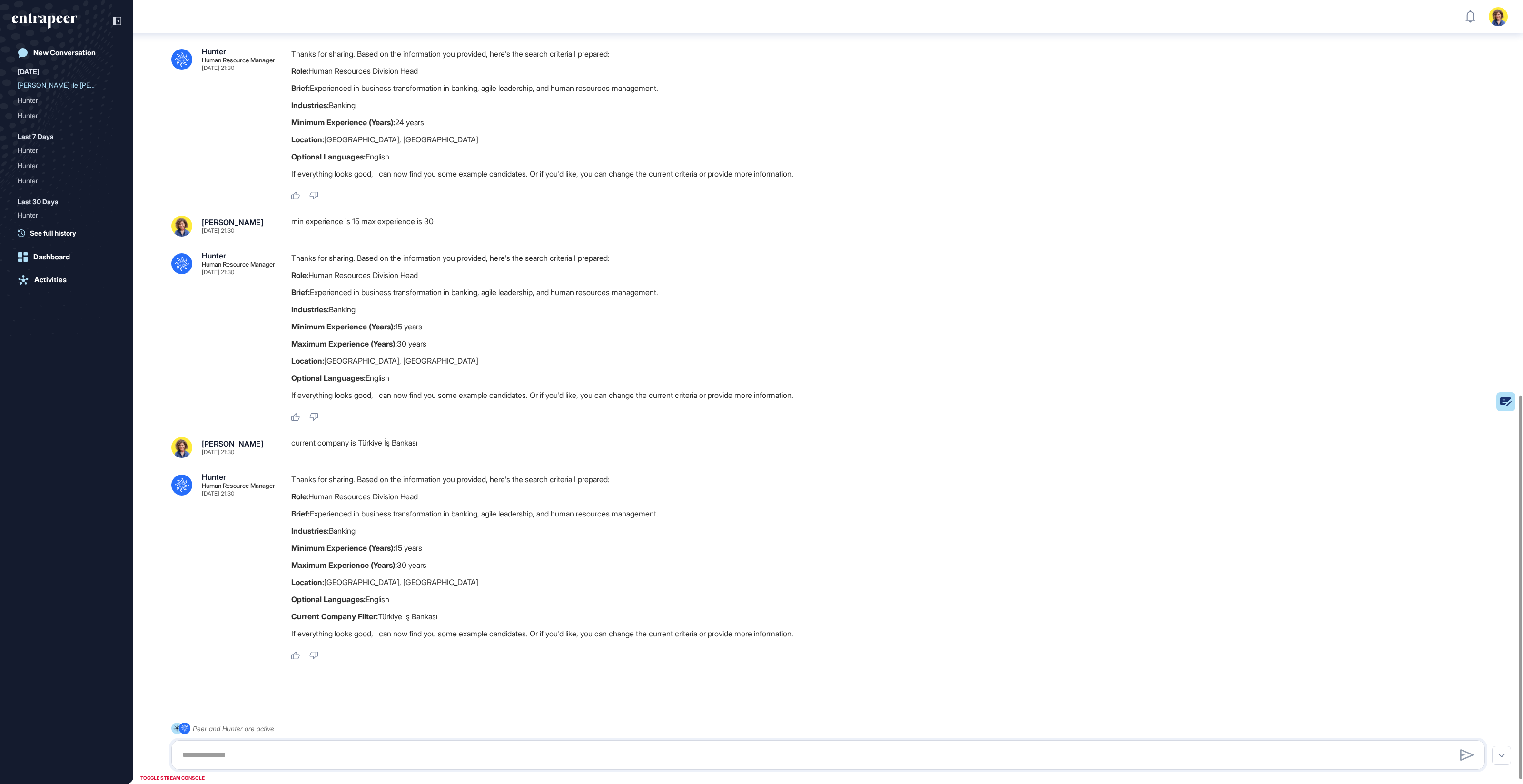
scroll to position [805, 0]
drag, startPoint x: 307, startPoint y: 748, endPoint x: 323, endPoint y: 748, distance: 16.0
click at [306, 748] on textarea at bounding box center [828, 755] width 1303 height 19
type textarea "******"
click at [1465, 754] on icon at bounding box center [1466, 755] width 13 height 11
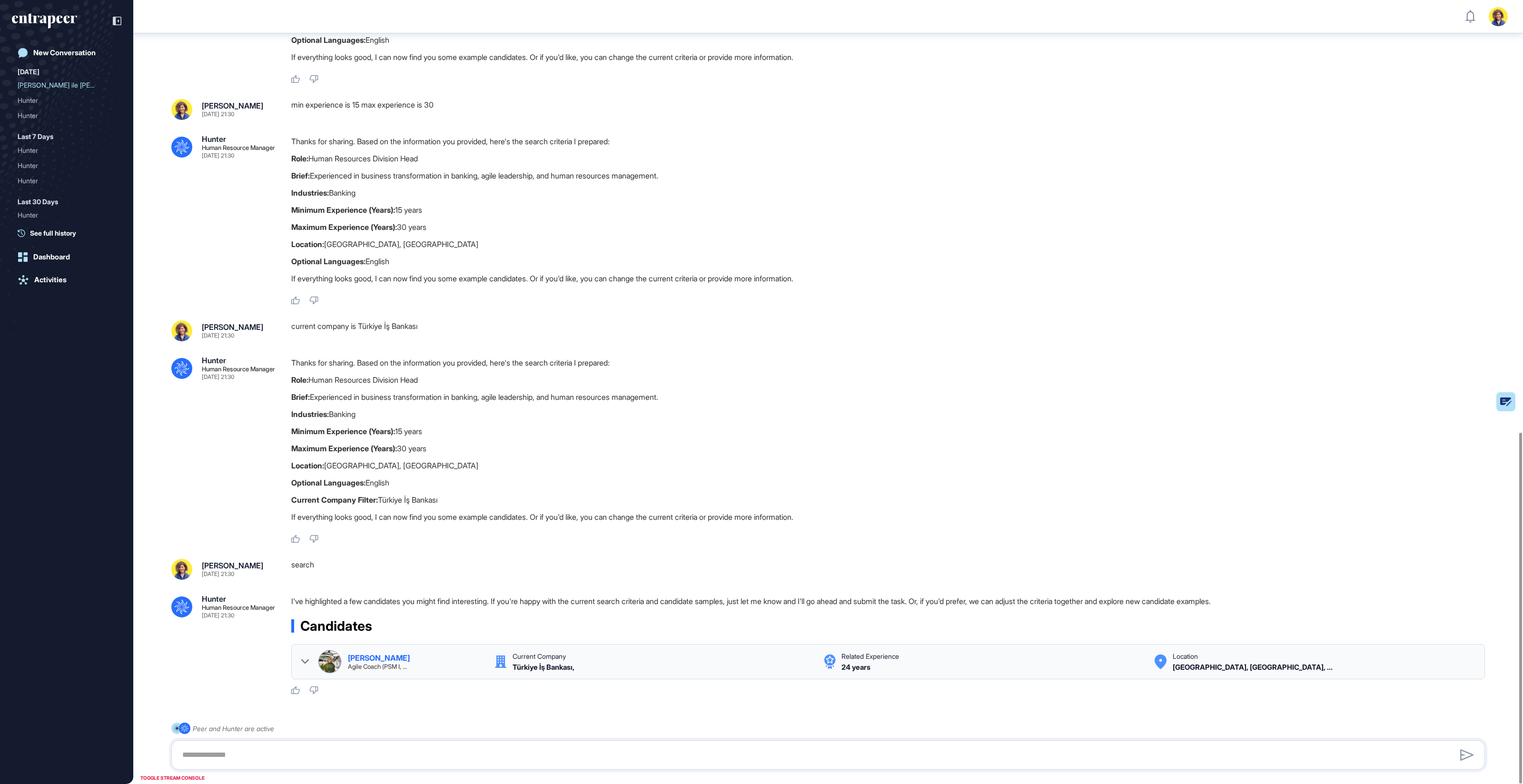
scroll to position [965, 0]
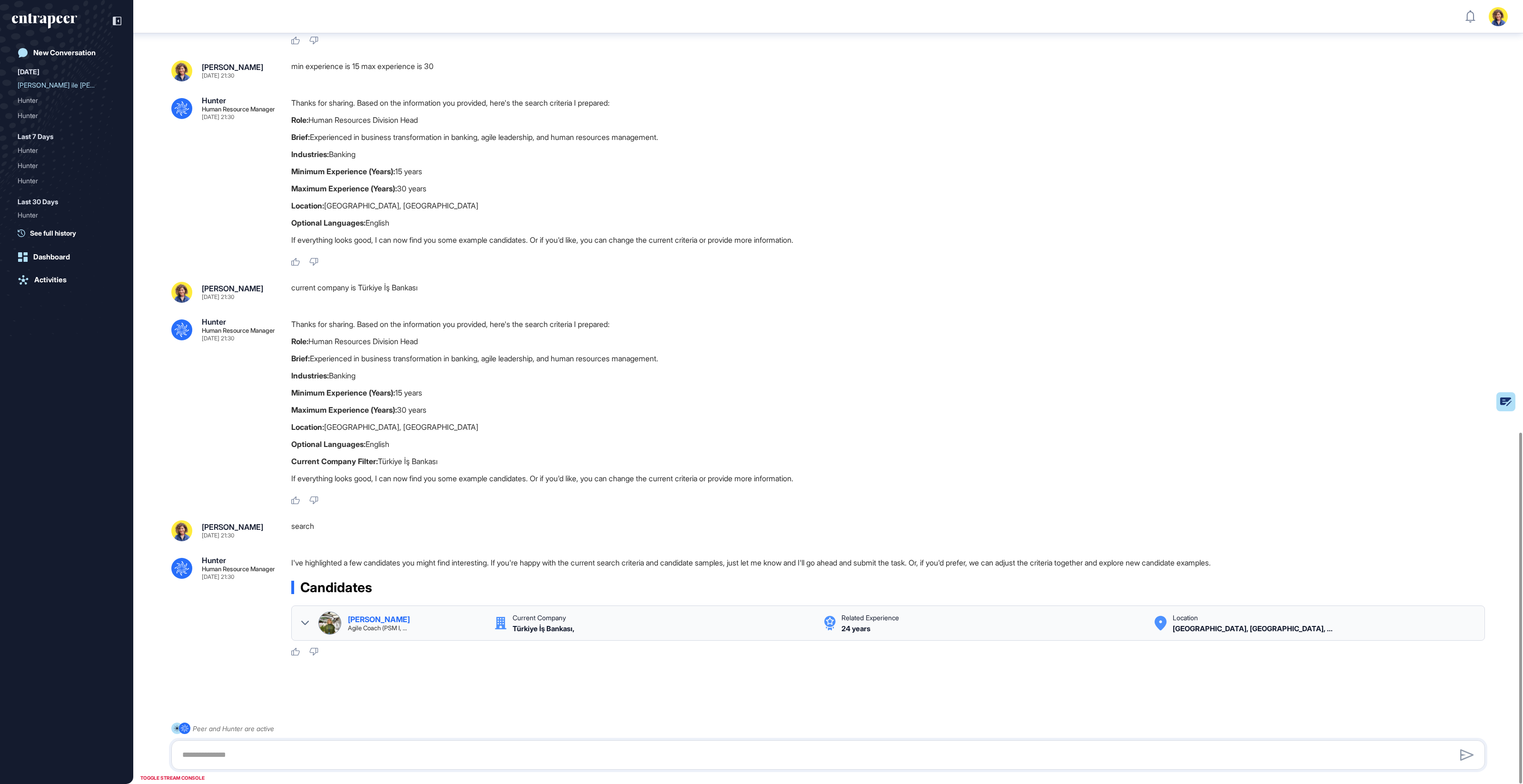
click at [306, 621] on icon at bounding box center [306, 623] width 8 height 8
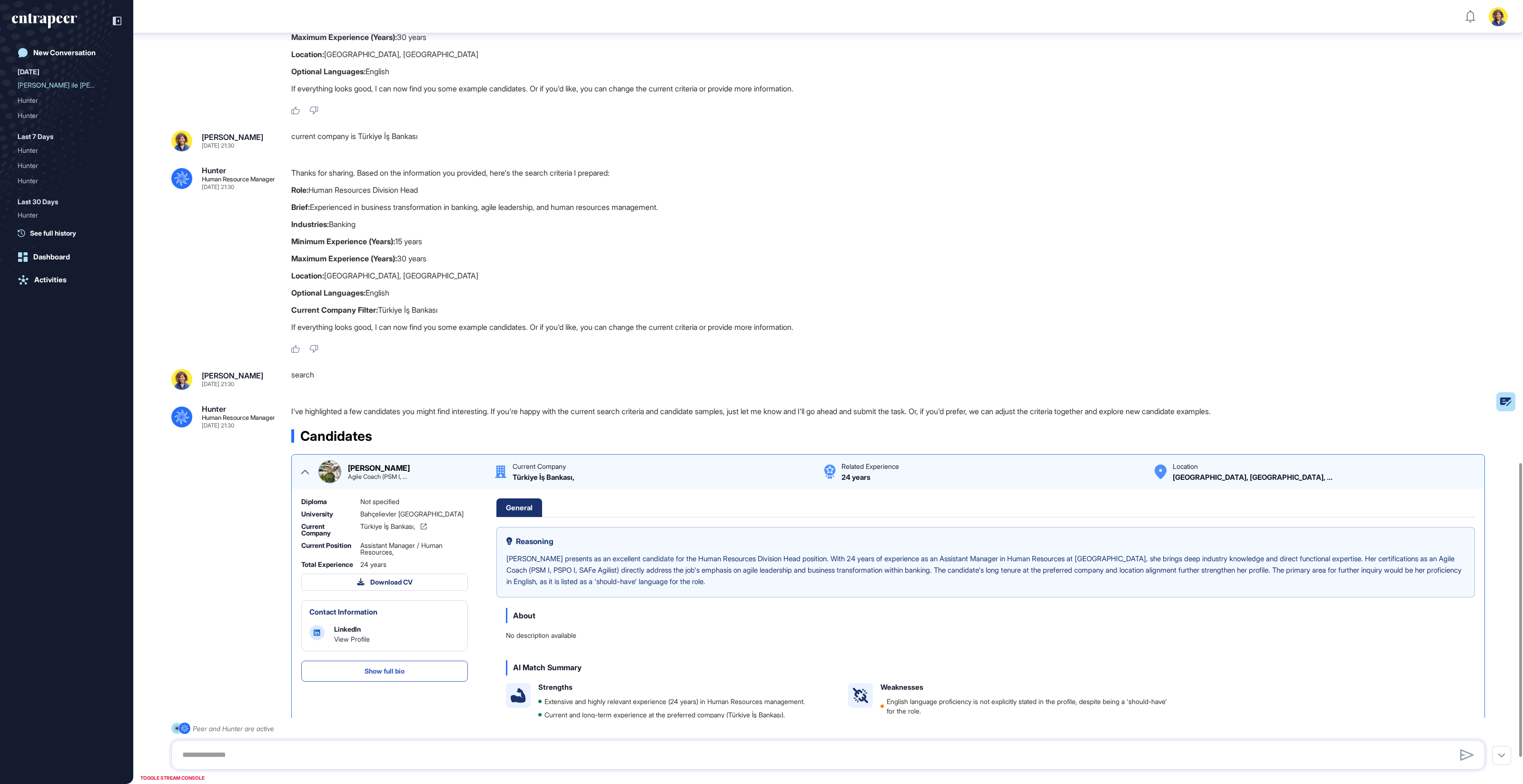
scroll to position [1305, 0]
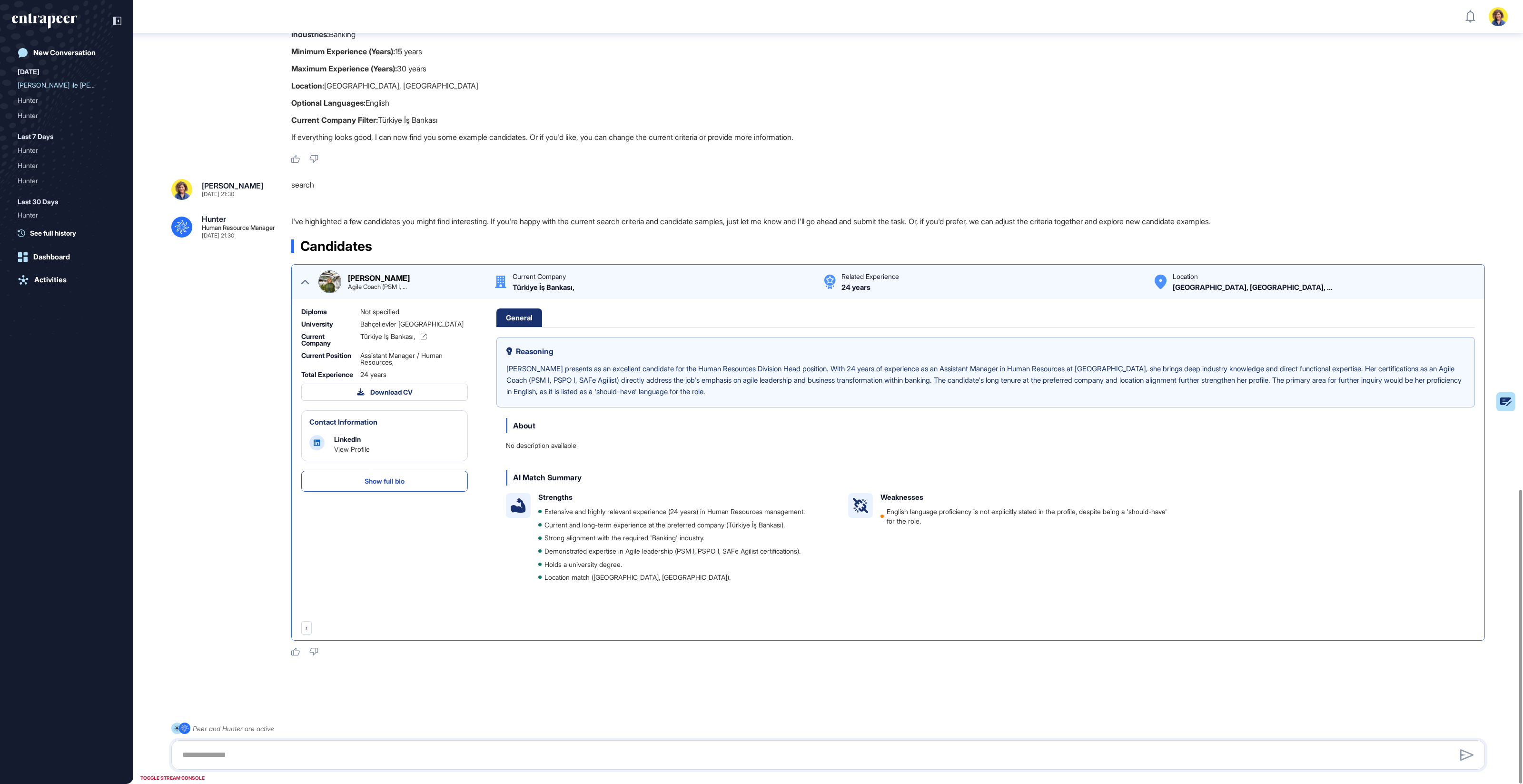
click at [314, 283] on div "Ceren Esen Agile Coach (PSM I, ... Current Company Türkiye İş Bankası, Related …" at bounding box center [888, 281] width 1173 height 23
click at [332, 282] on img at bounding box center [330, 282] width 22 height 22
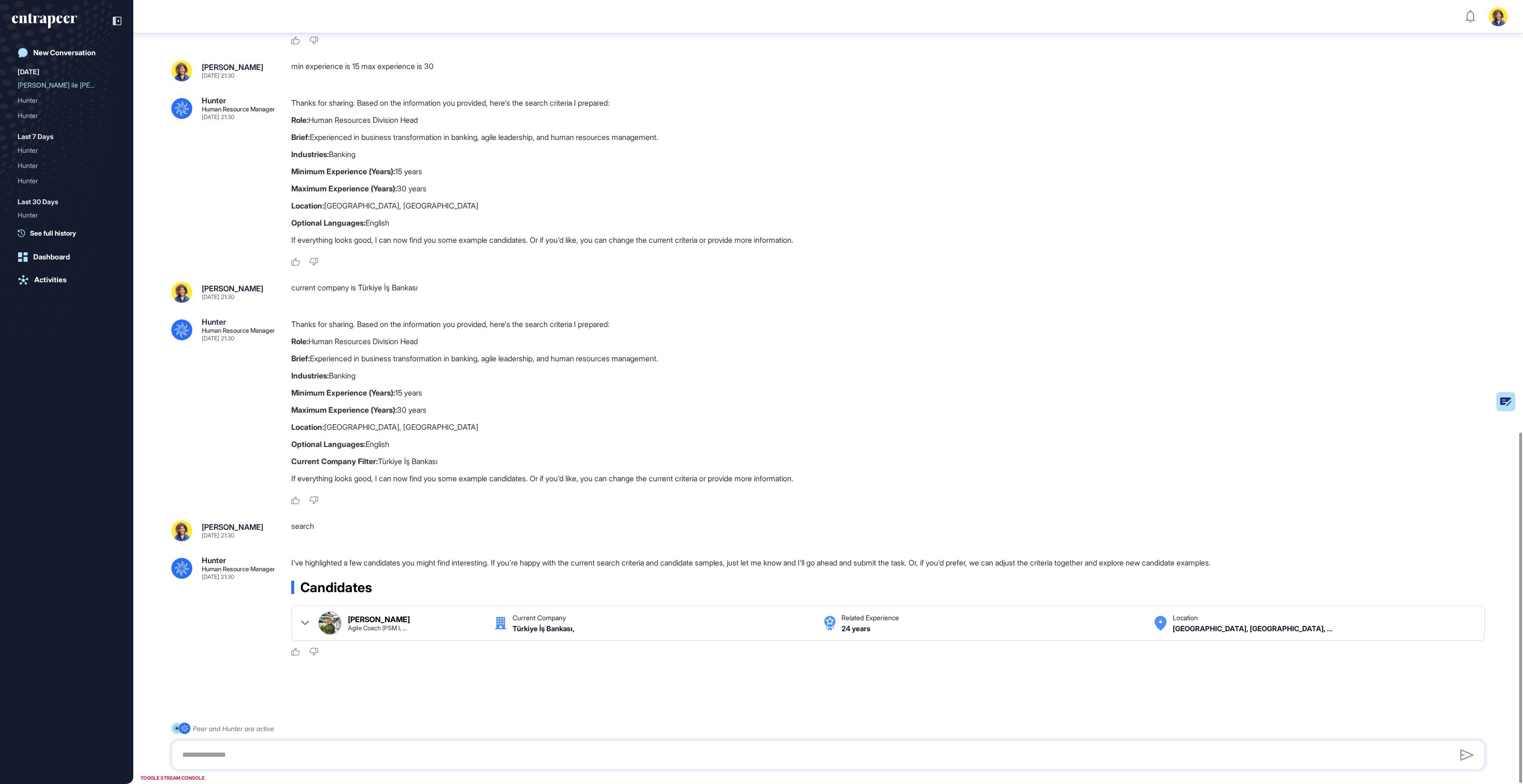
scroll to position [965, 0]
click at [302, 621] on icon at bounding box center [306, 623] width 8 height 8
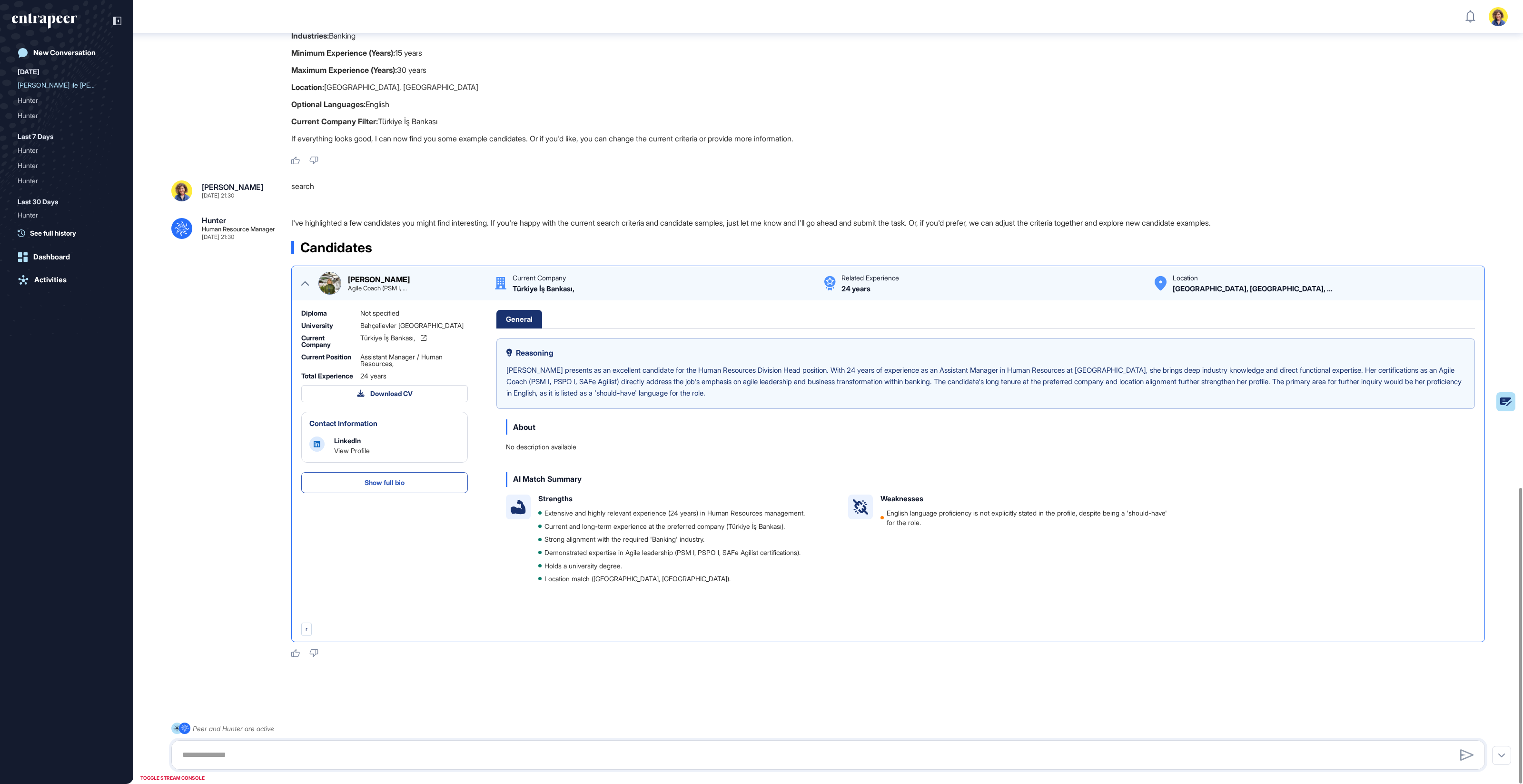
scroll to position [1305, 0]
click at [368, 485] on span "Show full bio" at bounding box center [385, 481] width 40 height 6
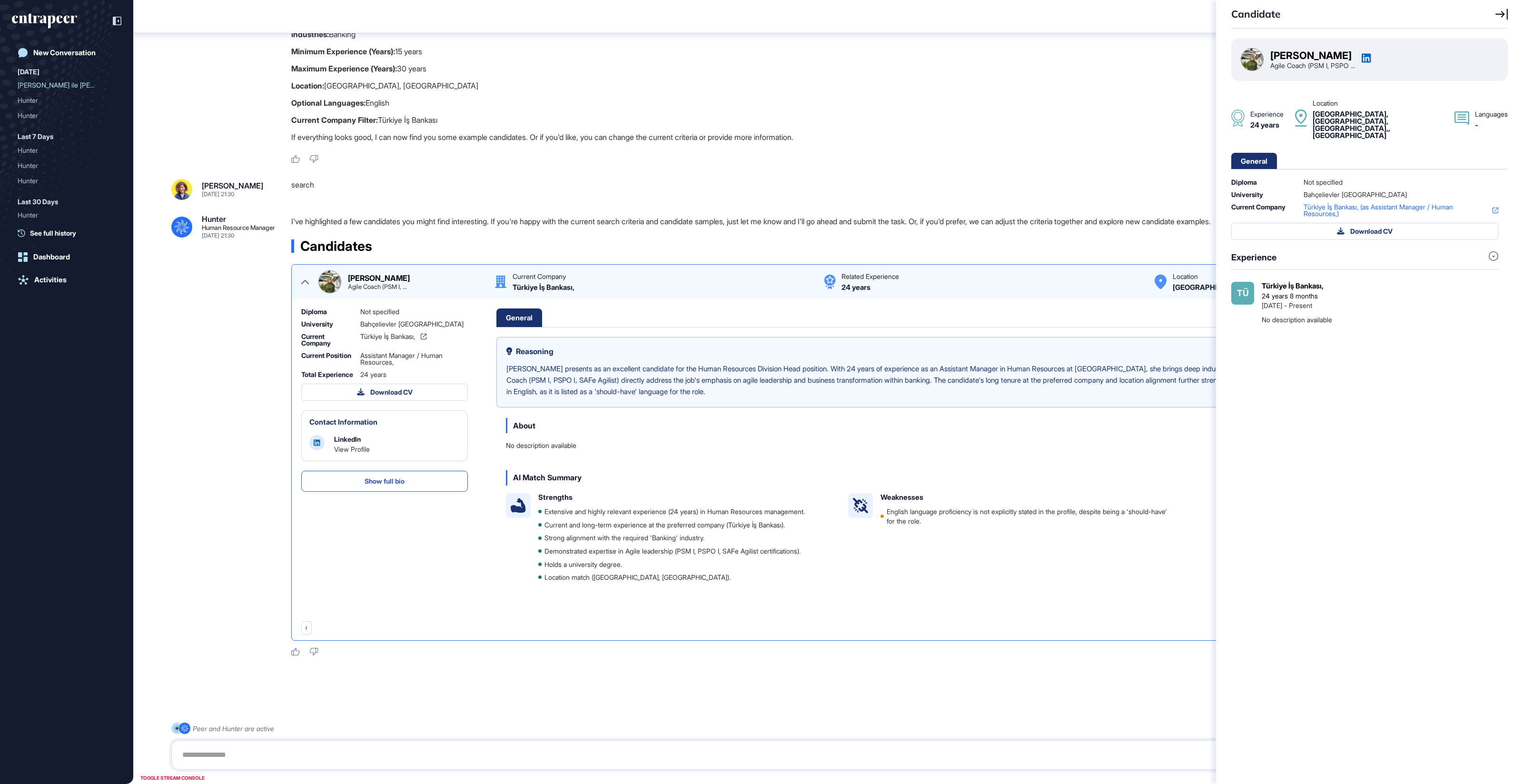
drag, startPoint x: 1318, startPoint y: 297, endPoint x: 1285, endPoint y: 303, distance: 33.5
click at [1250, 302] on div "Tü Türkiye İş Bankası, 24 years 8 months Jan 2001 - Present No description avai…" at bounding box center [1364, 303] width 267 height 43
click at [1378, 297] on div "Türkiye İş Bankası, 24 years 8 months Jan 2001 - Present No description availab…" at bounding box center [1380, 303] width 237 height 43
click at [1371, 57] on icon at bounding box center [1366, 58] width 9 height 9
drag, startPoint x: 308, startPoint y: 752, endPoint x: 314, endPoint y: 752, distance: 6.0
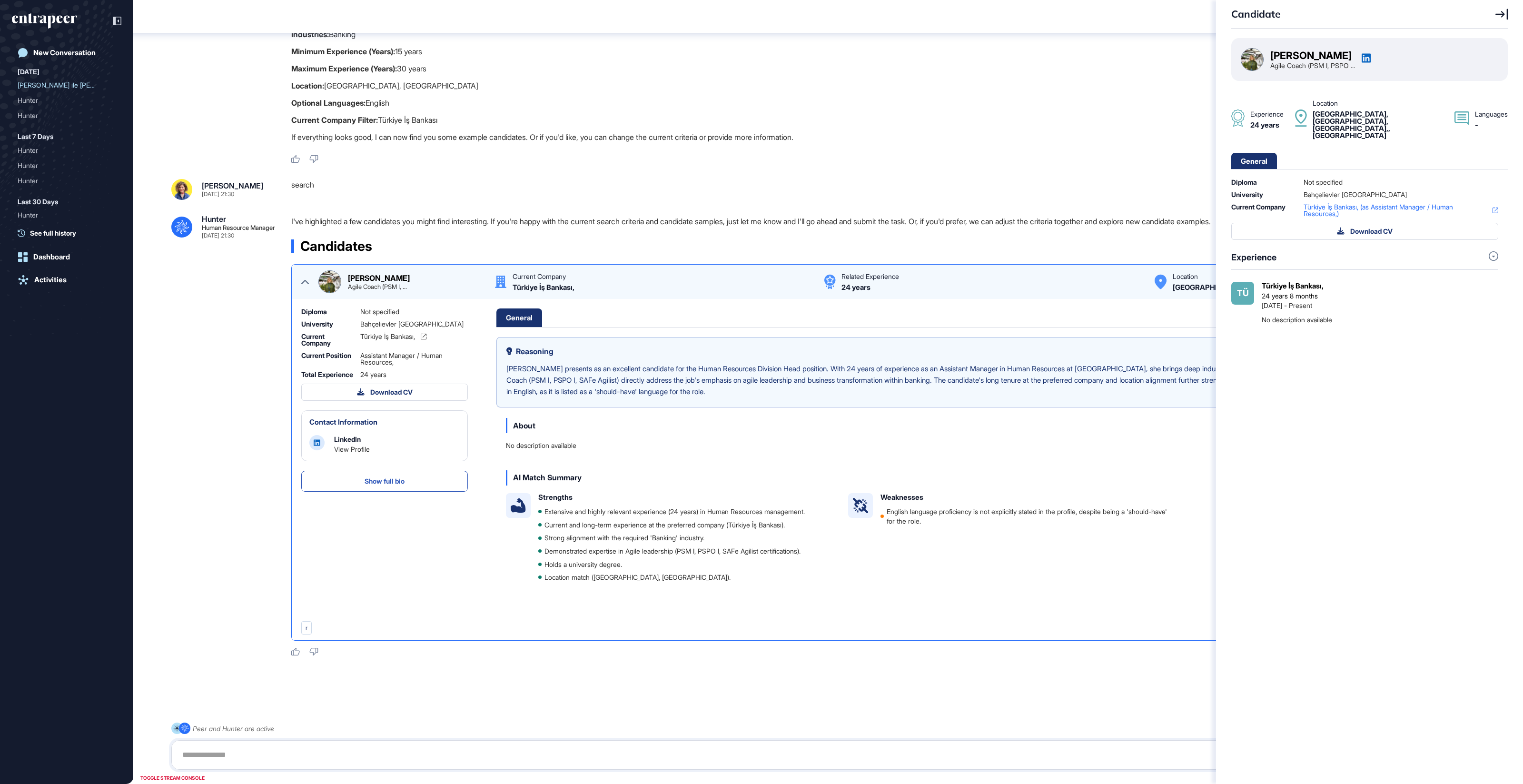
click at [308, 752] on div "Candidate Ceren Esen Agile Coach (PSM I, PSPO ... Experience 24 years Location …" at bounding box center [761, 392] width 1523 height 784
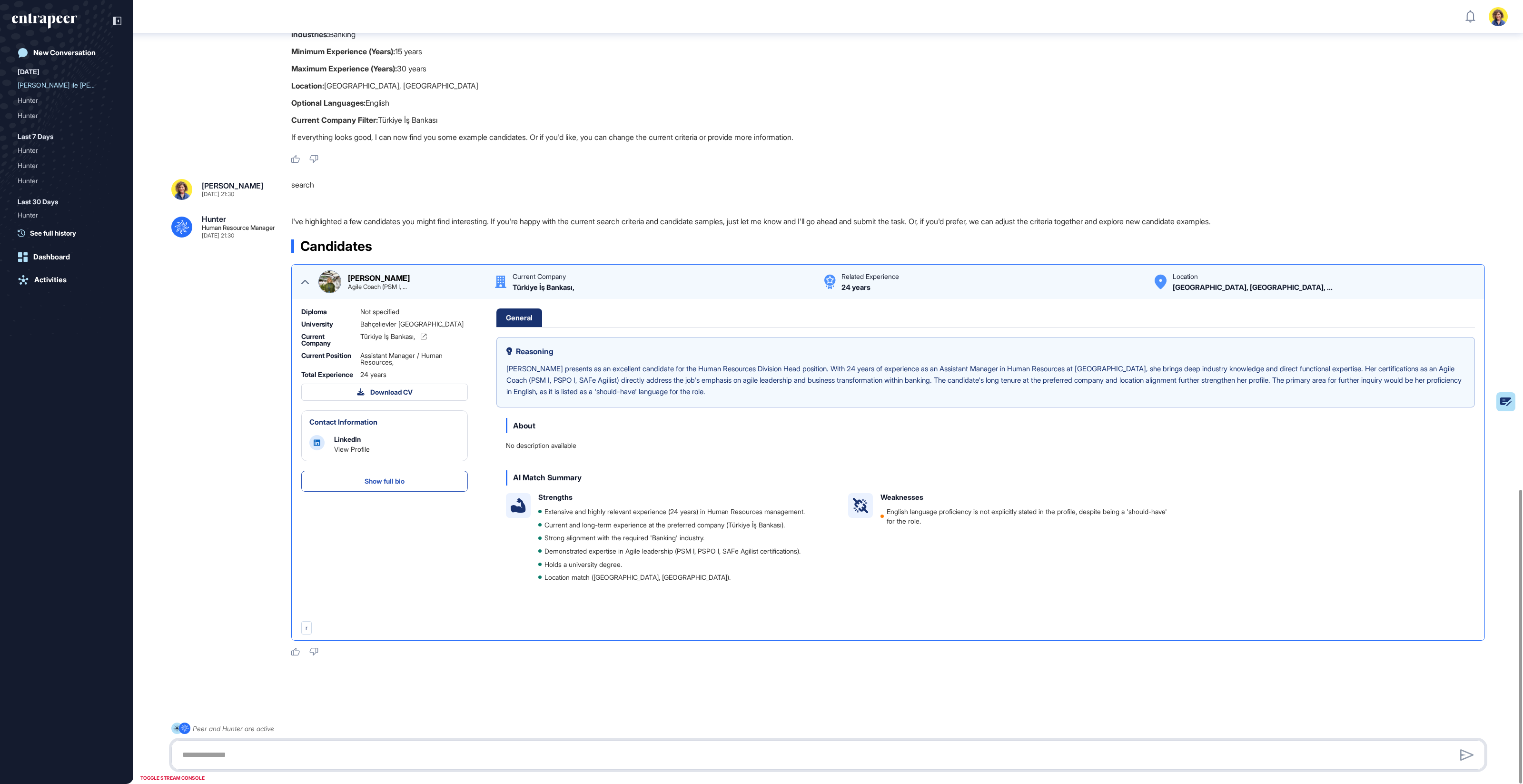
click at [317, 751] on textarea at bounding box center [828, 755] width 1303 height 19
type textarea "**********"
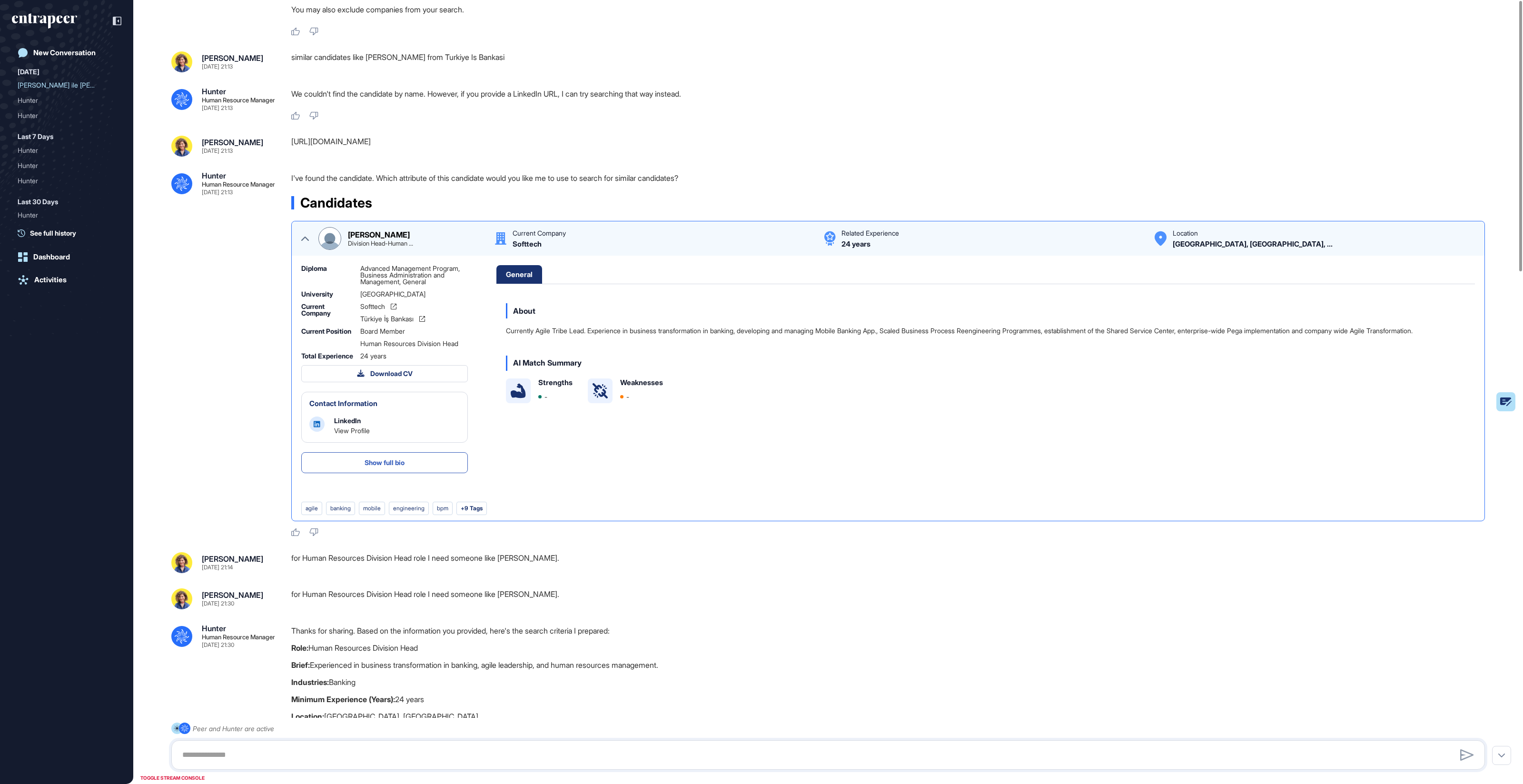
scroll to position [0, 0]
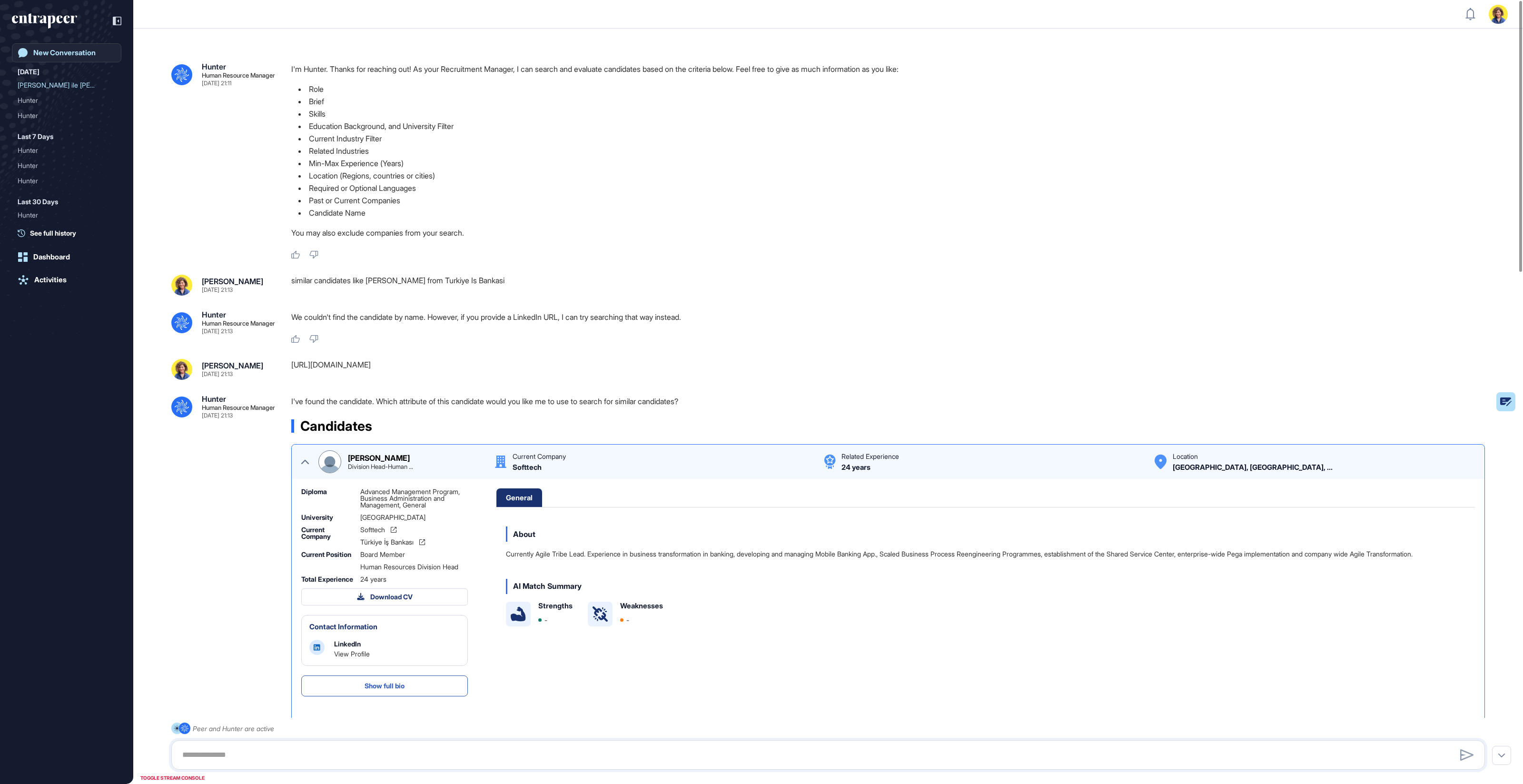
click at [69, 58] on link "New Conversation" at bounding box center [66, 53] width 110 height 19
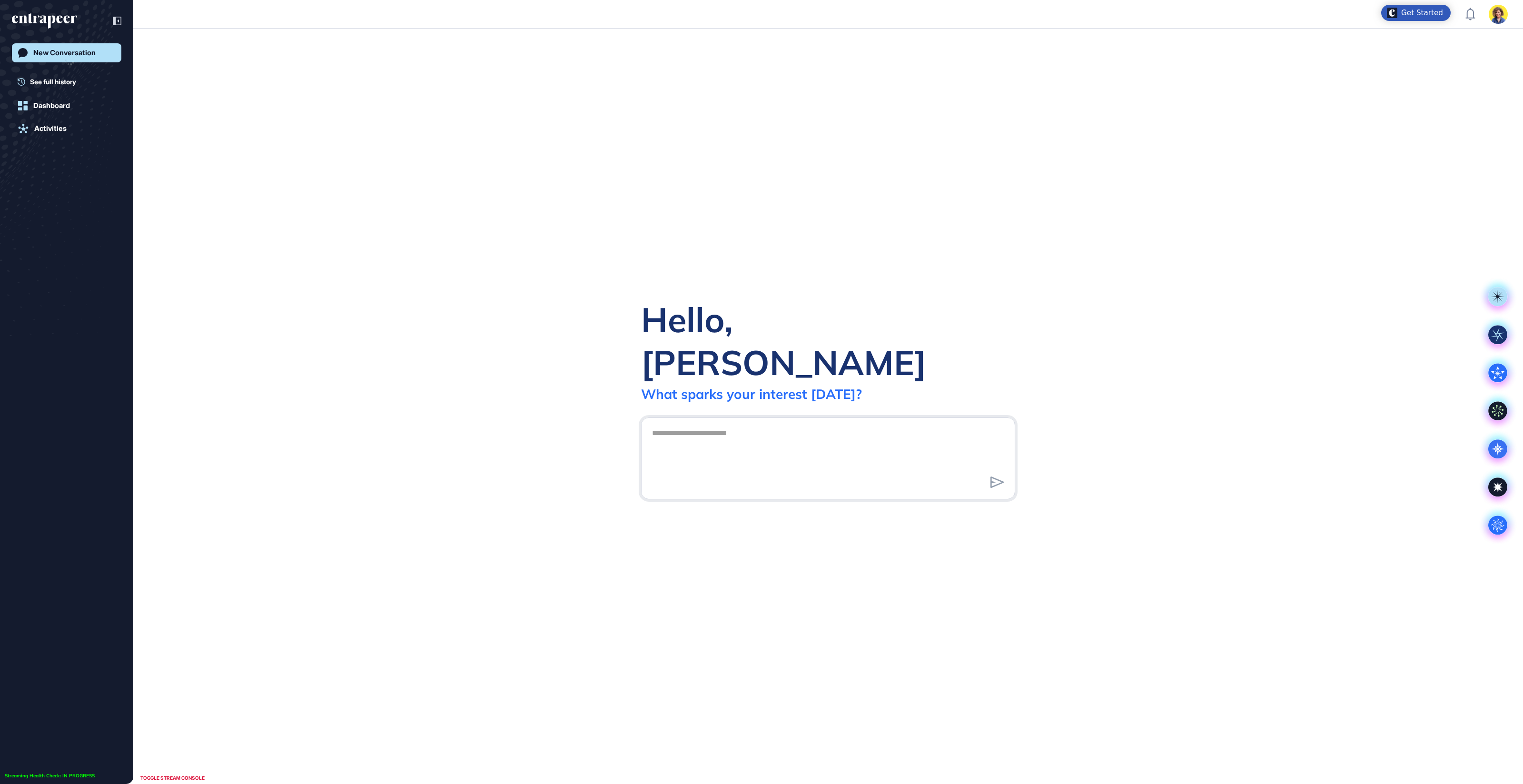
scroll to position [1, 1]
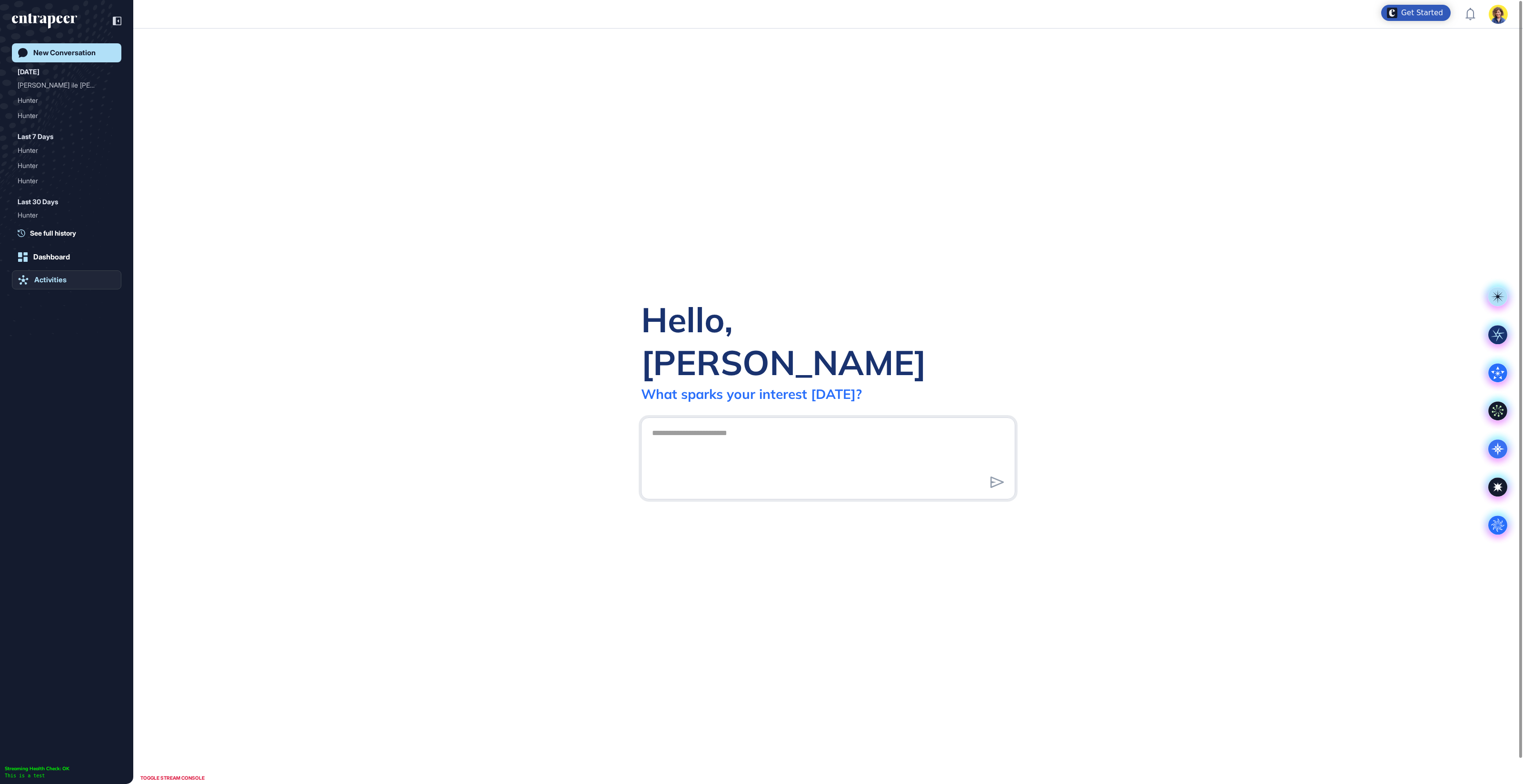
drag, startPoint x: 44, startPoint y: 290, endPoint x: 43, endPoint y: 282, distance: 8.1
click at [44, 289] on div "New Conversation Today Ali Yalçın ile Benzer Ada... Hunter Hunter Last 7 Days H…" at bounding box center [66, 402] width 110 height 717
click at [43, 282] on div "Activities" at bounding box center [50, 279] width 32 height 9
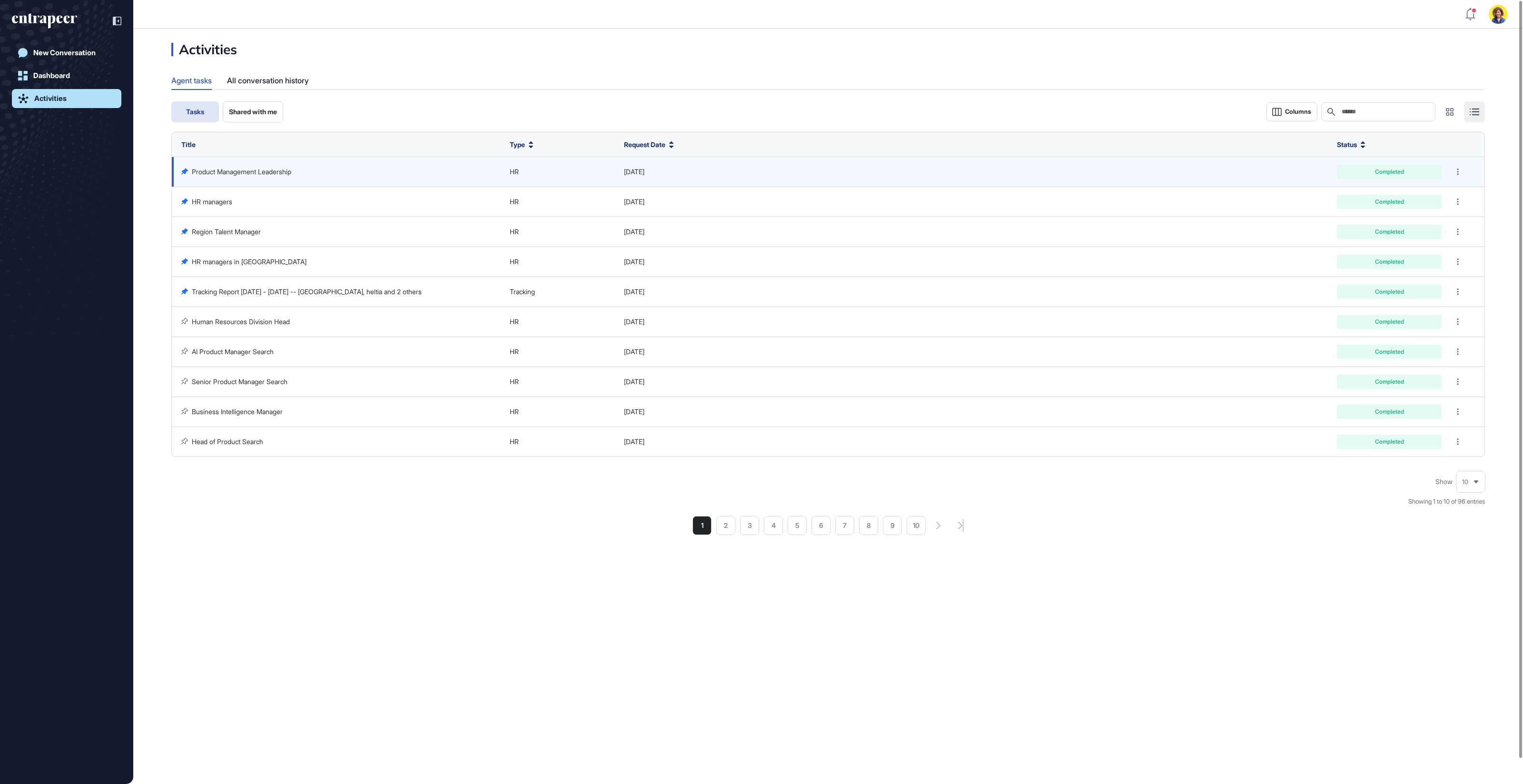
click at [236, 173] on link "Product Management Leadership" at bounding box center [242, 171] width 99 height 8
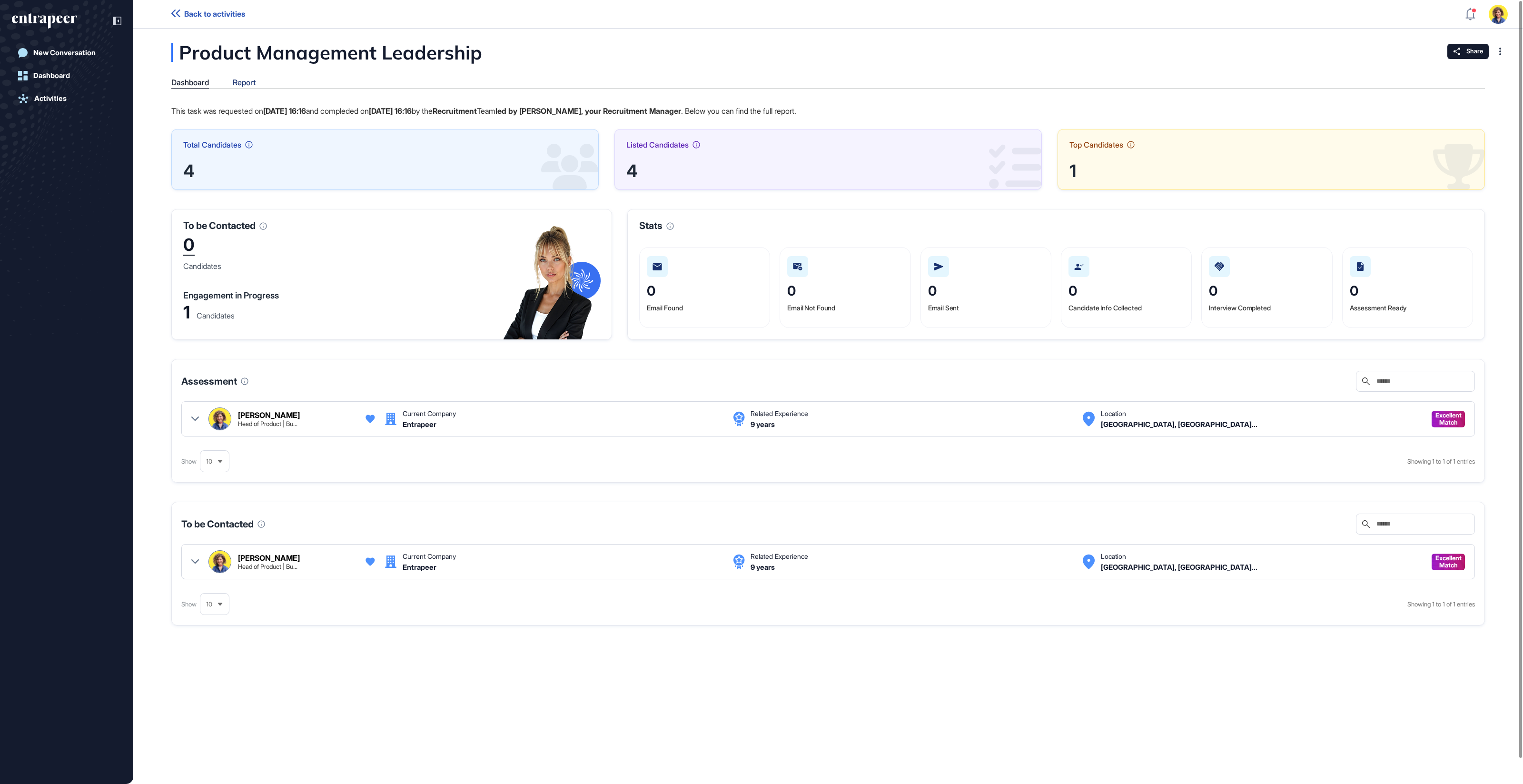
click at [244, 84] on div "Report" at bounding box center [244, 82] width 23 height 9
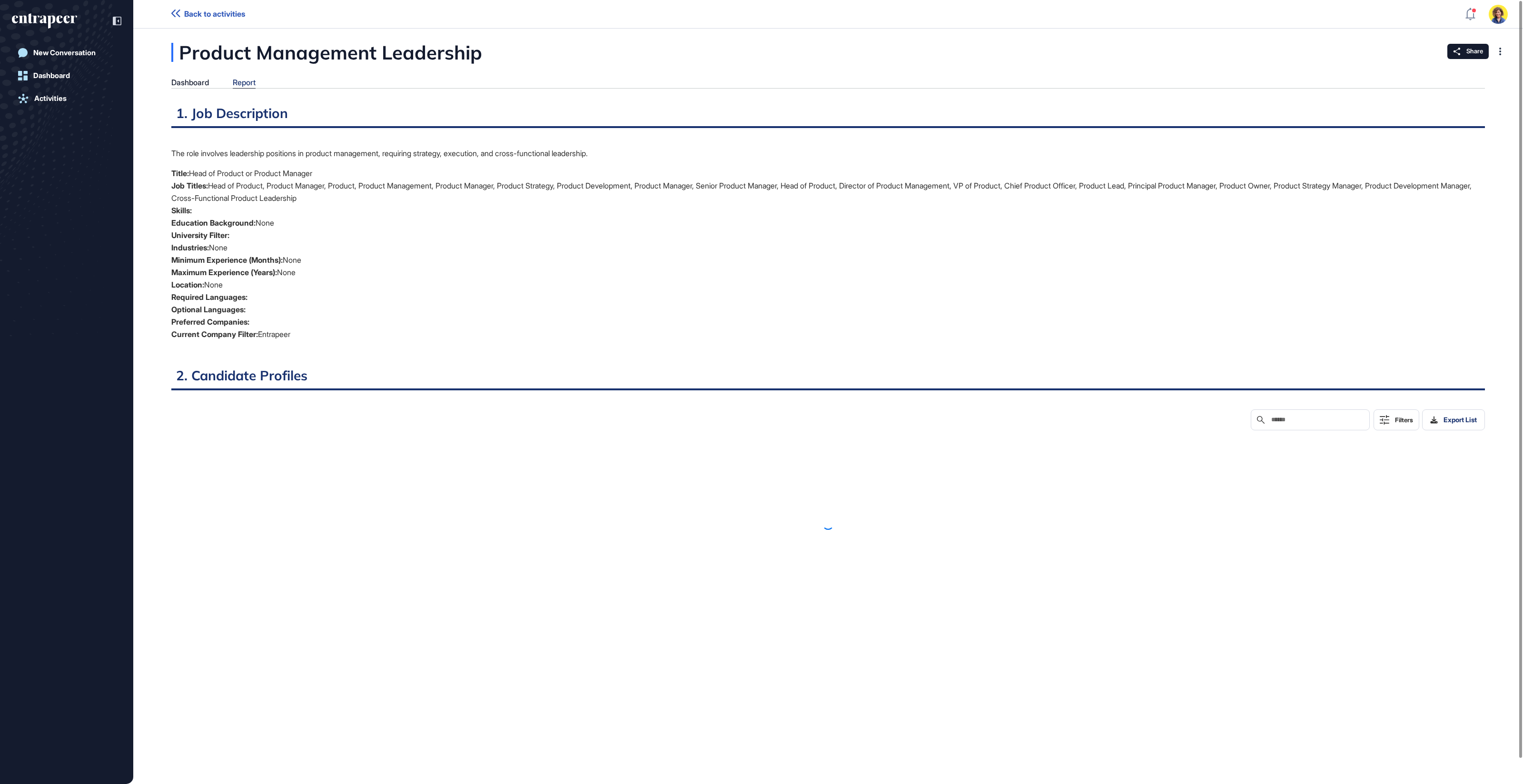
scroll to position [736, 2]
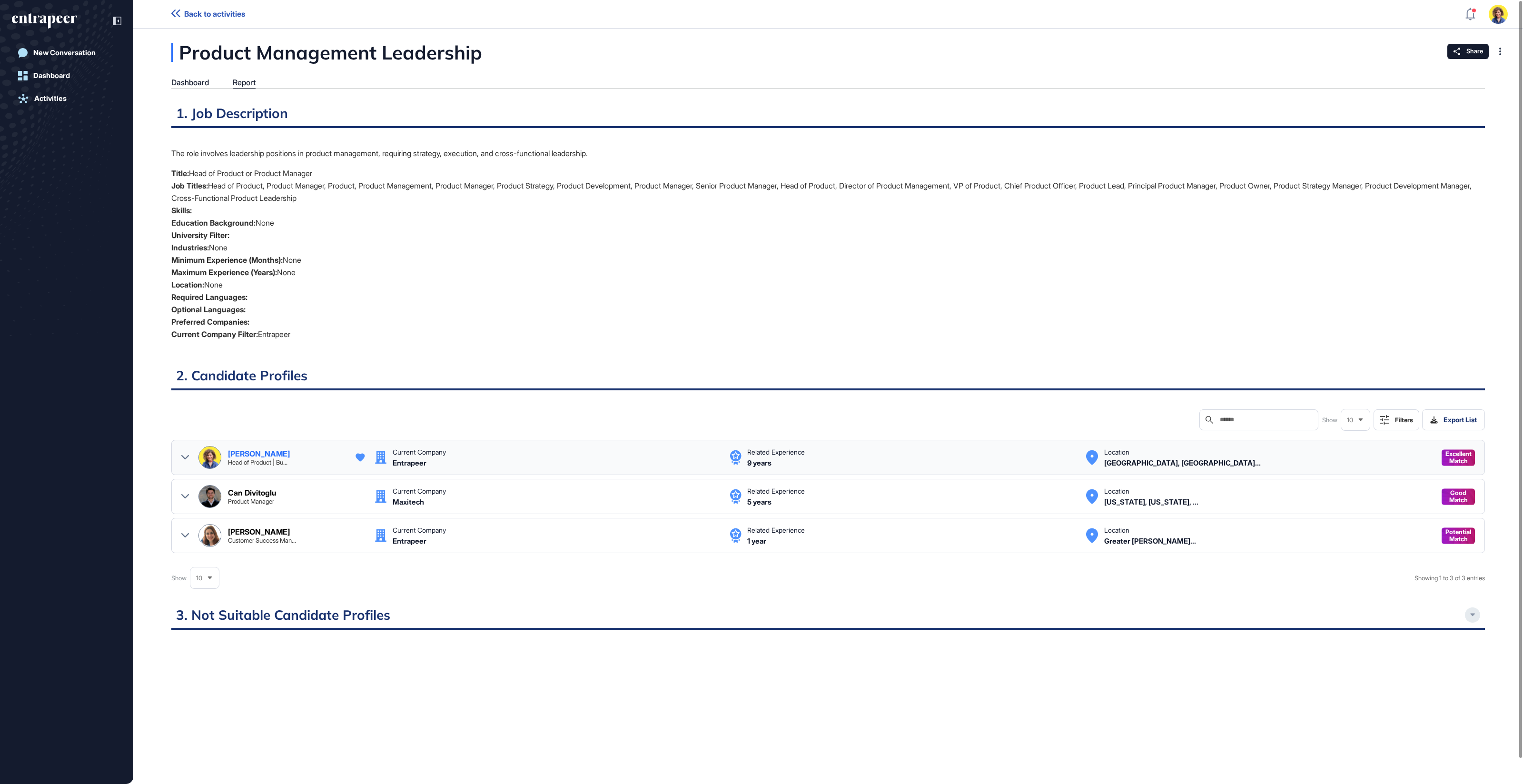
click at [189, 454] on div "Sara Holyavkin Head of Product | Bu... Current Company Entrapeer Related Experi…" at bounding box center [828, 457] width 1293 height 23
click at [184, 454] on icon at bounding box center [186, 457] width 8 height 8
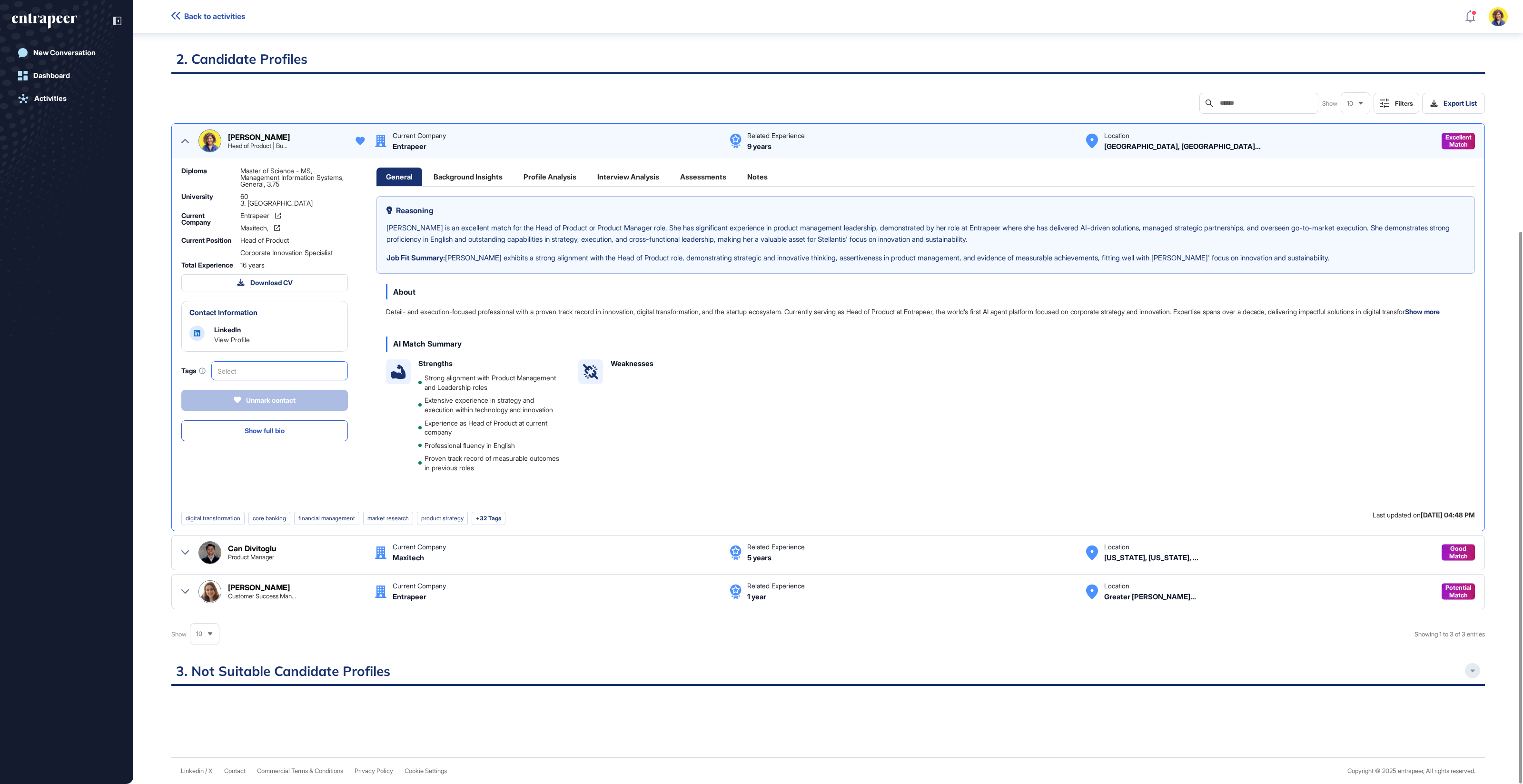
scroll to position [328, 0]
click at [209, 134] on img at bounding box center [210, 141] width 22 height 22
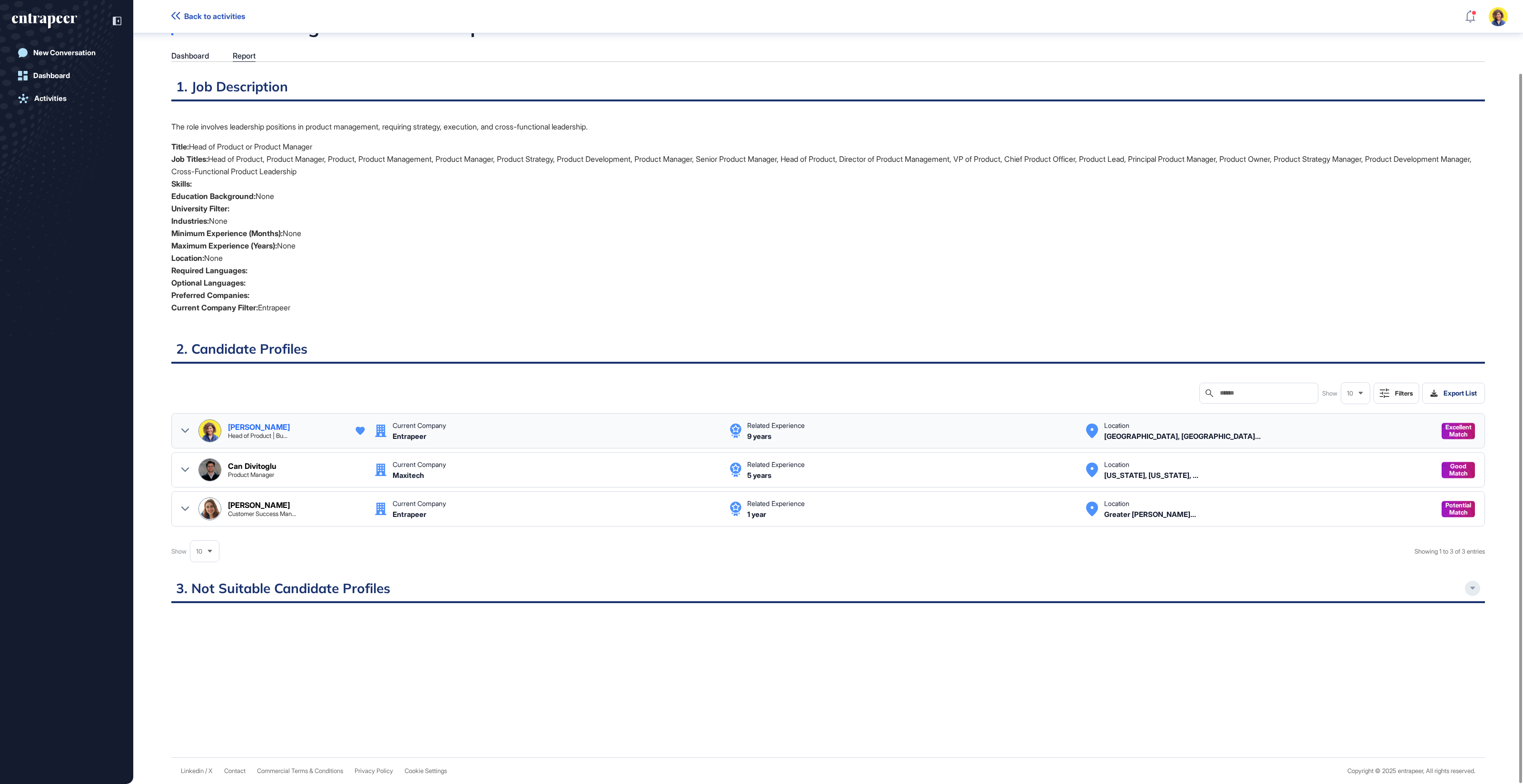
scroll to position [31, 0]
click at [208, 424] on img at bounding box center [210, 431] width 22 height 22
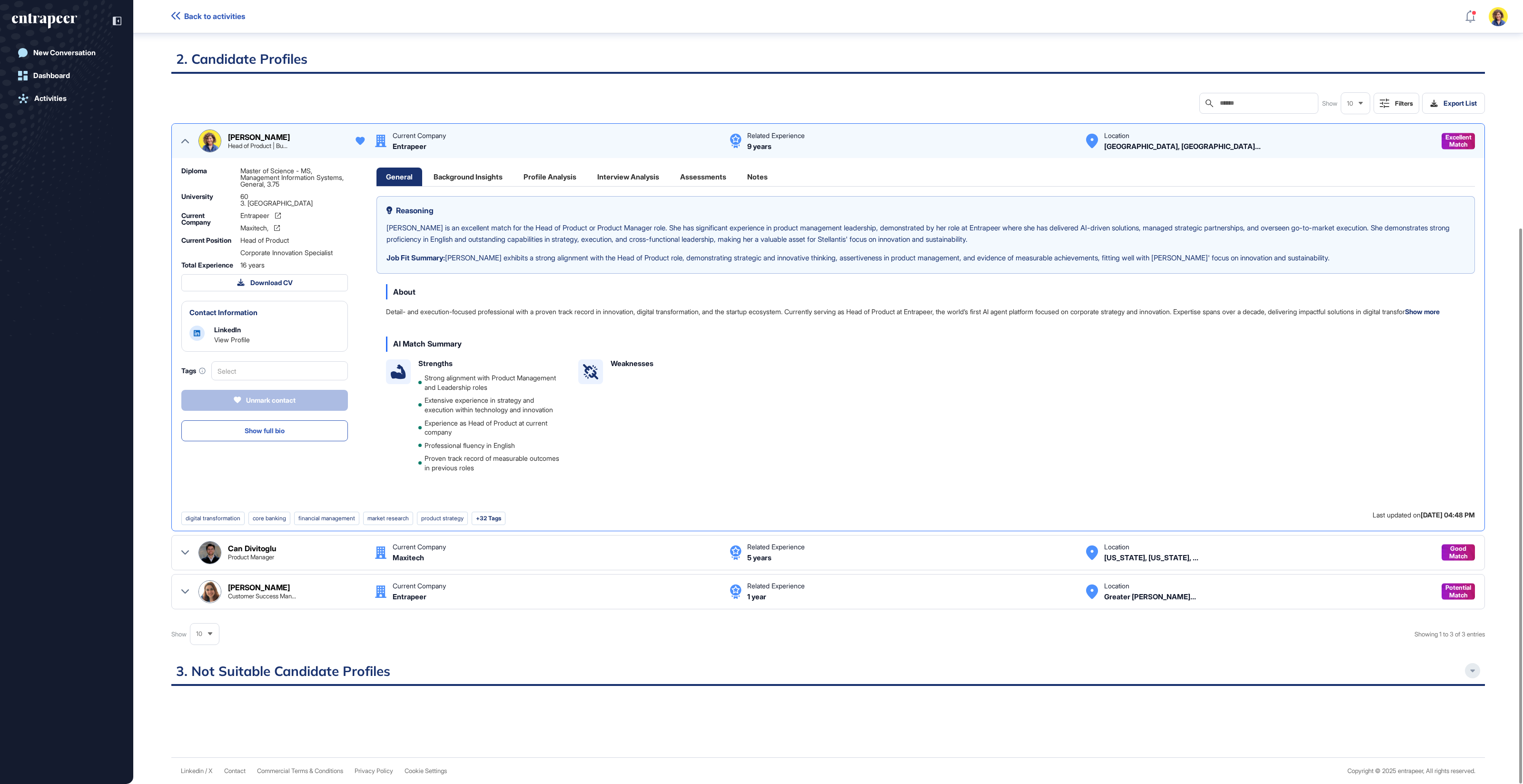
scroll to position [328, 0]
click at [246, 427] on span "Show full bio" at bounding box center [264, 430] width 40 height 6
